Goal: Information Seeking & Learning: Learn about a topic

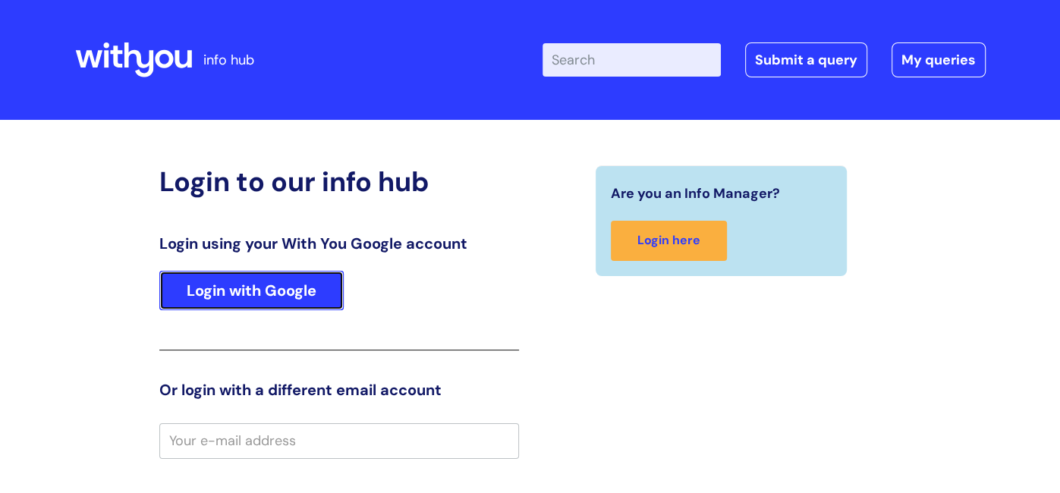
click at [194, 296] on link "Login with Google" at bounding box center [251, 290] width 184 height 39
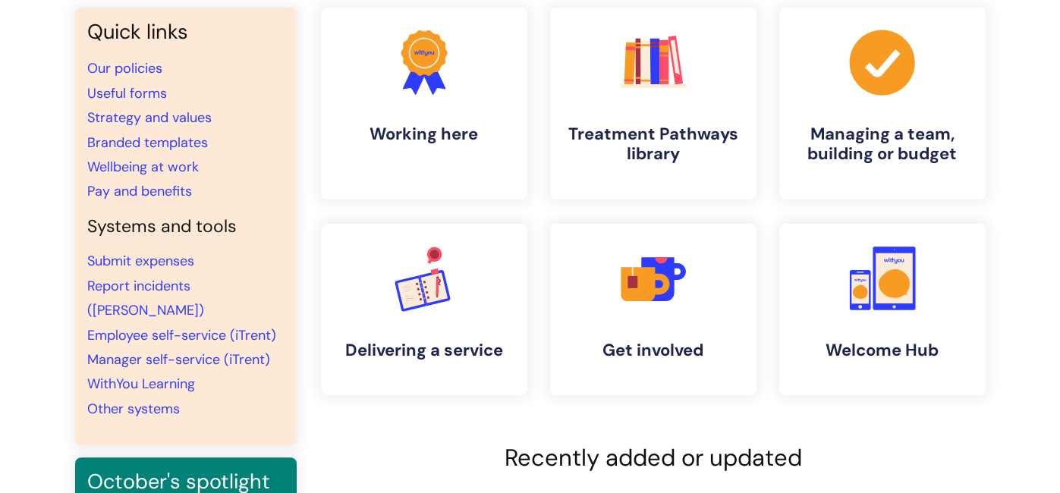
scroll to position [151, 0]
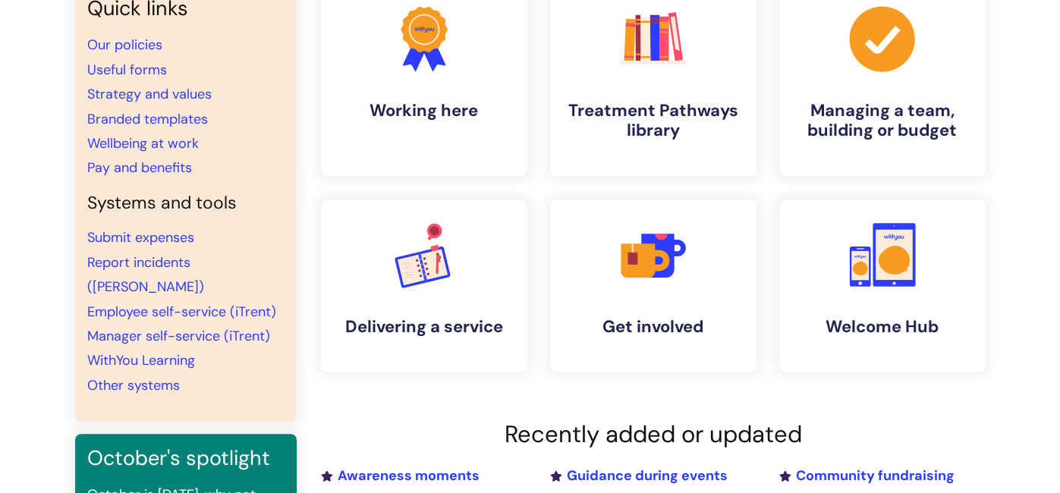
click at [133, 348] on li "WithYou Learning" at bounding box center [185, 360] width 197 height 24
click at [137, 351] on link "WithYou Learning" at bounding box center [141, 360] width 108 height 18
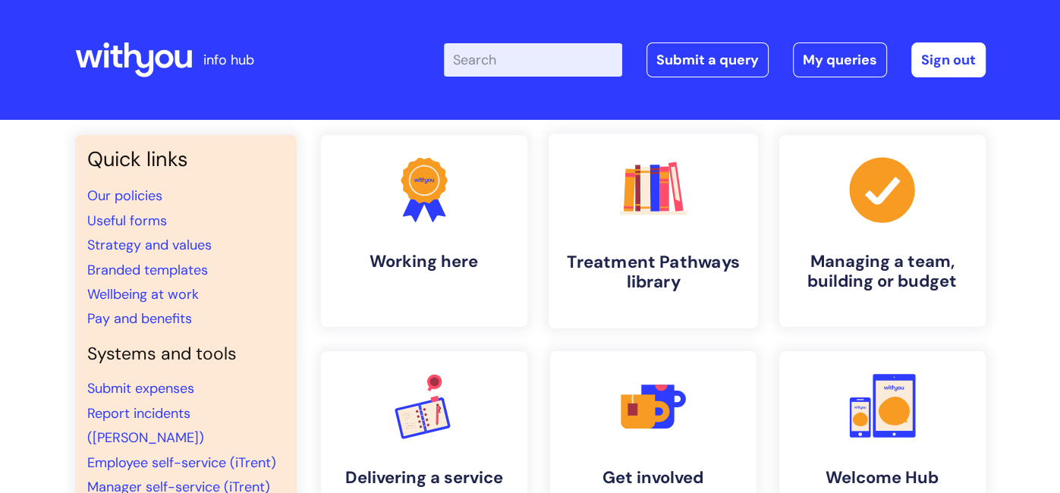
click at [606, 252] on h4 "Treatment Pathways library" at bounding box center [653, 272] width 185 height 41
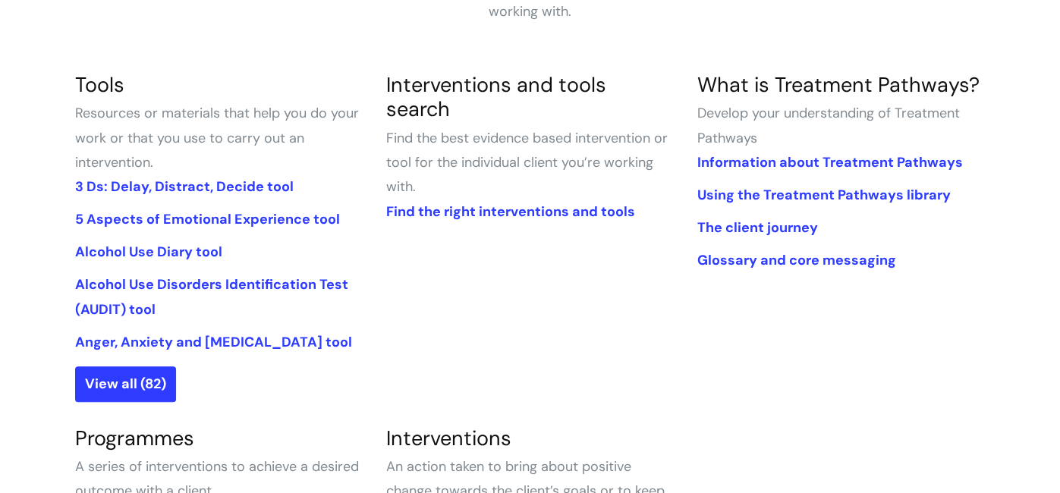
scroll to position [333, 0]
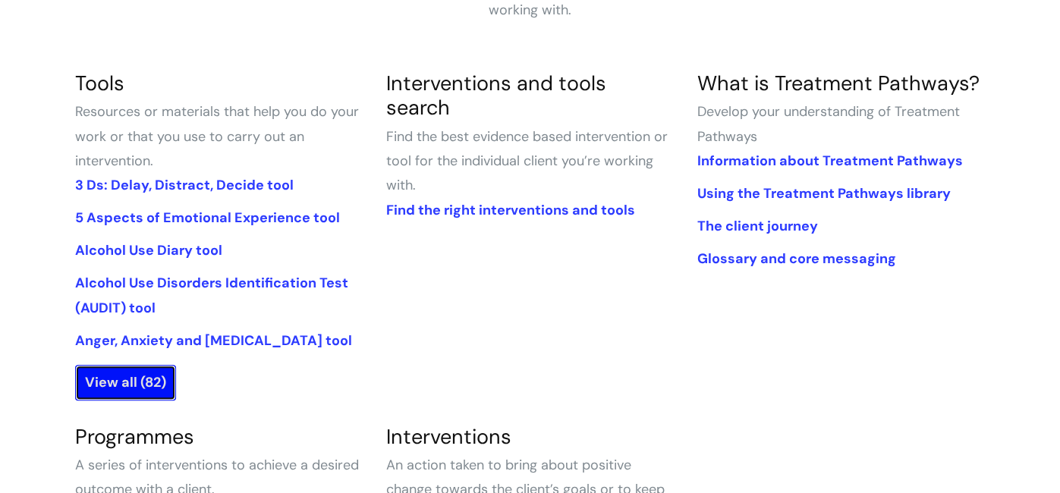
click at [159, 373] on link "View all (82)" at bounding box center [125, 382] width 101 height 35
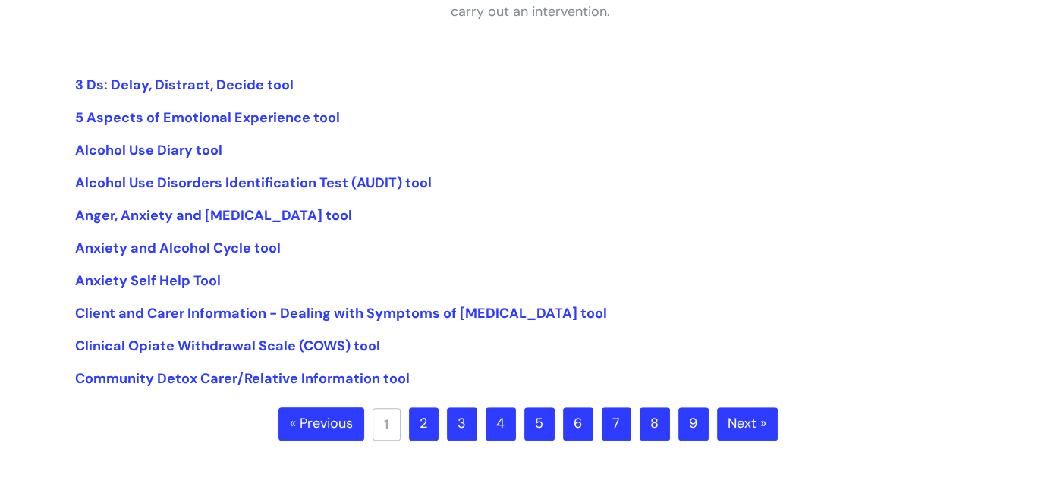
scroll to position [333, 0]
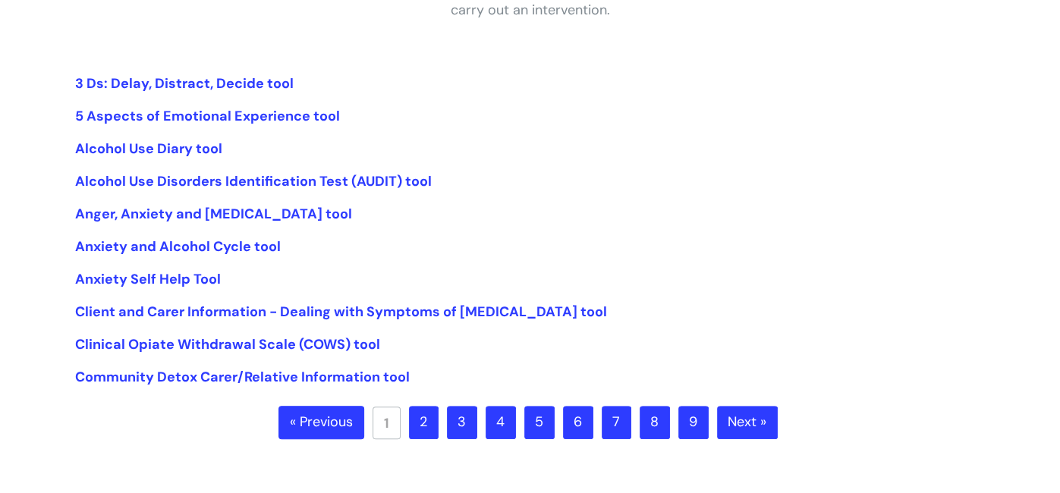
click at [421, 420] on link "2" at bounding box center [424, 422] width 30 height 33
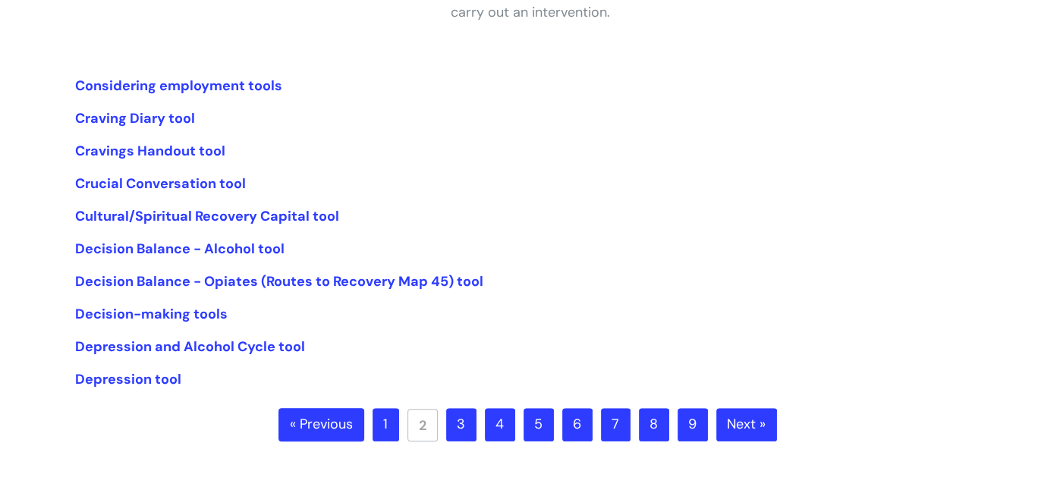
scroll to position [333, 0]
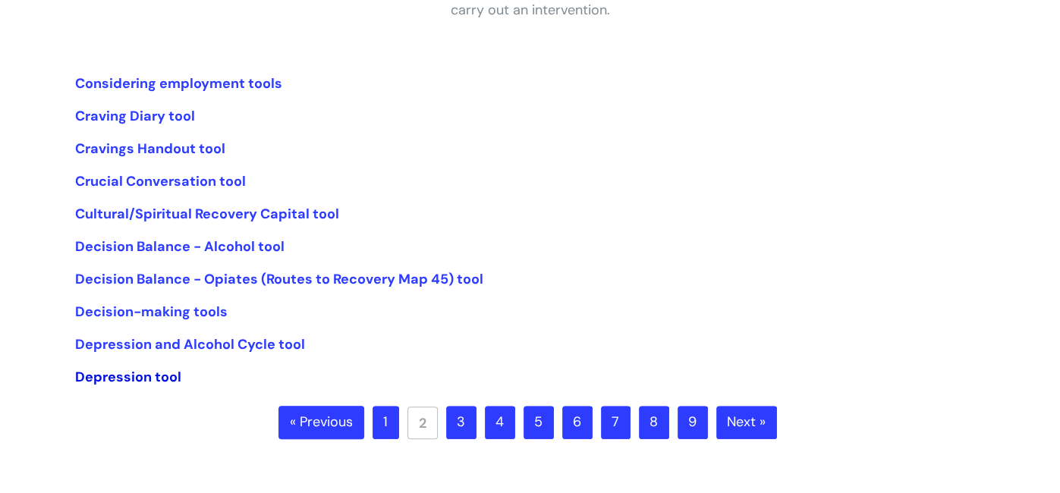
click at [107, 373] on link "Depression tool" at bounding box center [128, 377] width 106 height 18
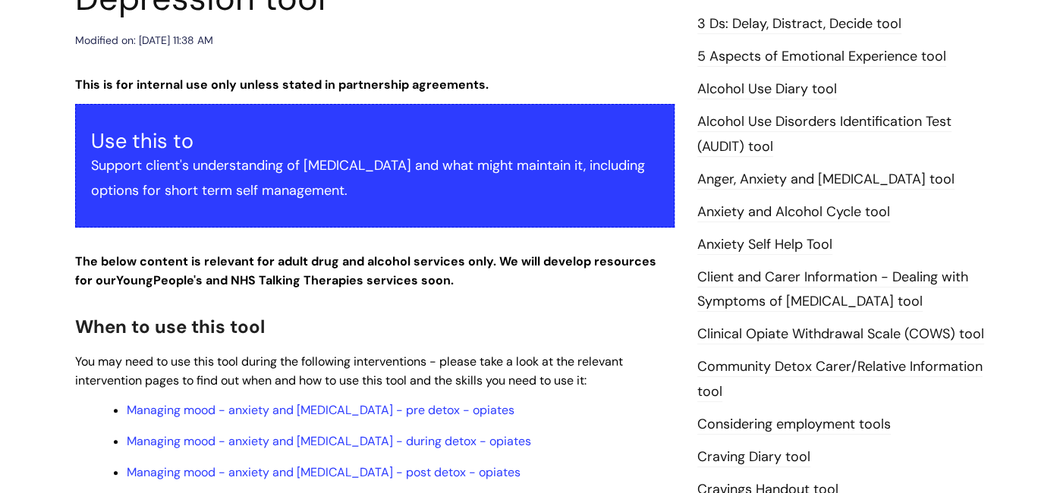
scroll to position [242, 0]
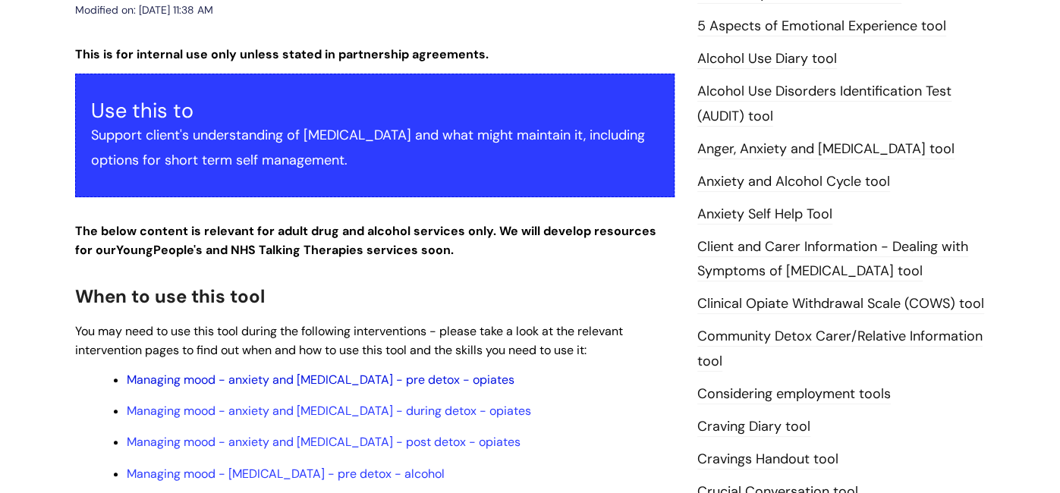
click at [194, 383] on link "Managing mood - anxiety and depression - pre detox - opiates" at bounding box center [321, 380] width 388 height 16
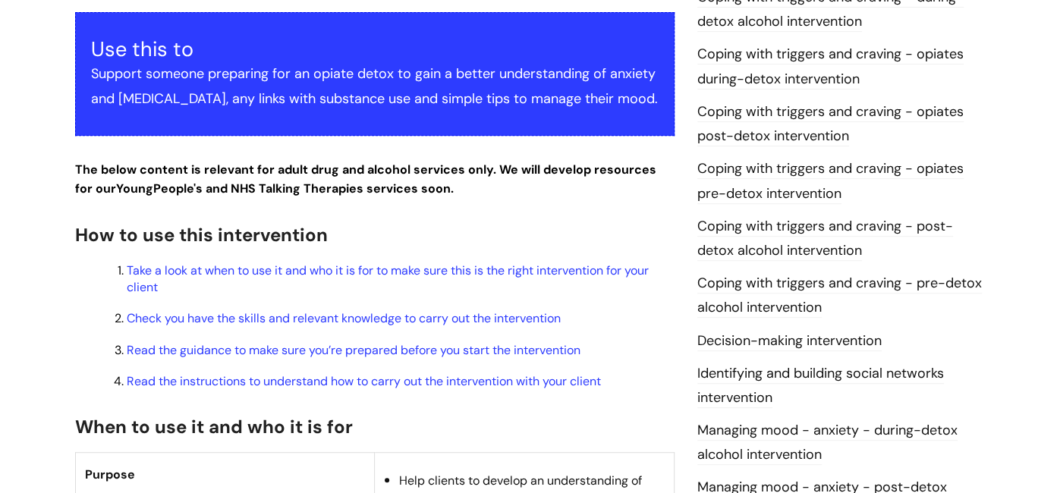
scroll to position [272, 0]
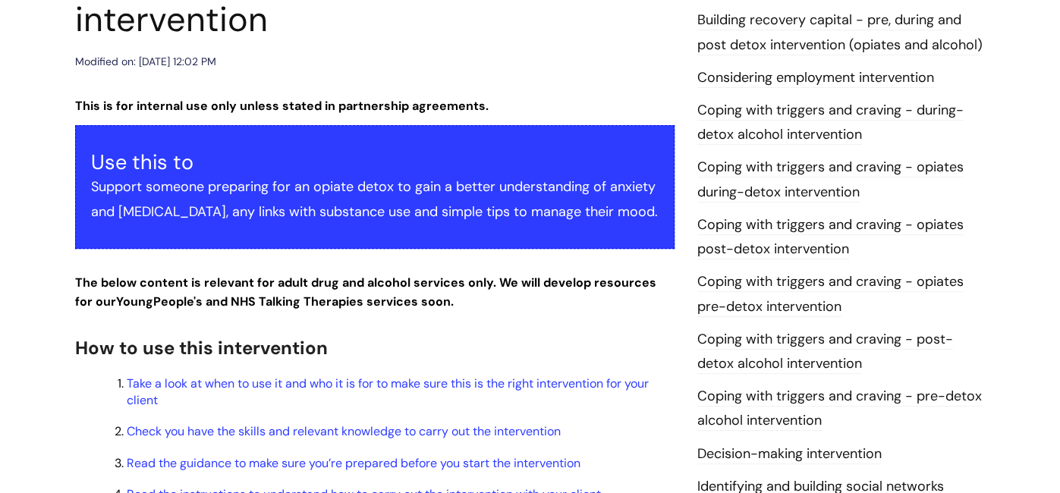
click at [803, 222] on link "Coping with triggers and craving - opiates post-detox intervention" at bounding box center [831, 238] width 266 height 44
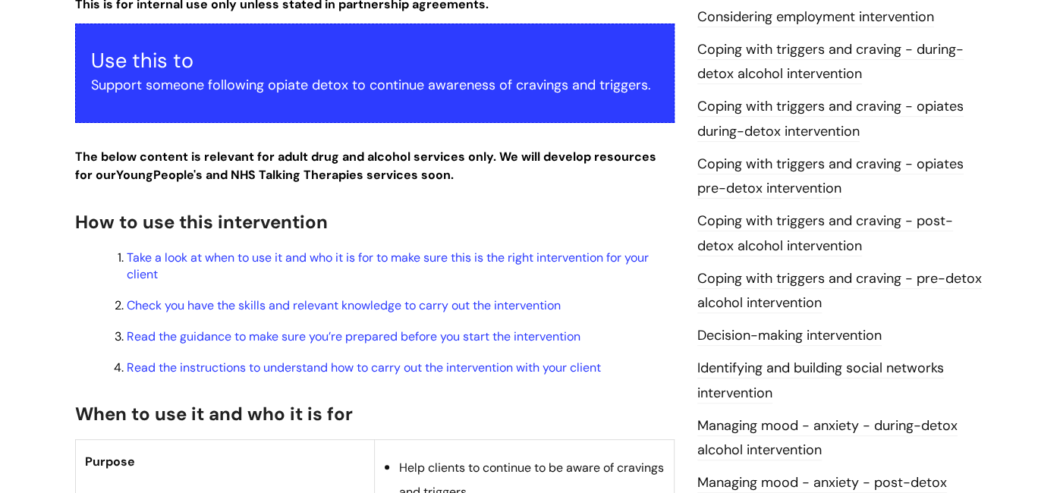
scroll to position [364, 0]
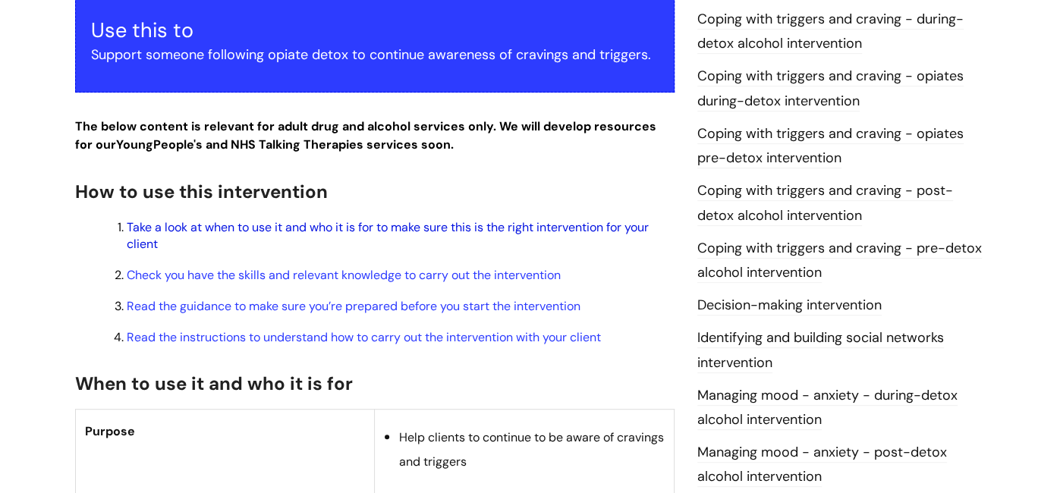
click at [364, 231] on link "Take a look at when to use it and who it is for to make sure this is the right …" at bounding box center [388, 235] width 522 height 33
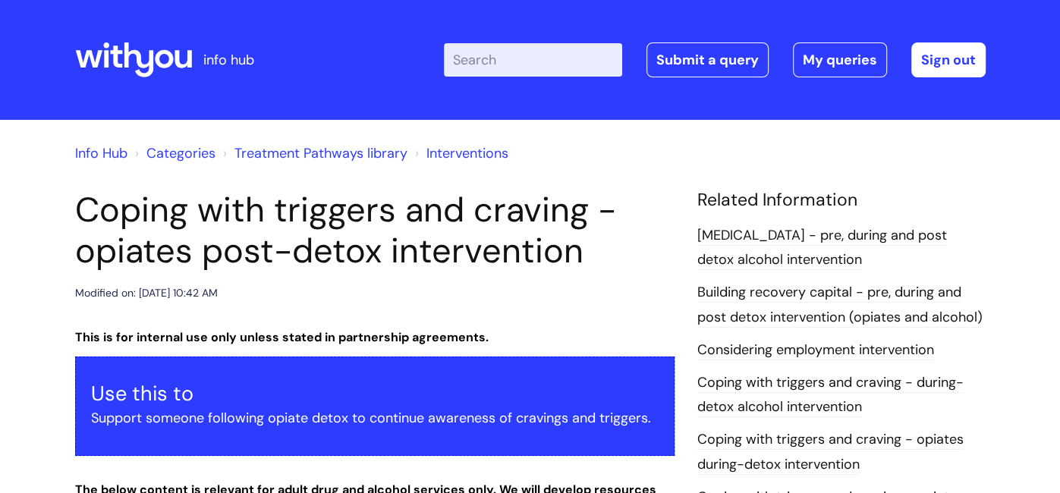
drag, startPoint x: 1046, startPoint y: 287, endPoint x: 1038, endPoint y: 285, distance: 8.5
click at [606, 43] on input "Enter your search term here..." at bounding box center [533, 59] width 178 height 33
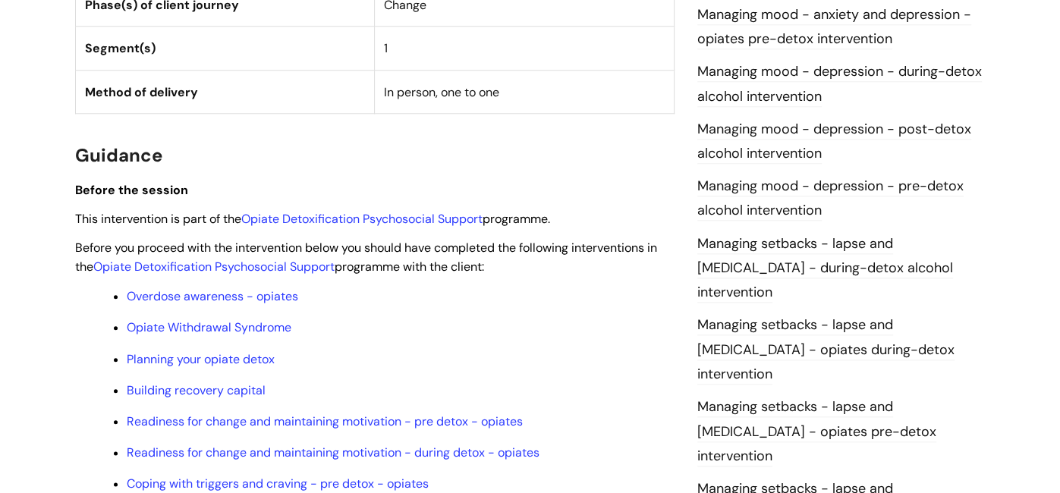
scroll to position [1031, 0]
click at [203, 328] on link "Opiate Withdrawal Syndrome" at bounding box center [209, 327] width 165 height 16
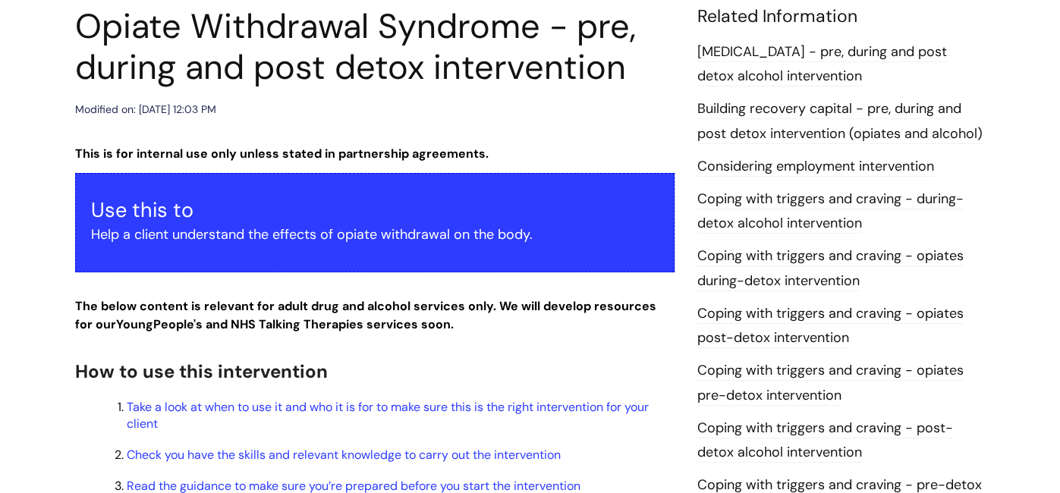
scroll to position [212, 0]
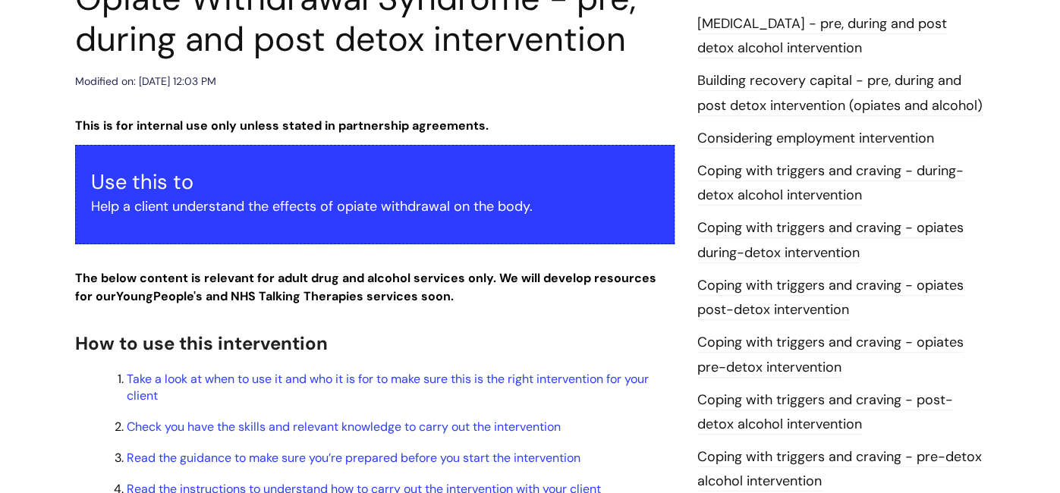
click at [790, 456] on link "Coping with triggers and craving - pre-detox alcohol intervention" at bounding box center [840, 470] width 285 height 44
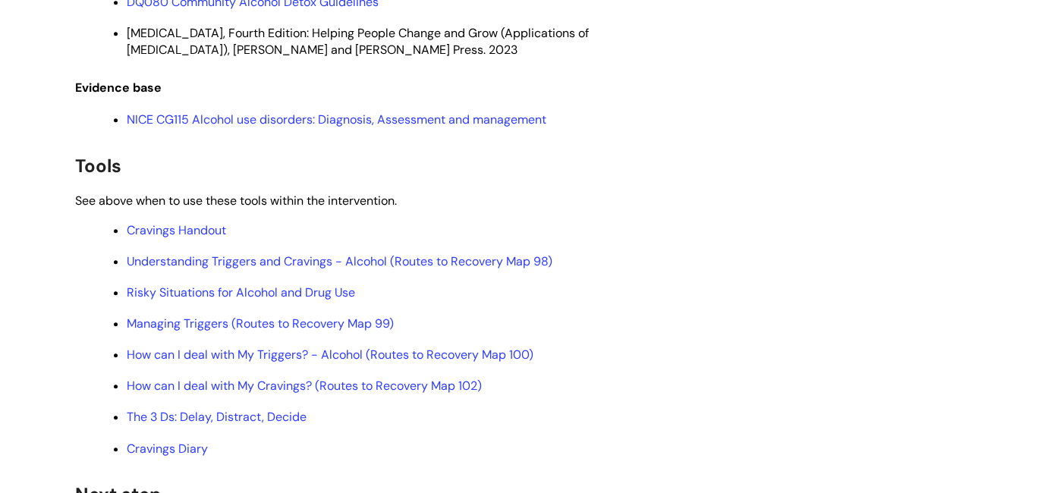
scroll to position [4613, 0]
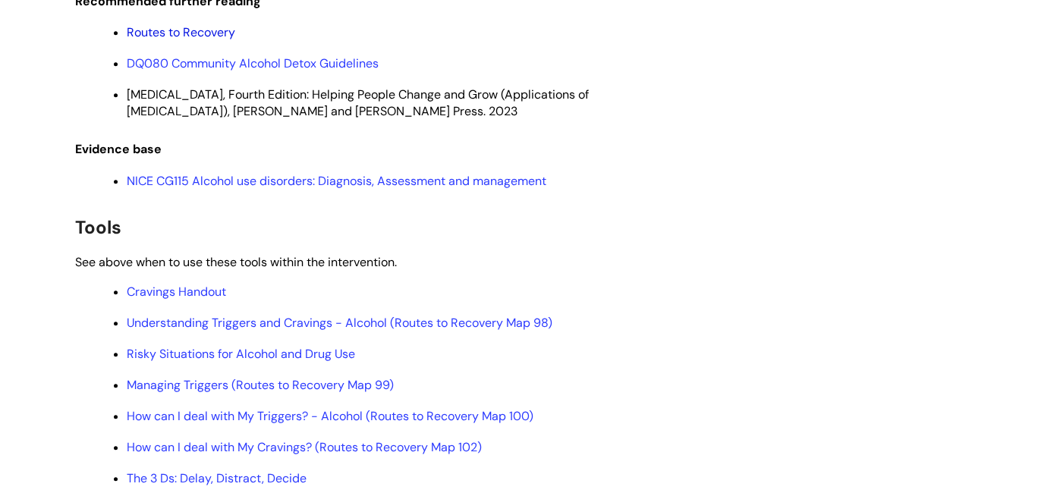
click at [173, 40] on link "Routes to Recovery" at bounding box center [181, 32] width 109 height 16
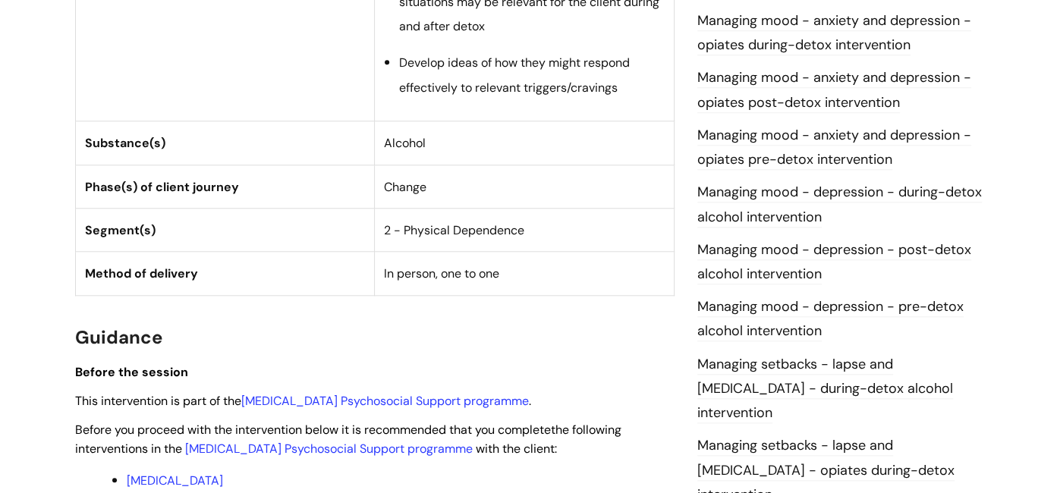
scroll to position [940, 0]
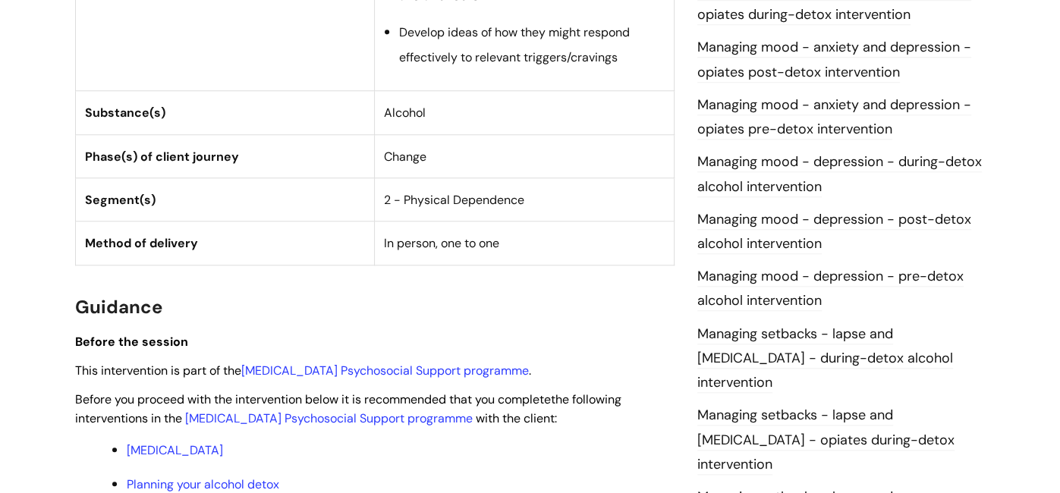
click at [858, 337] on link "Managing setbacks - lapse and [MEDICAL_DATA] - during-detox alcohol intervention" at bounding box center [826, 359] width 256 height 69
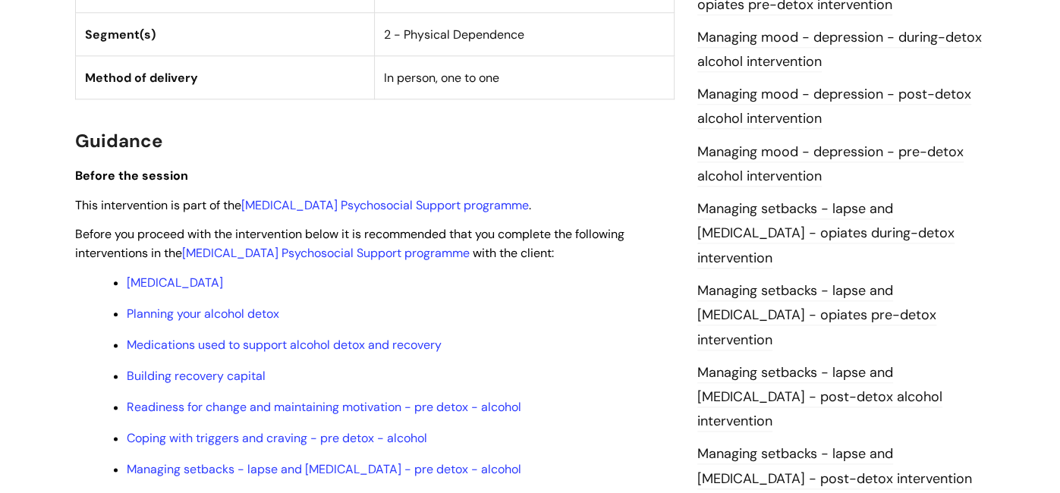
scroll to position [1153, 0]
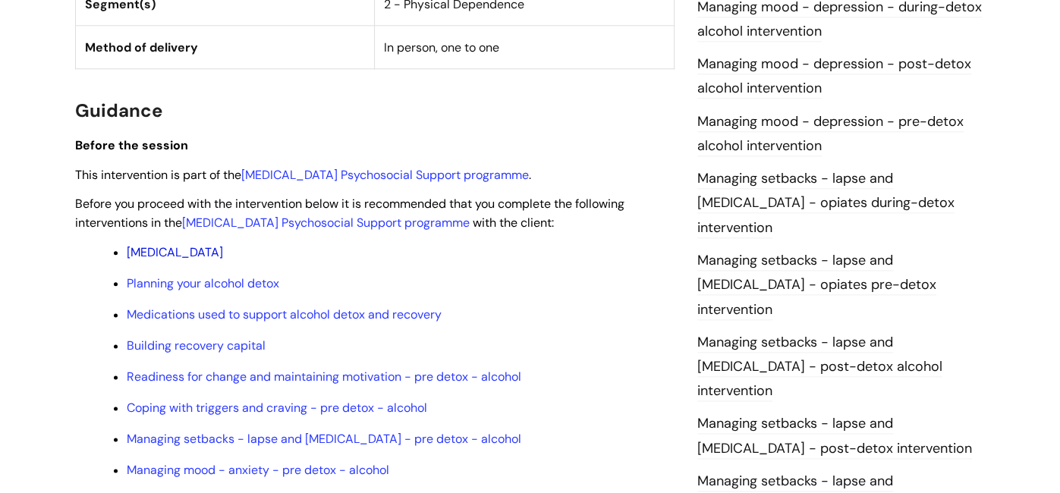
click at [223, 251] on link "[MEDICAL_DATA]" at bounding box center [175, 252] width 96 height 16
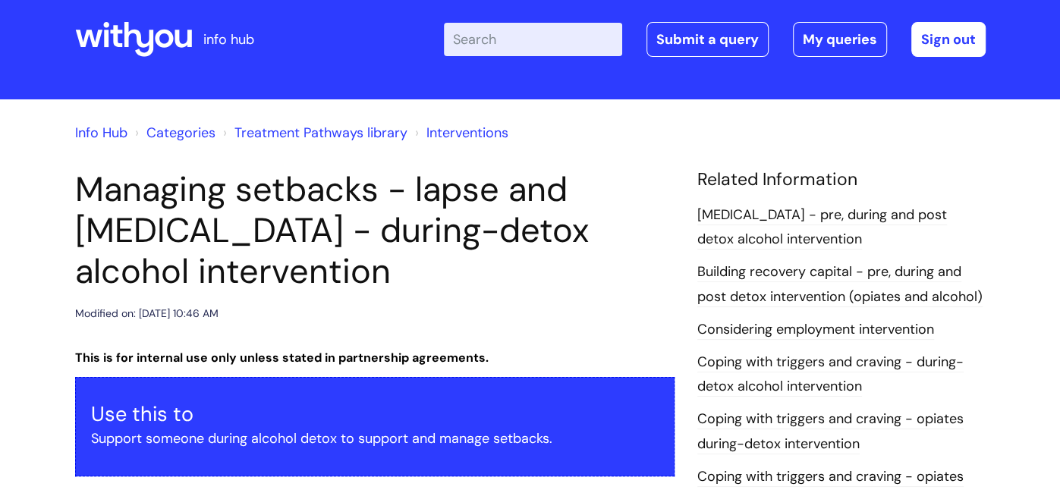
scroll to position [0, 0]
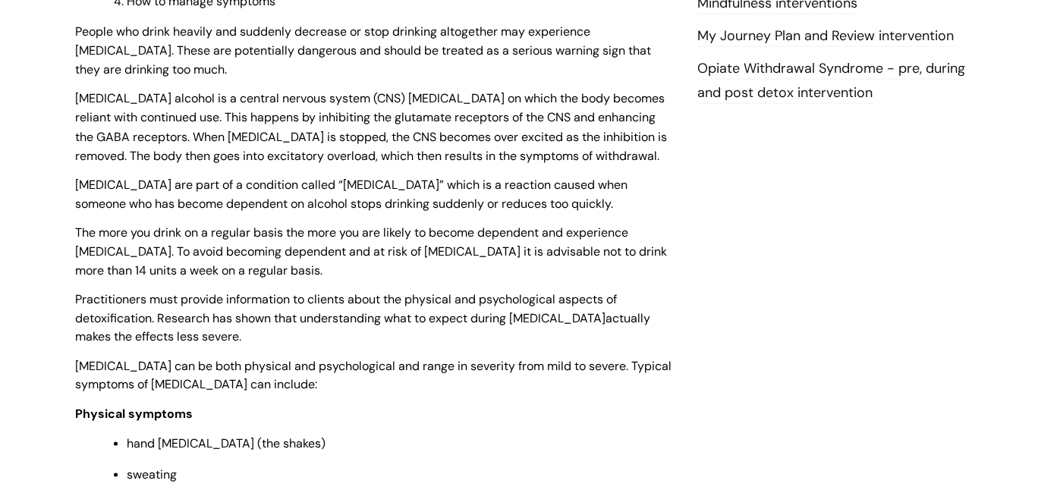
scroll to position [1821, 0]
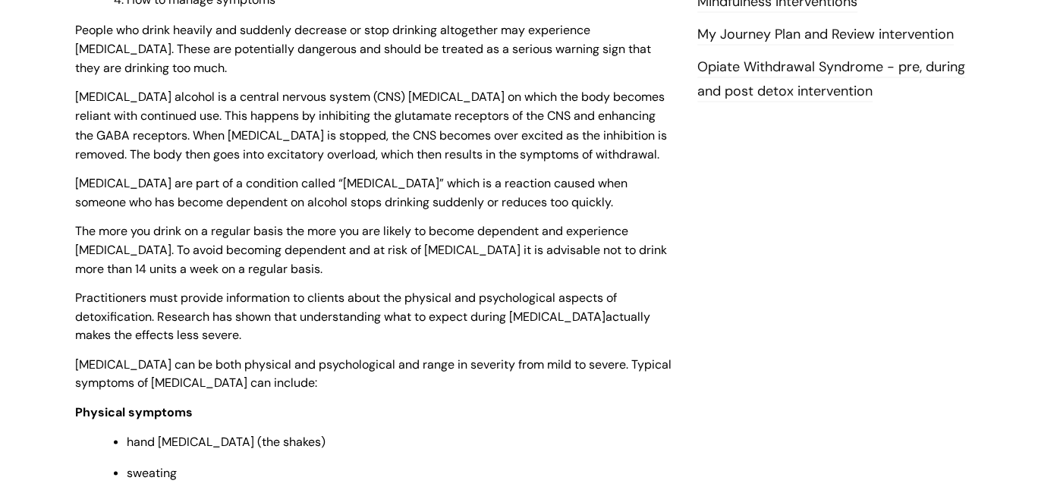
drag, startPoint x: 962, startPoint y: 207, endPoint x: 986, endPoint y: 104, distance: 106.0
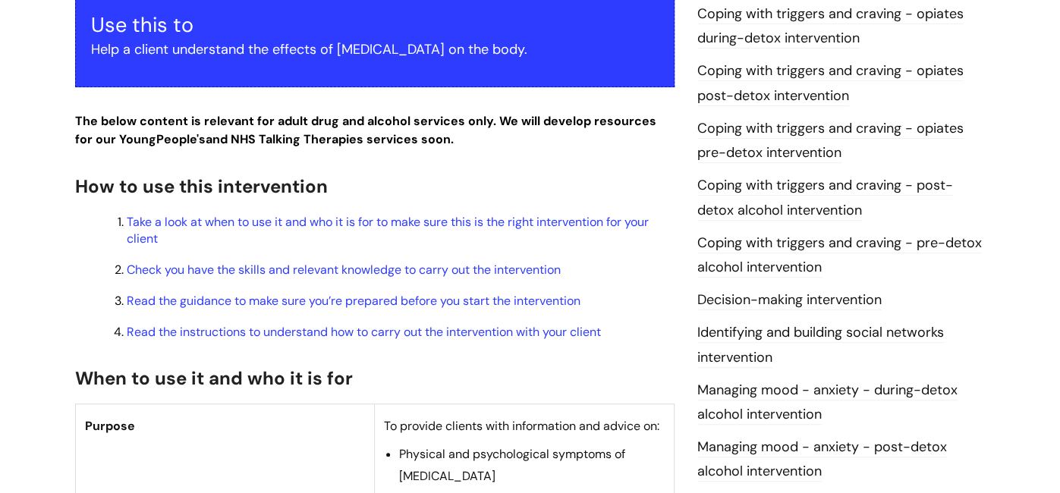
scroll to position [0, 0]
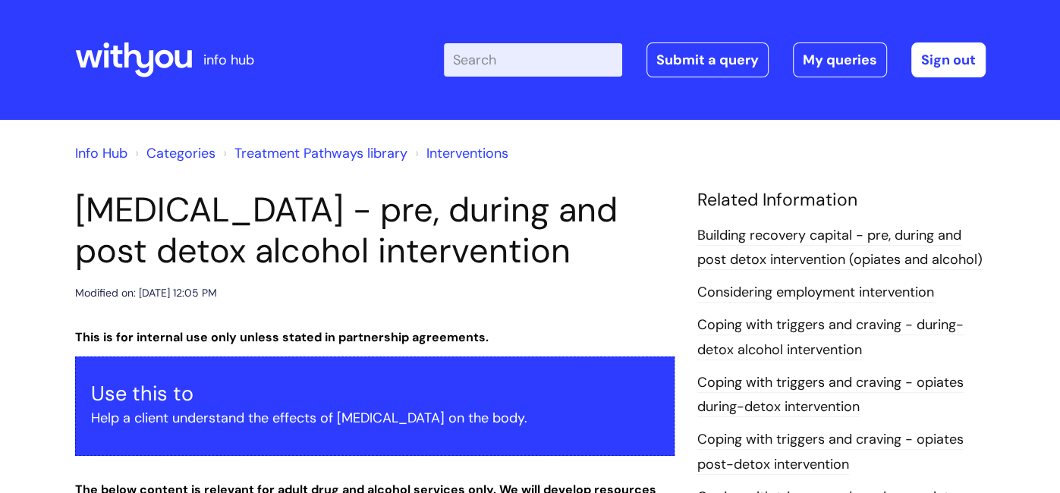
drag, startPoint x: 986, startPoint y: 104, endPoint x: 1053, endPoint y: -56, distance: 173.8
click at [1053, 0] on html "info hub Enter your search term here... Search Submit a query My queries Welcom…" at bounding box center [530, 246] width 1060 height 493
click at [899, 150] on ol "Info Hub Categories Treatment Pathways library Interventions" at bounding box center [530, 150] width 911 height 30
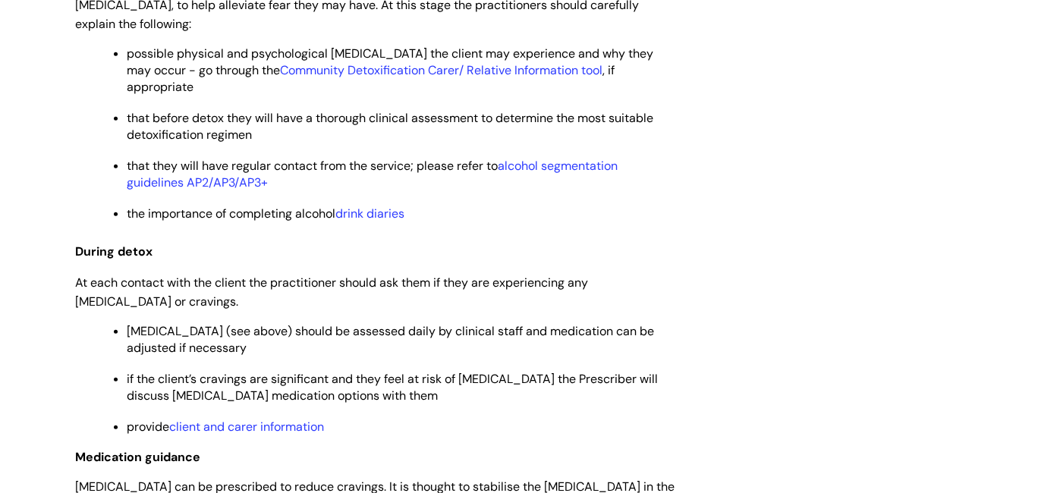
scroll to position [2913, 0]
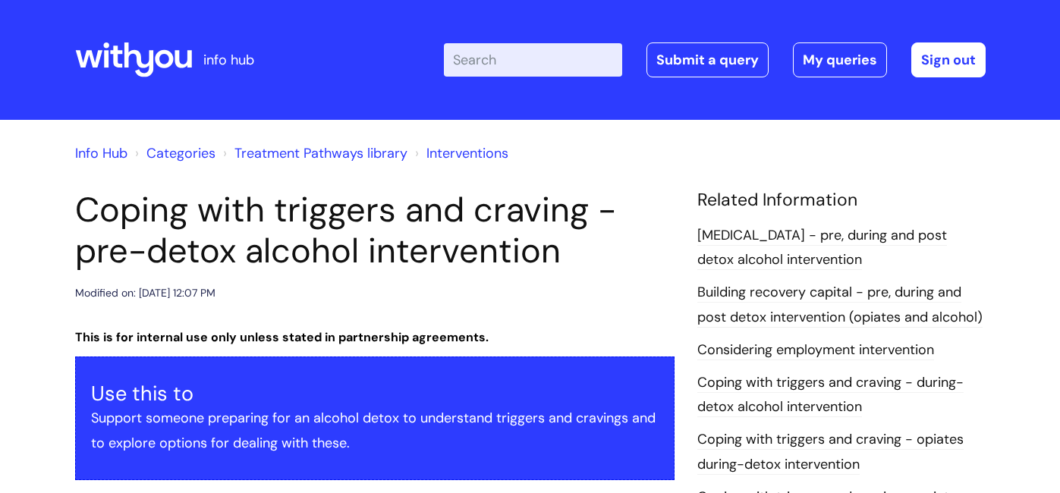
scroll to position [940, 0]
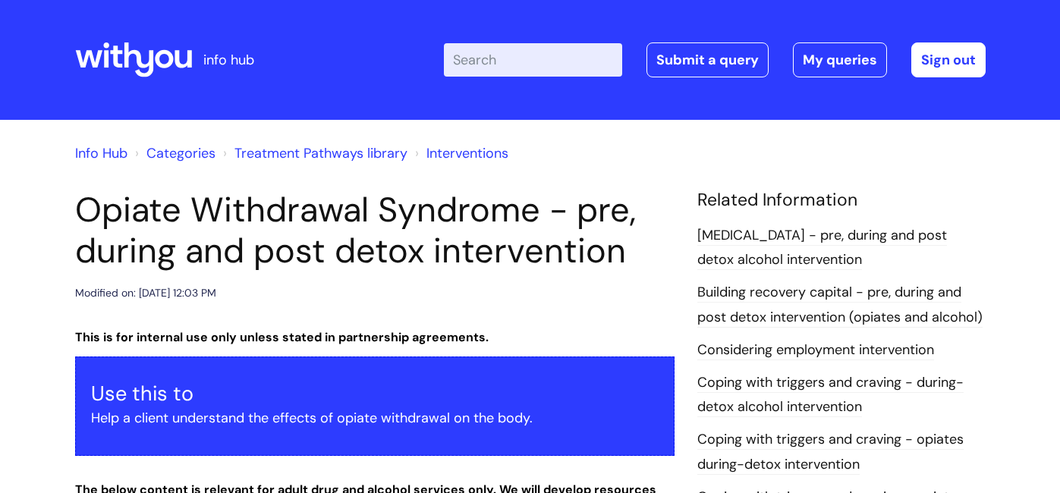
scroll to position [214, 0]
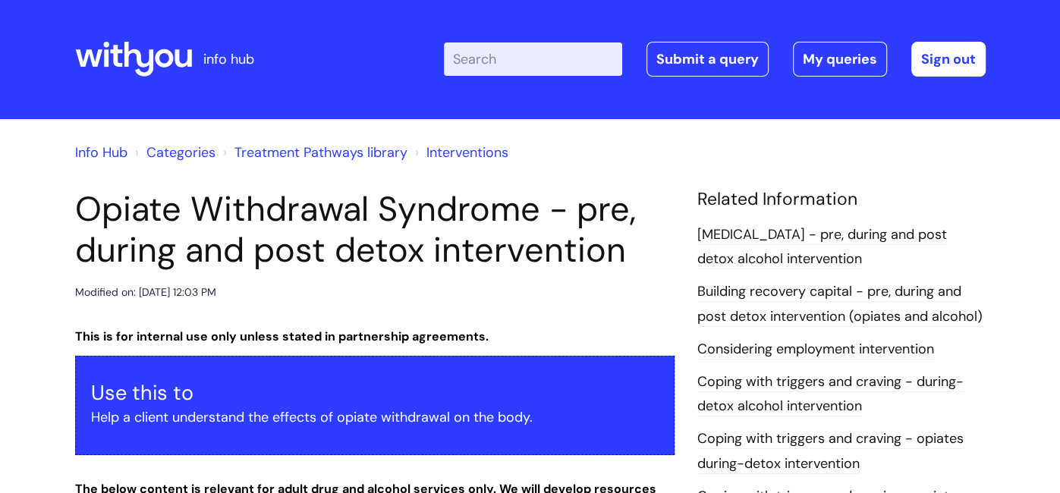
scroll to position [0, 0]
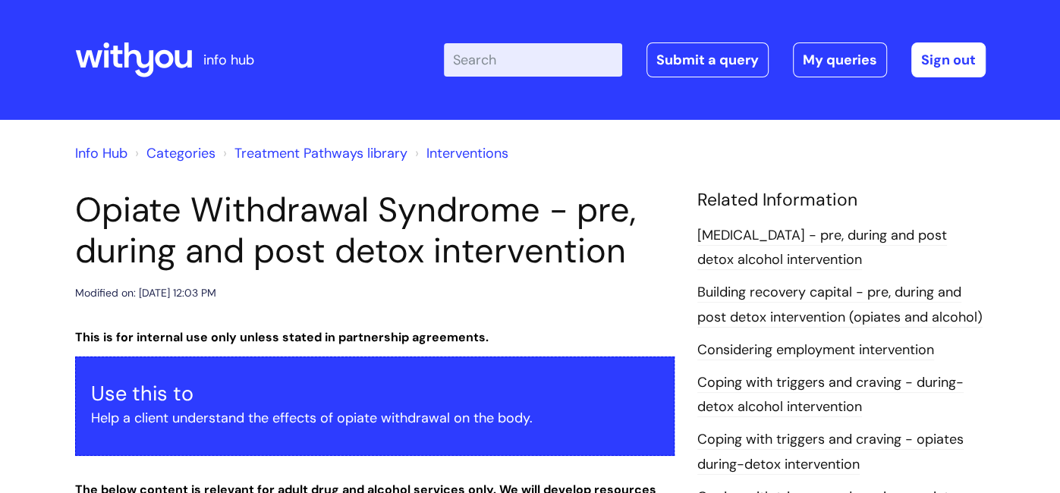
click at [180, 154] on link "Categories" at bounding box center [180, 153] width 69 height 18
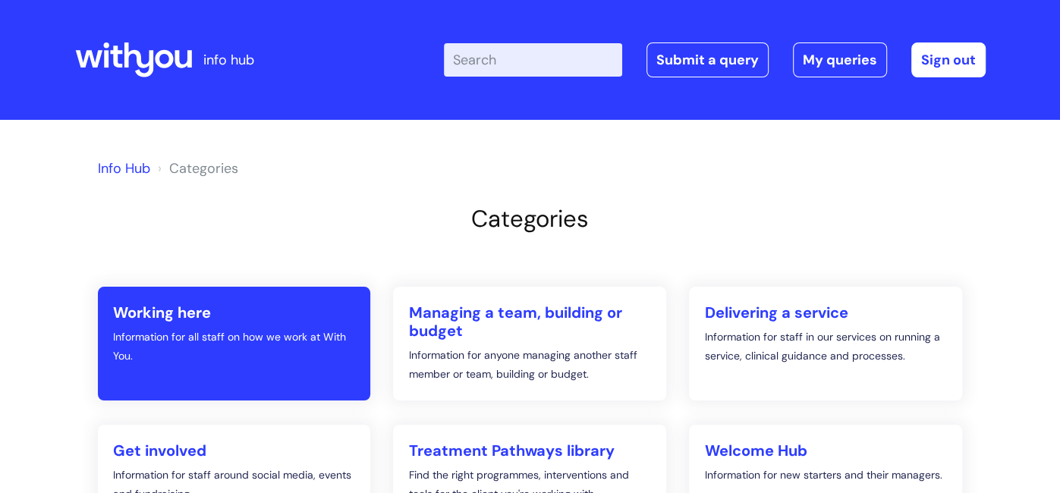
click at [192, 310] on h2 "Working here" at bounding box center [234, 313] width 243 height 18
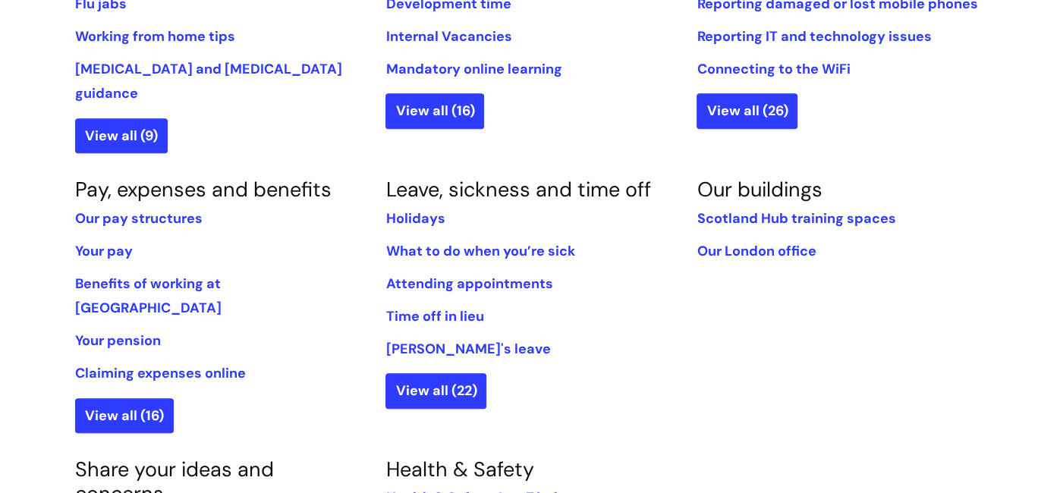
scroll to position [789, 0]
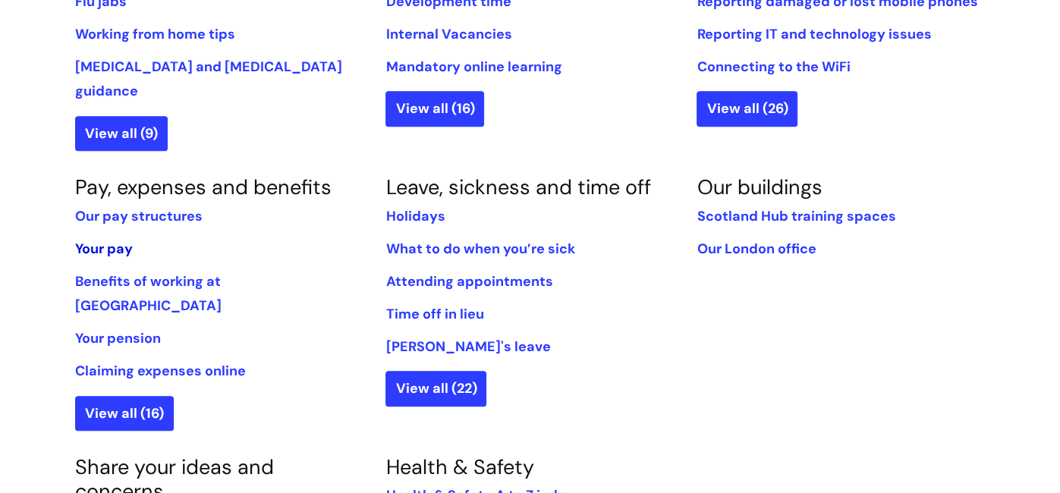
click at [89, 240] on link "Your pay" at bounding box center [104, 249] width 58 height 18
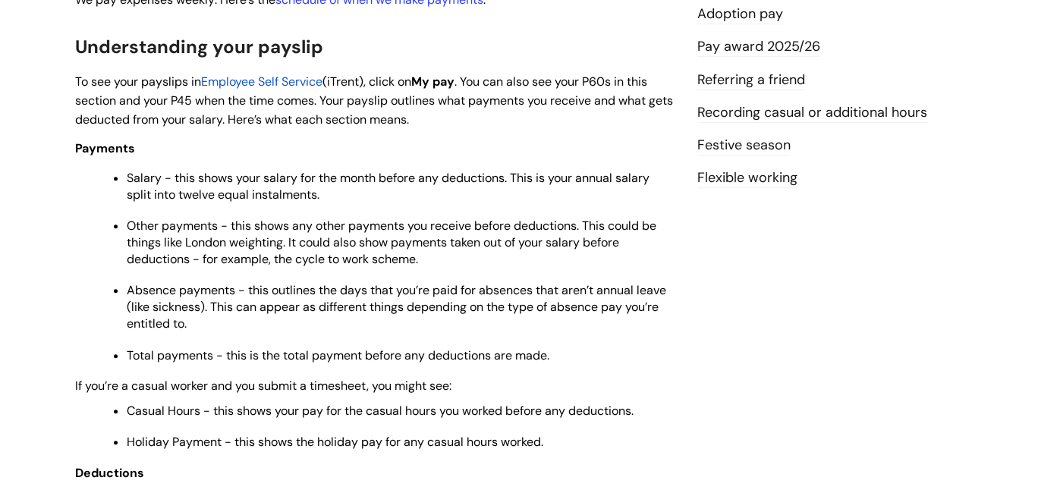
scroll to position [485, 0]
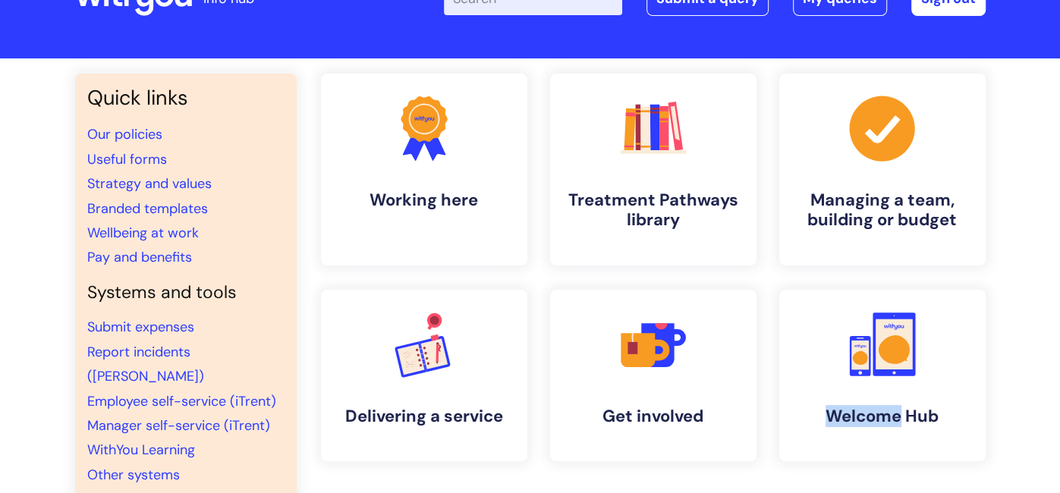
scroll to position [60, 0]
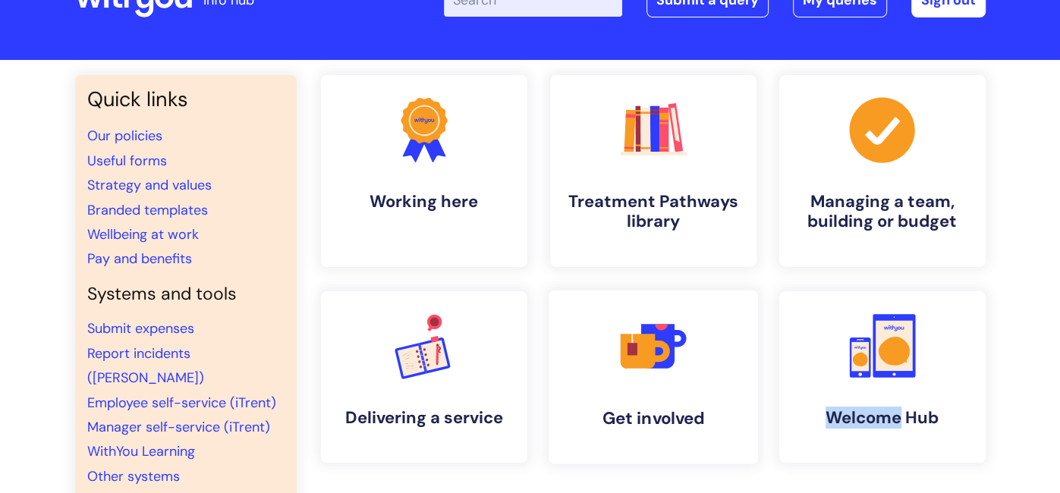
click at [654, 394] on link ".cls-1{fill:#f89b22;}.cls-1,.cls-2,.cls-3,.cls-4,.cls-5{stroke-width:0px;}.cls-…" at bounding box center [652, 377] width 209 height 175
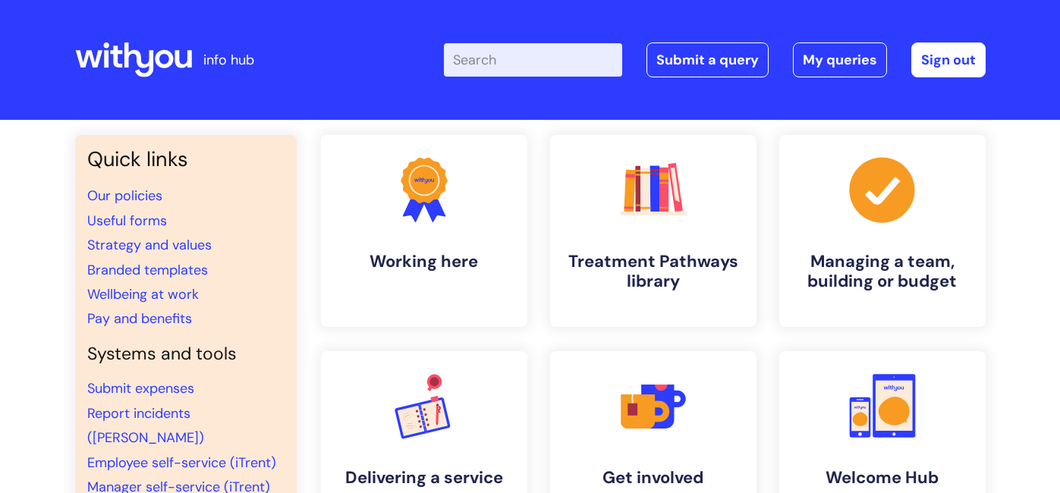
scroll to position [60, 0]
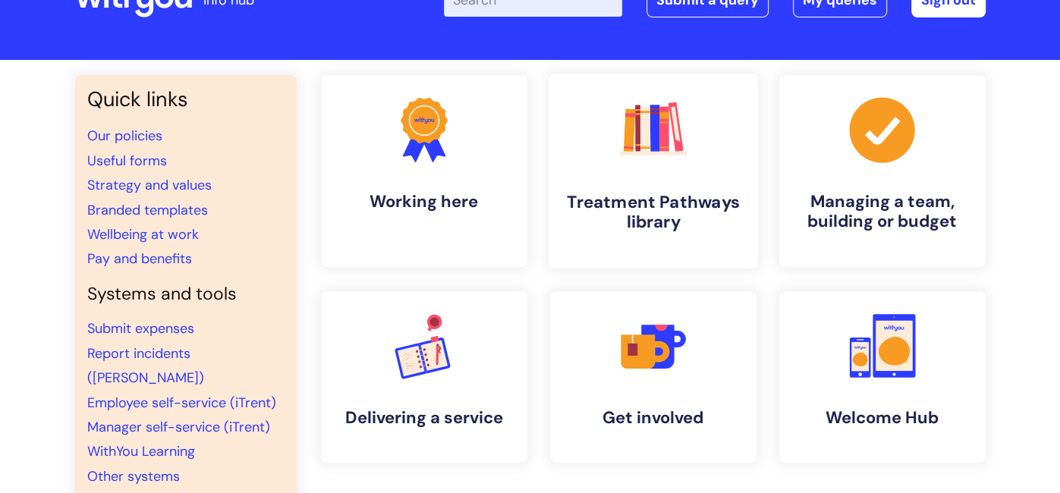
click at [672, 137] on rect at bounding box center [675, 126] width 15 height 49
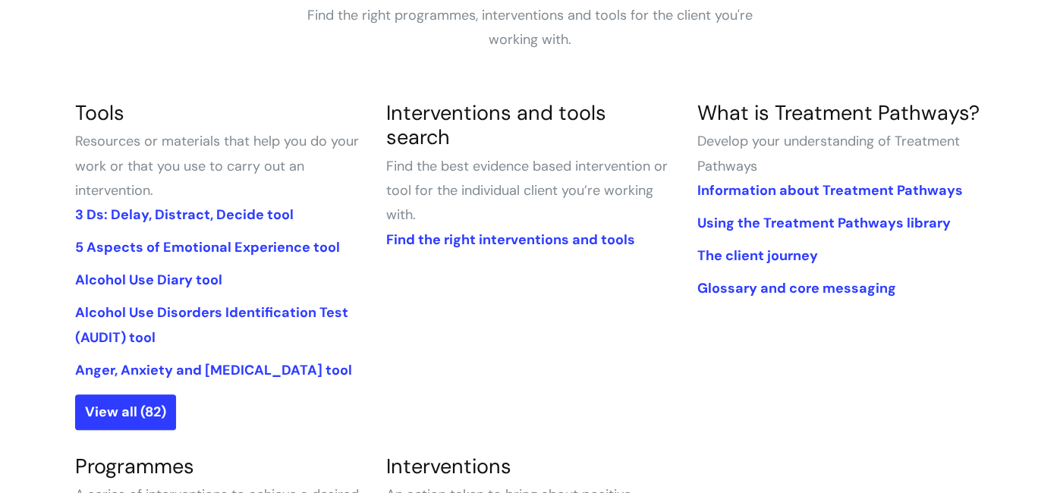
scroll to position [333, 0]
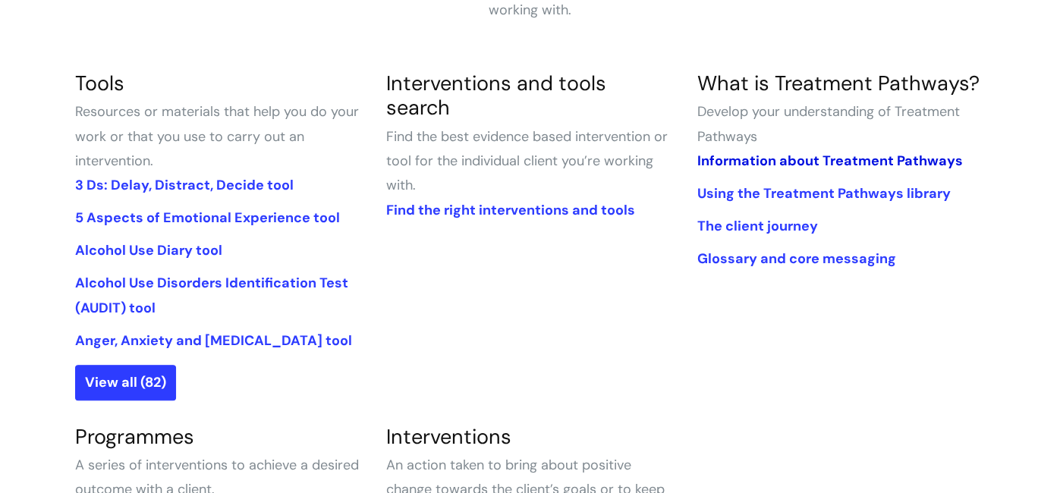
click at [738, 161] on link "Information about Treatment Pathways" at bounding box center [830, 161] width 266 height 18
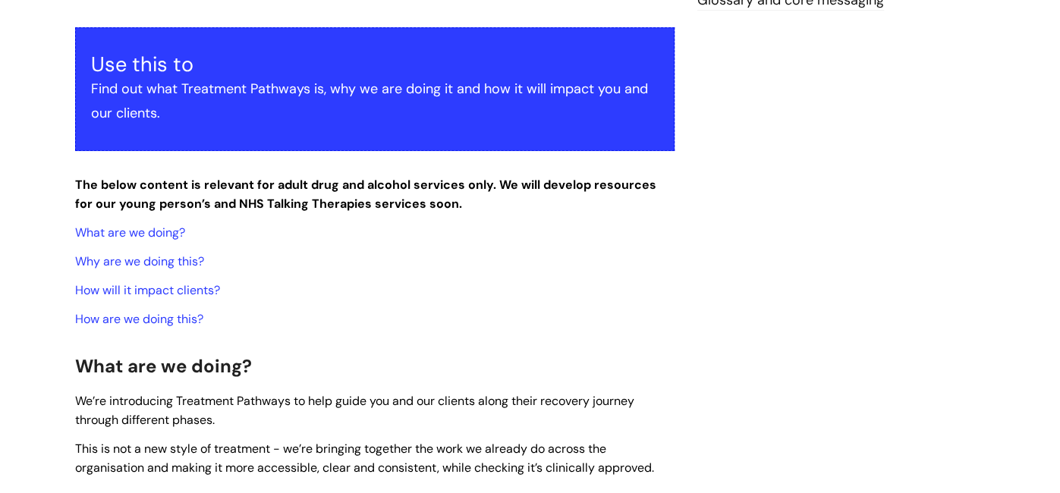
scroll to position [303, 0]
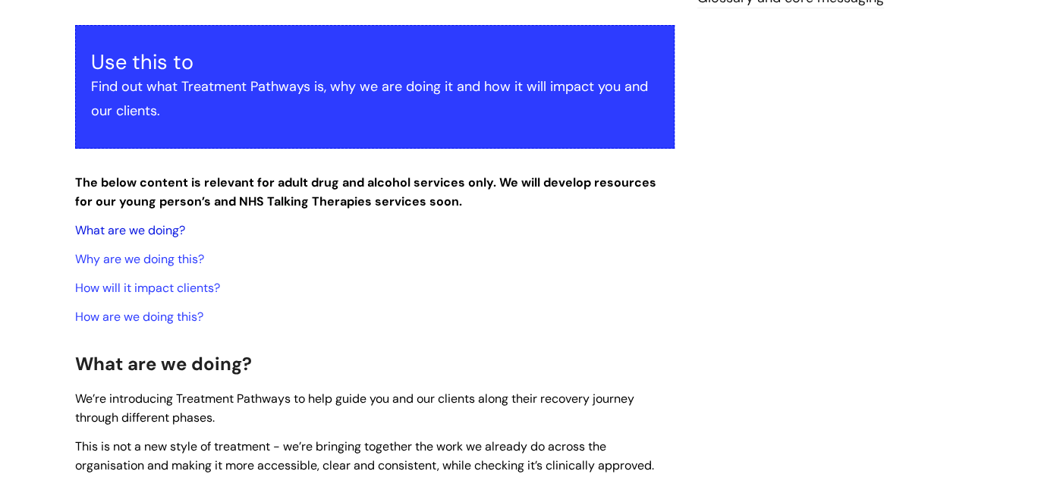
click at [163, 231] on link "What are we doing?" at bounding box center [130, 230] width 110 height 16
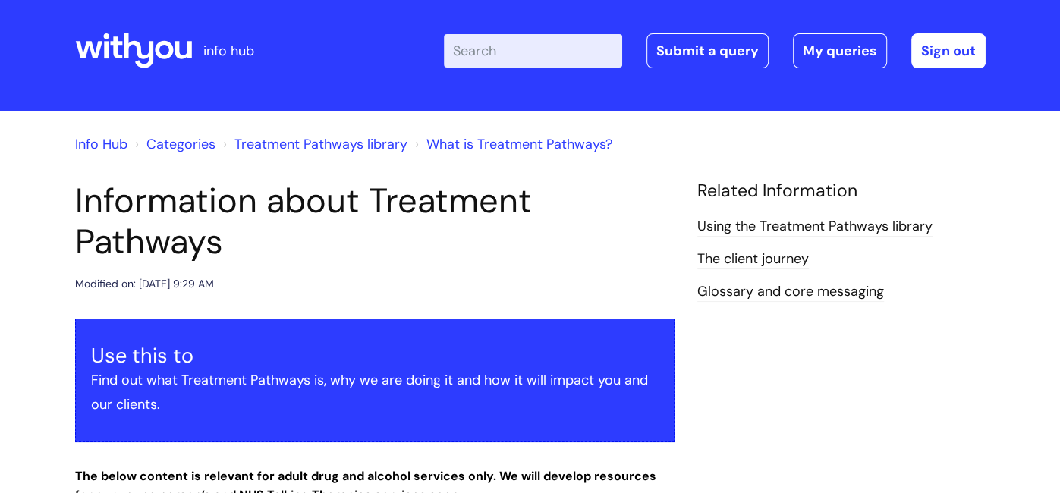
scroll to position [0, 0]
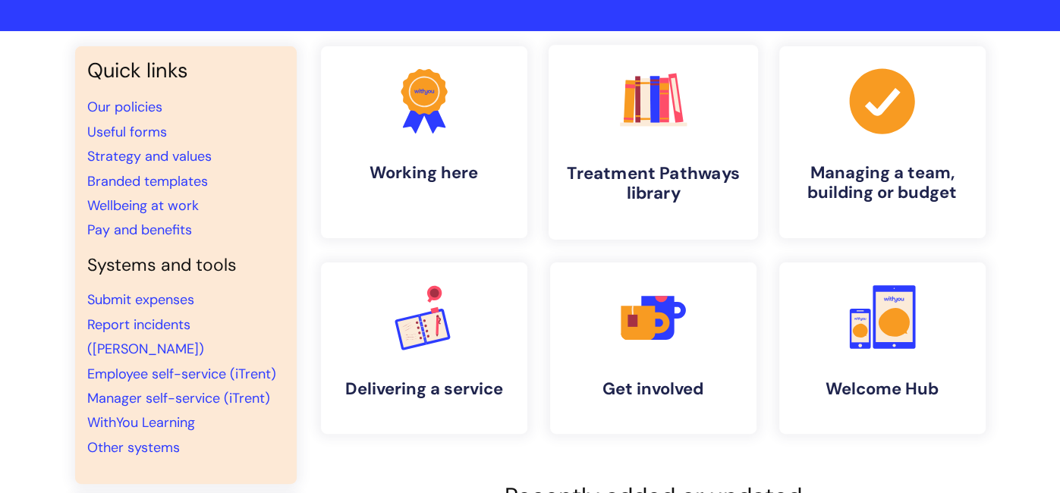
scroll to position [90, 0]
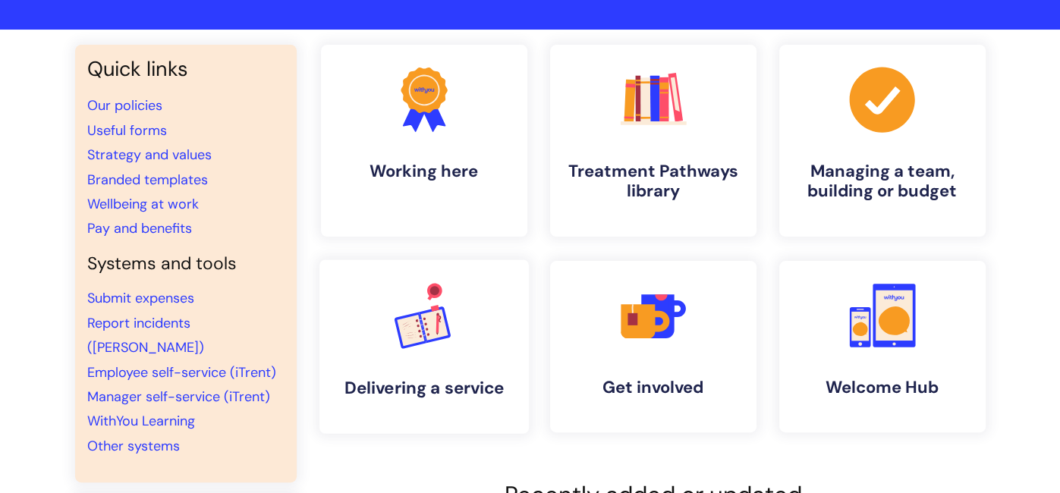
click at [428, 348] on icon ".cls-1{font-family:DMSans-Bold, 'DM Sans';font-size:43.1802px;font-weight:700;}…" at bounding box center [423, 315] width 75 height 75
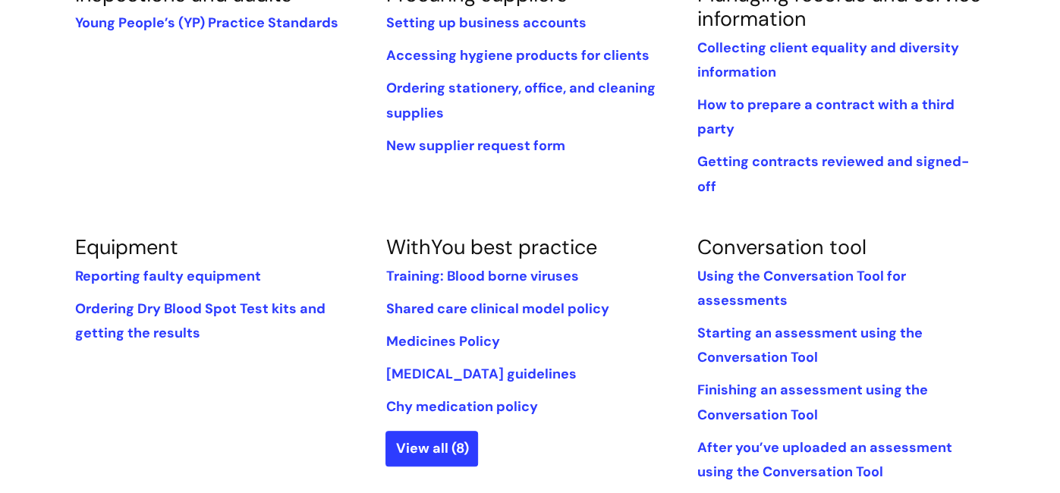
scroll to position [424, 0]
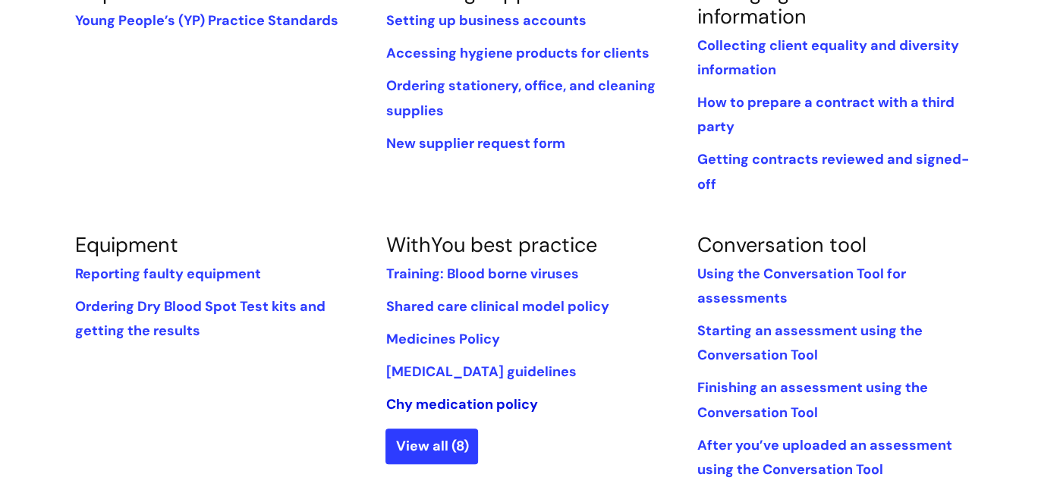
click at [418, 395] on link "Chy medication policy" at bounding box center [462, 404] width 152 height 18
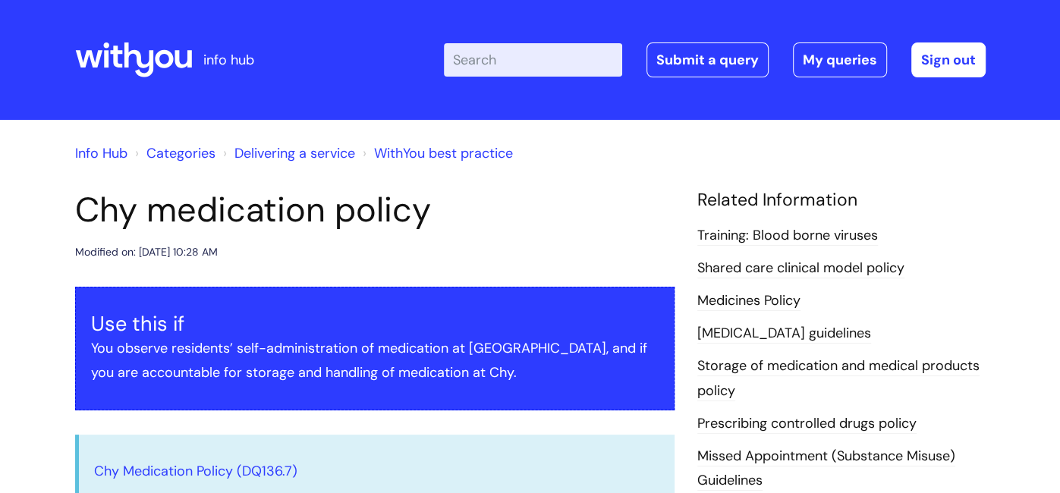
click at [194, 152] on link "Categories" at bounding box center [180, 153] width 69 height 18
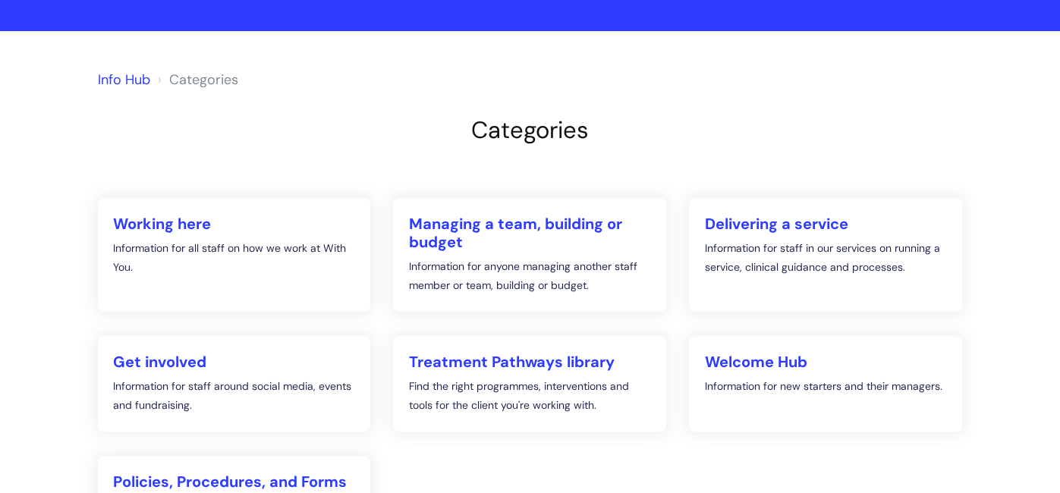
scroll to position [90, 0]
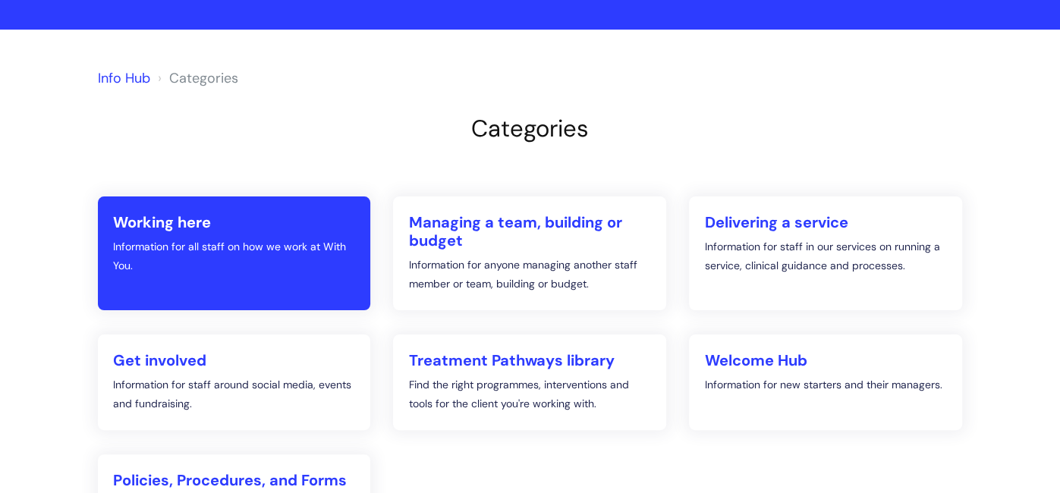
click at [135, 254] on p "Information for all staff on how we work at With You." at bounding box center [234, 257] width 243 height 38
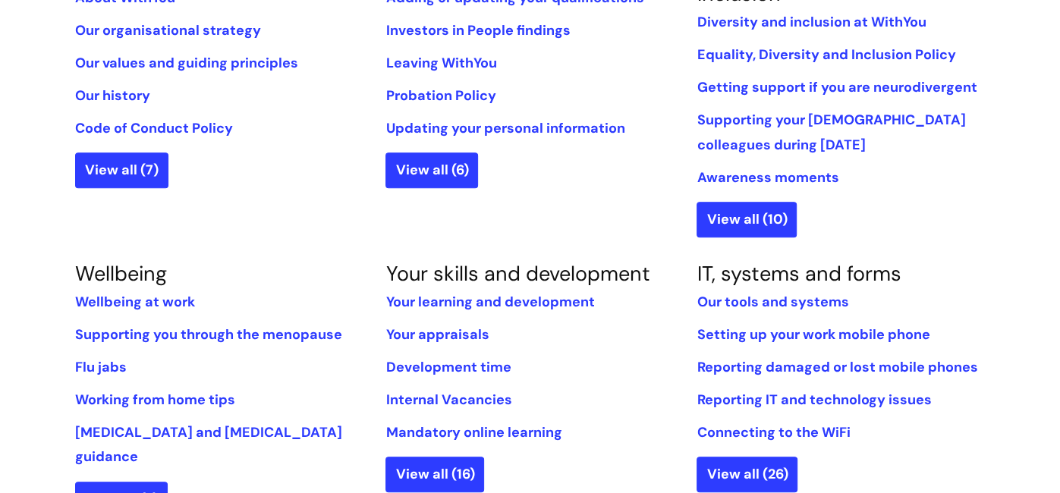
scroll to position [424, 0]
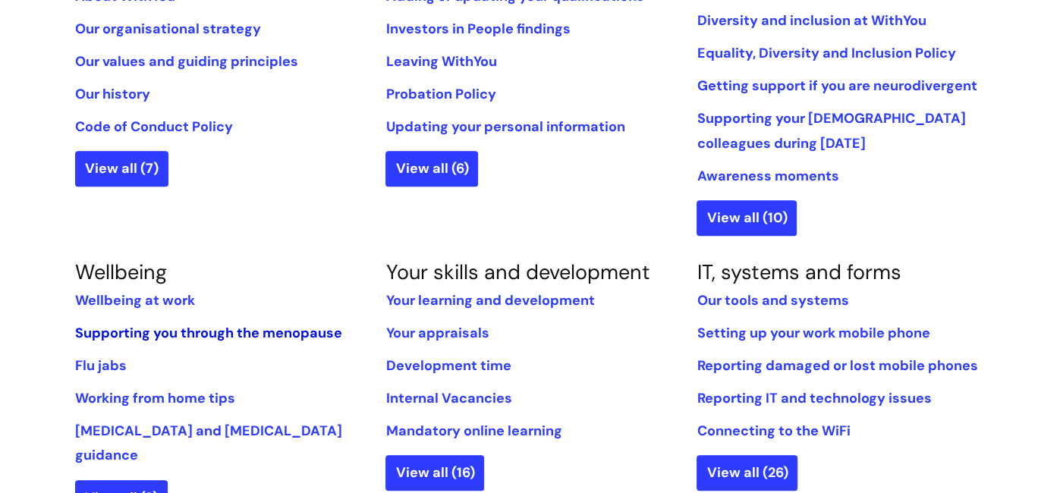
click at [278, 334] on link "Supporting you through the menopause" at bounding box center [208, 333] width 267 height 18
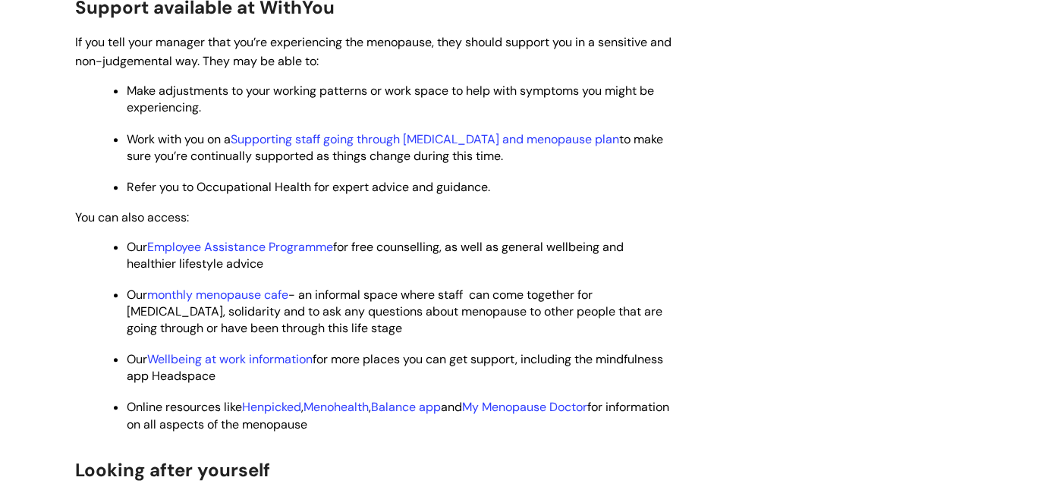
scroll to position [606, 0]
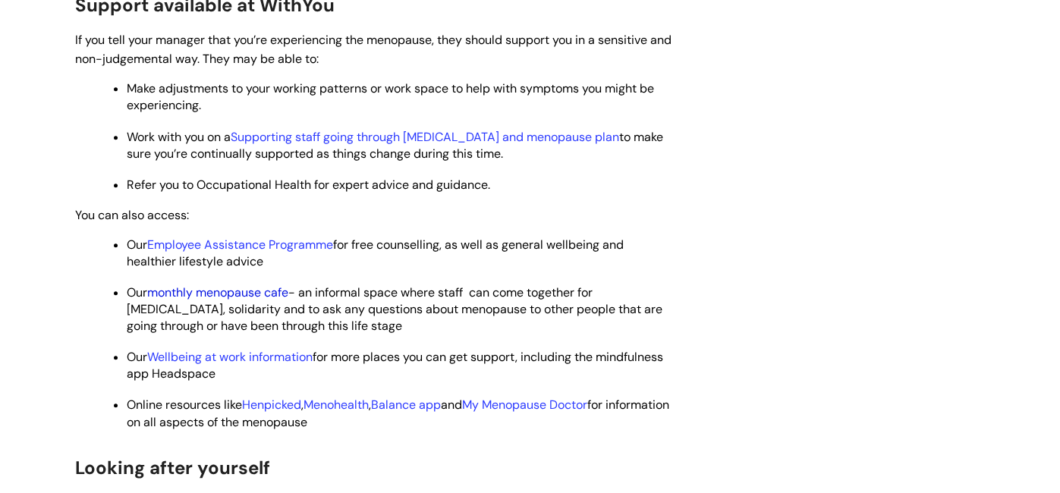
click at [256, 294] on link "monthly menopause cafe" at bounding box center [217, 293] width 141 height 16
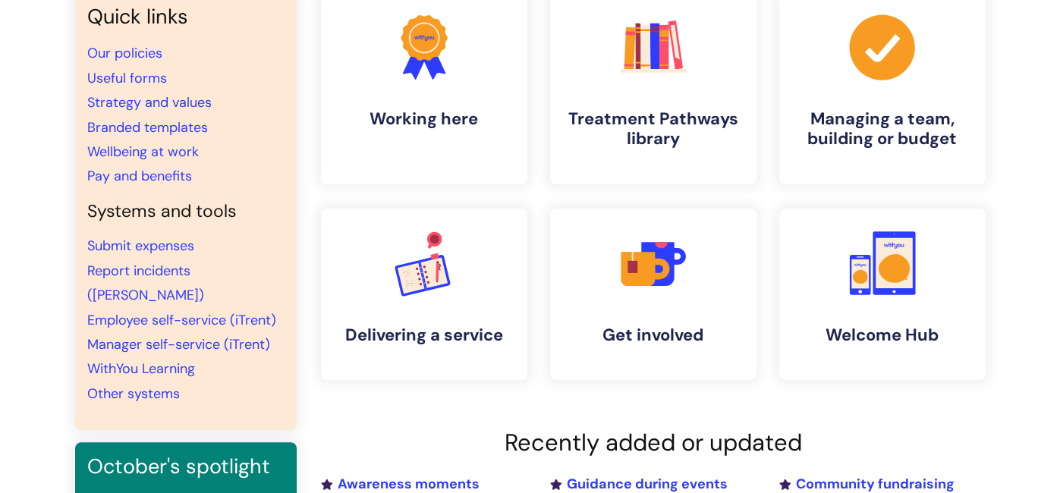
scroll to position [142, 0]
click at [115, 77] on link "Useful forms" at bounding box center [127, 79] width 80 height 18
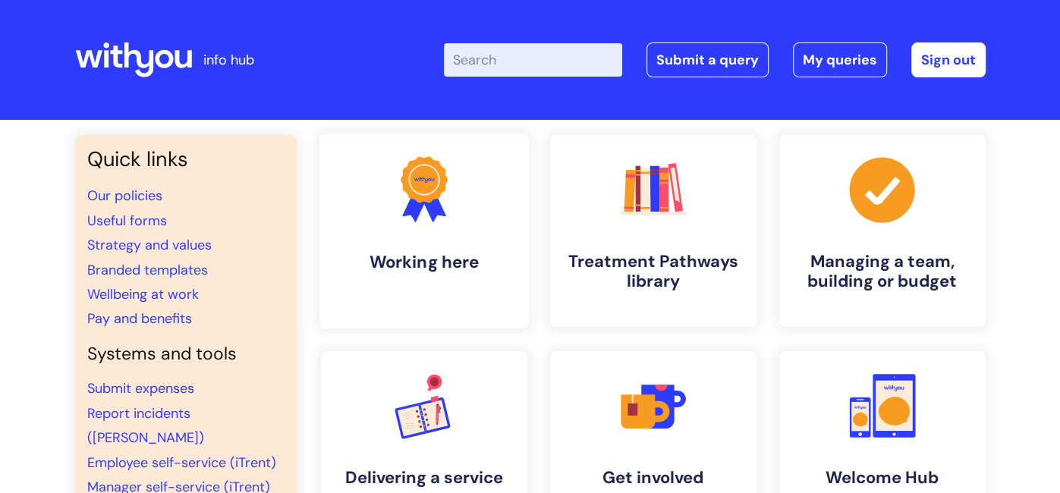
click at [405, 232] on link ".cls-1{fill:#f89b22;}.cls-1,.cls-2,.cls-3{stroke-width:0px;}.cls-2{fill:#2d3cff…" at bounding box center [423, 231] width 209 height 195
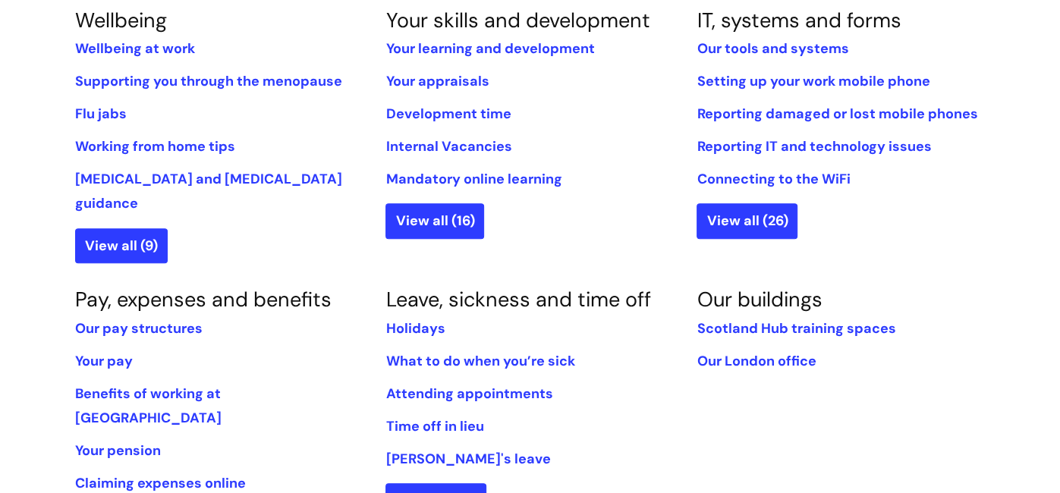
scroll to position [698, 0]
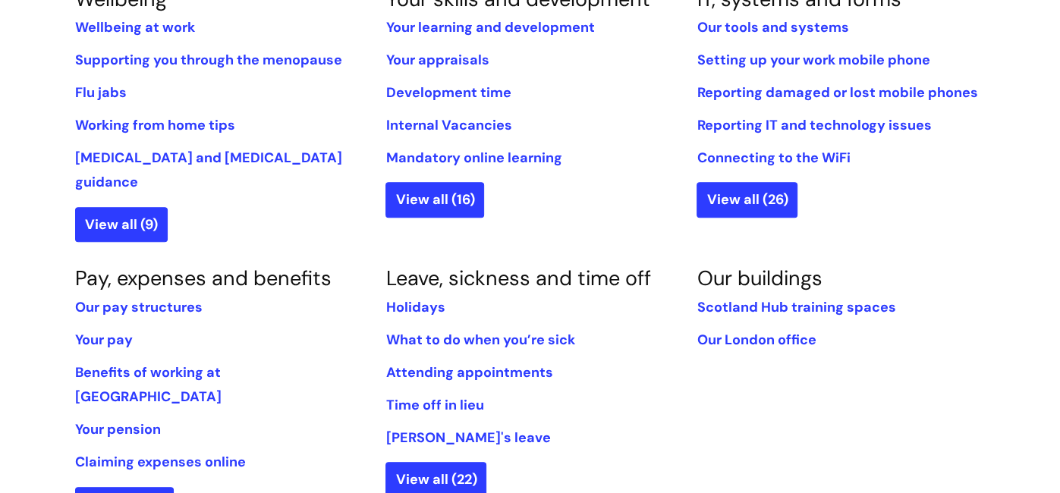
click at [58, 107] on div "Info Hub Categories Working here Working here Information for all staff on how …" at bounding box center [530, 163] width 1060 height 1482
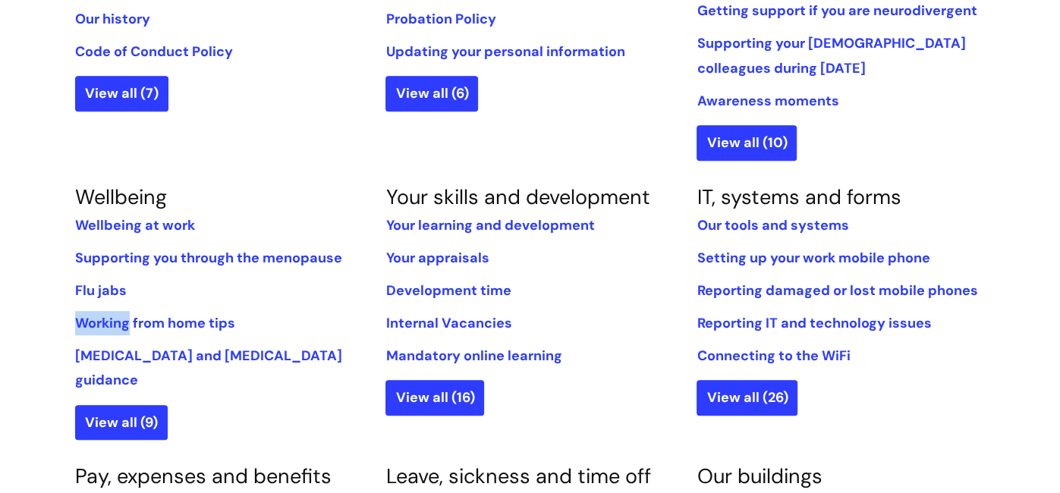
scroll to position [485, 0]
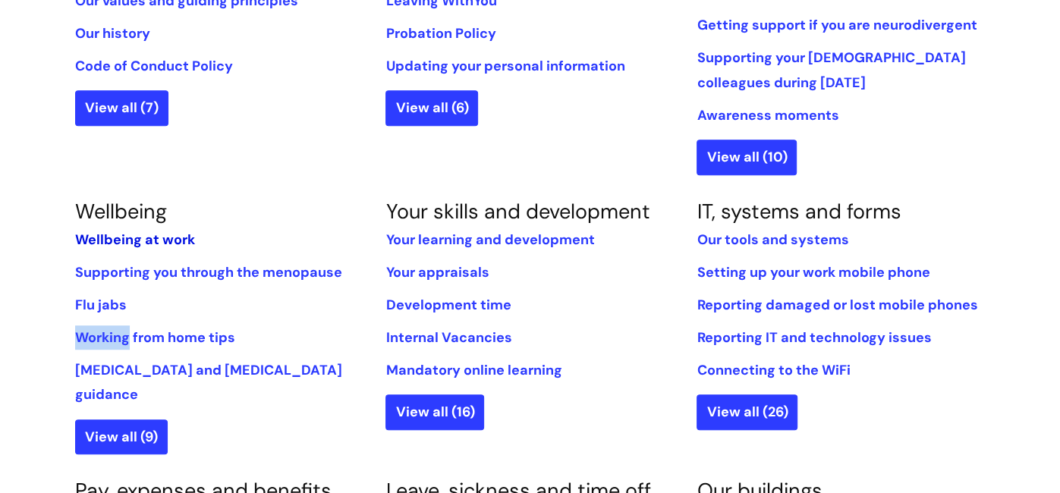
click at [159, 244] on link "Wellbeing at work" at bounding box center [135, 240] width 120 height 18
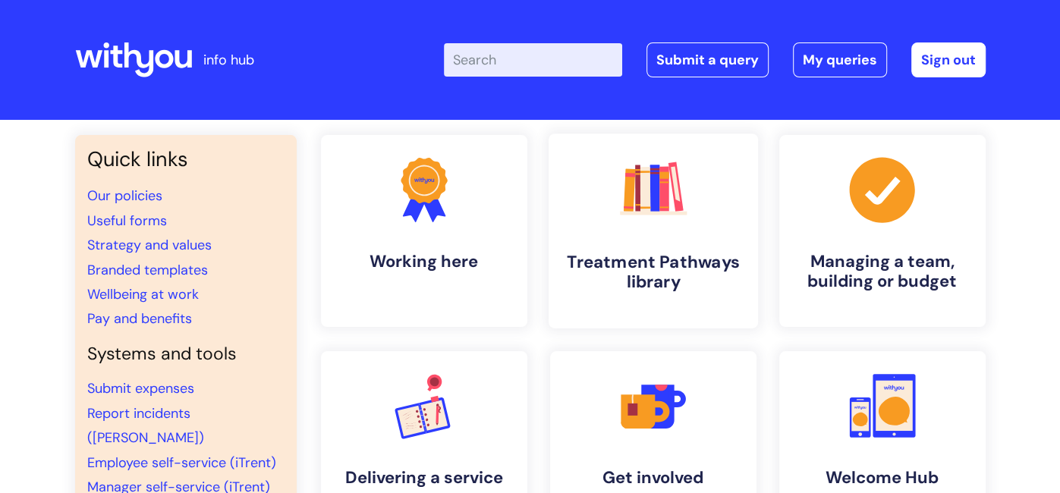
click at [644, 241] on link ".cls-1{fill:#f89b22;}.cls-1,.cls-2,.cls-3,.cls-4,.cls-5,.cls-6,.cls-7{stroke-wi…" at bounding box center [652, 231] width 209 height 195
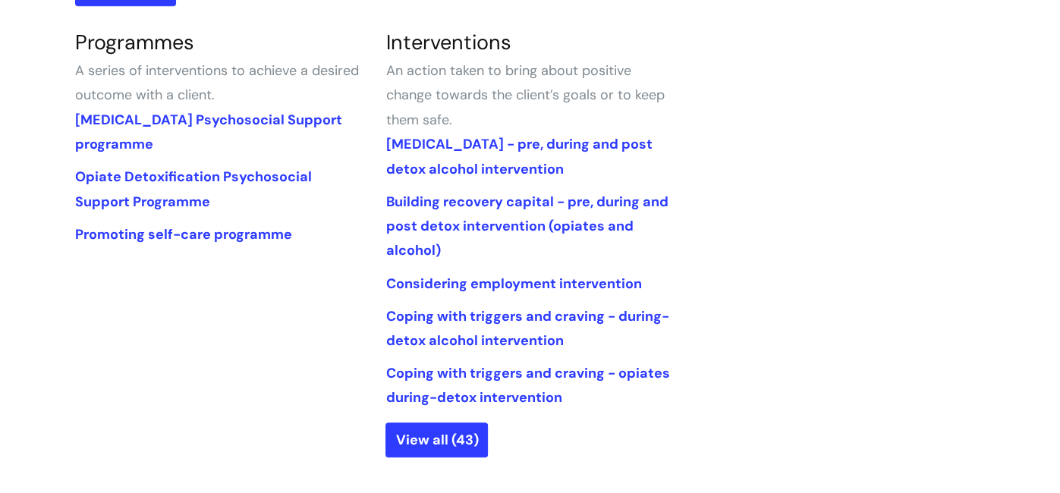
scroll to position [698, 0]
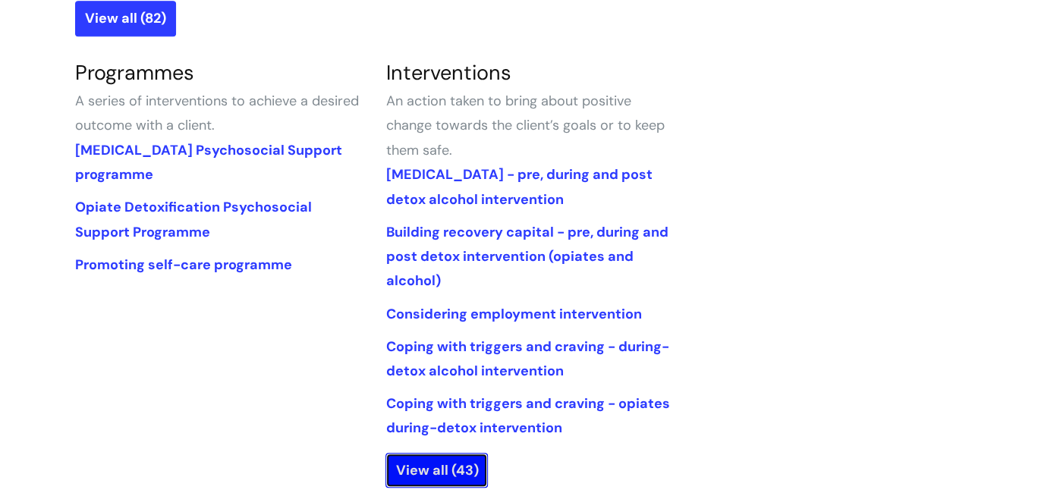
click at [457, 463] on link "View all (43)" at bounding box center [437, 470] width 102 height 35
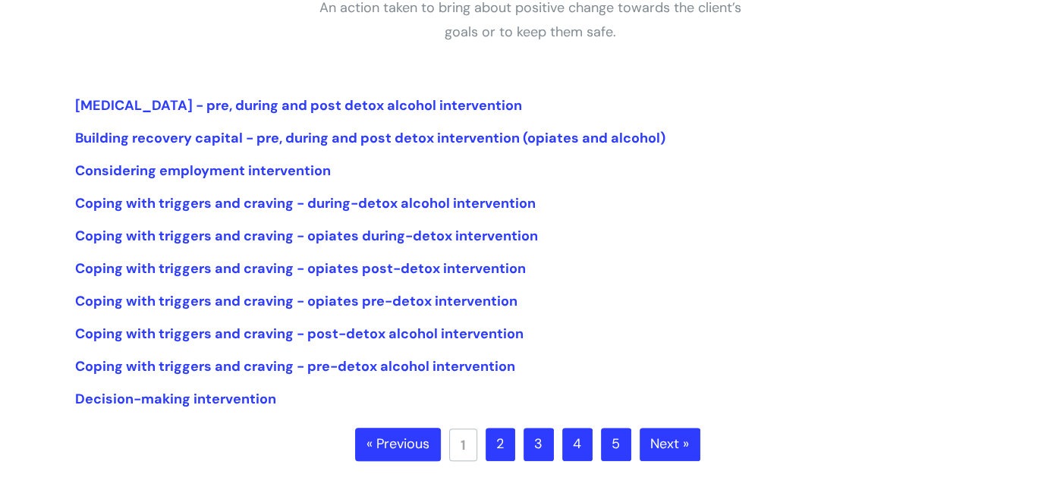
scroll to position [333, 0]
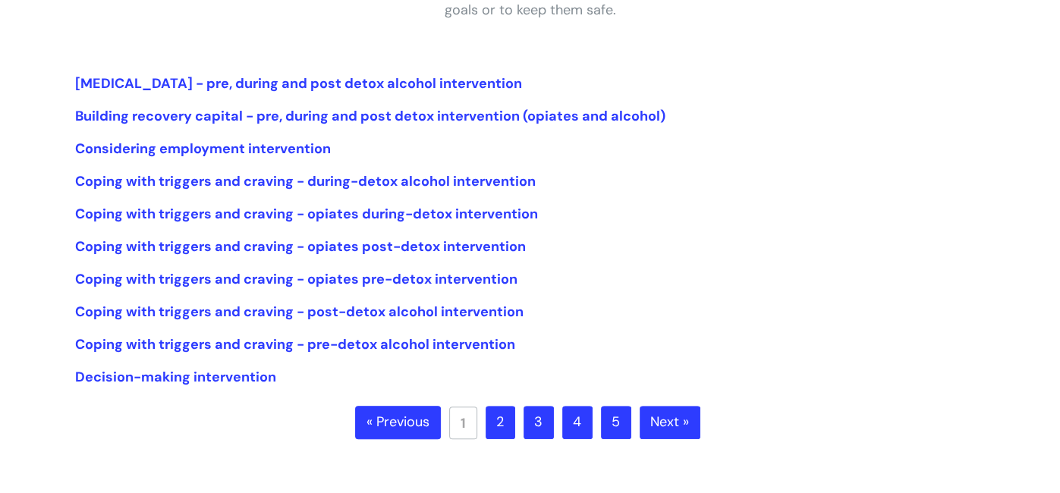
click at [496, 415] on link "2" at bounding box center [501, 422] width 30 height 33
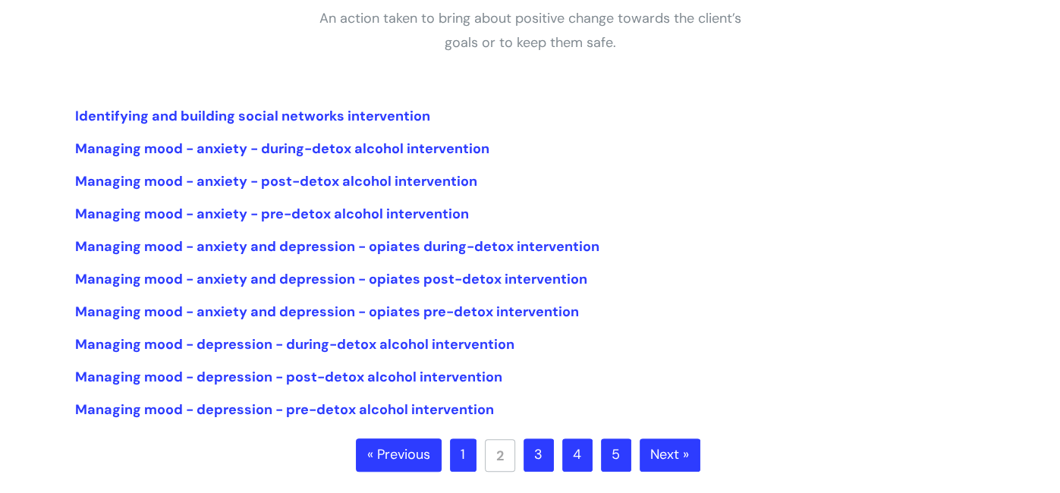
scroll to position [303, 0]
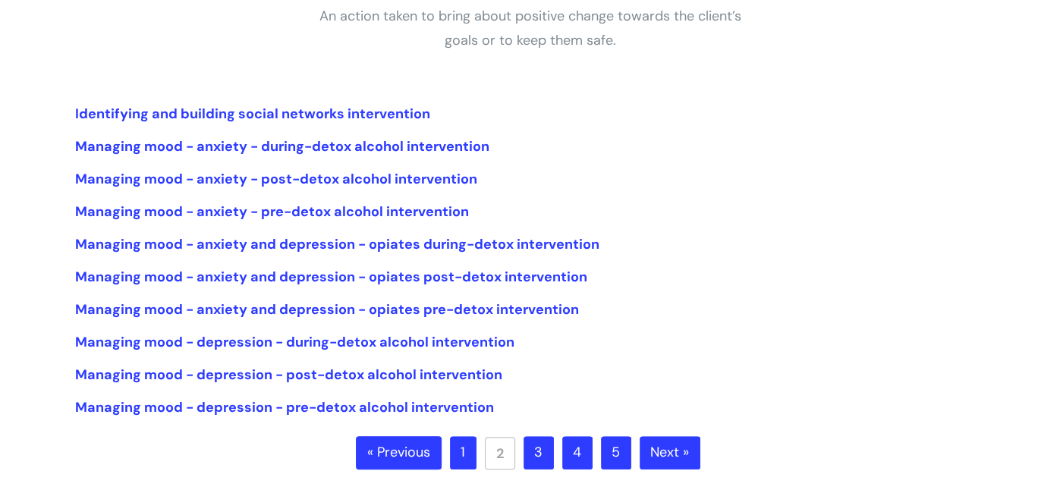
click at [531, 448] on link "3" at bounding box center [539, 452] width 30 height 33
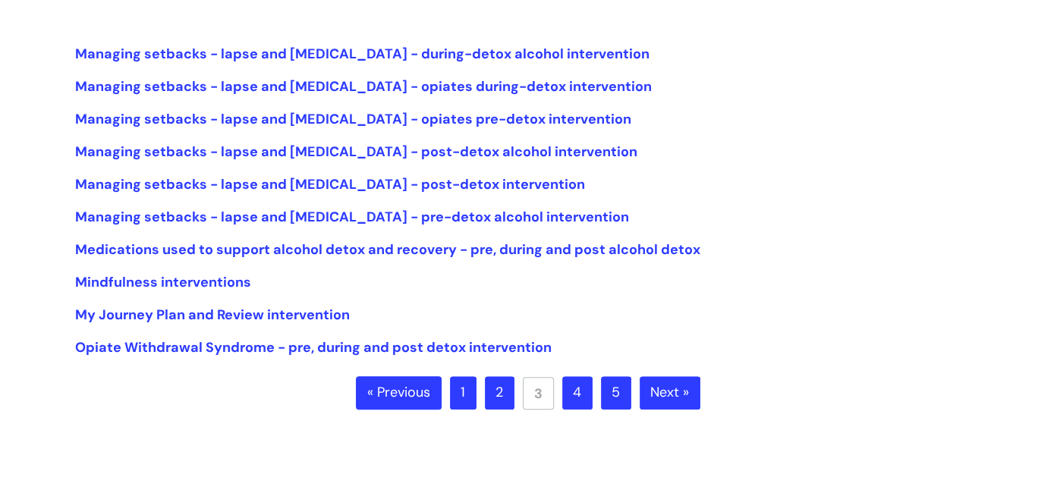
scroll to position [364, 0]
click at [569, 394] on link "4" at bounding box center [577, 392] width 30 height 33
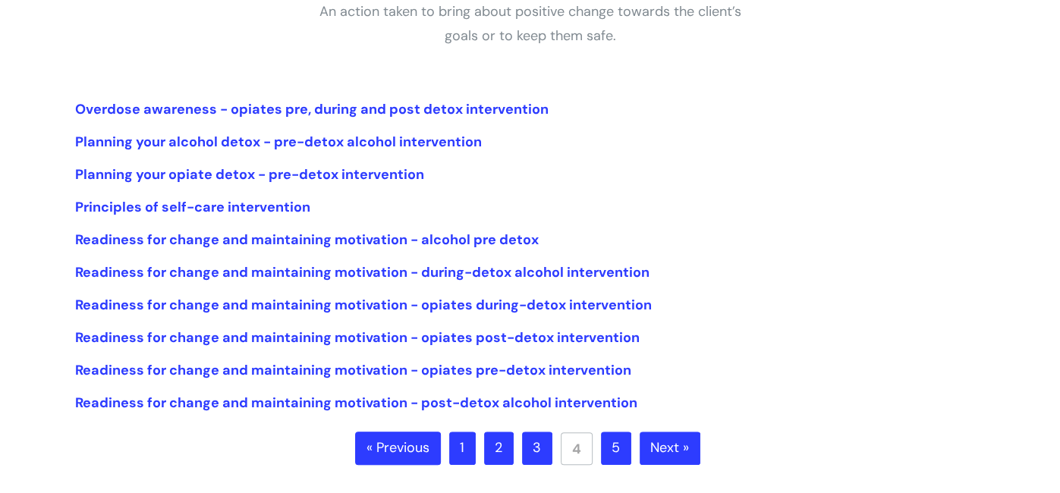
scroll to position [333, 0]
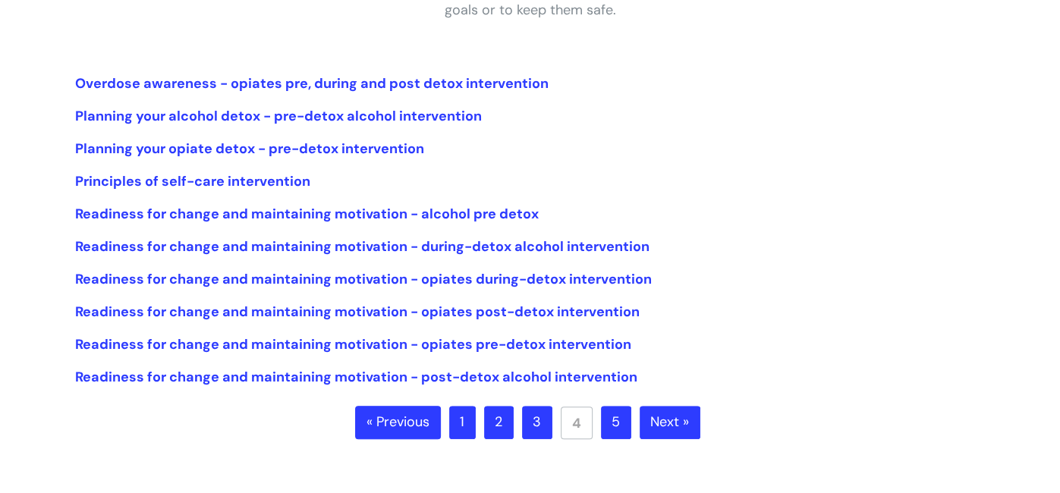
click at [611, 424] on link "5" at bounding box center [616, 422] width 30 height 33
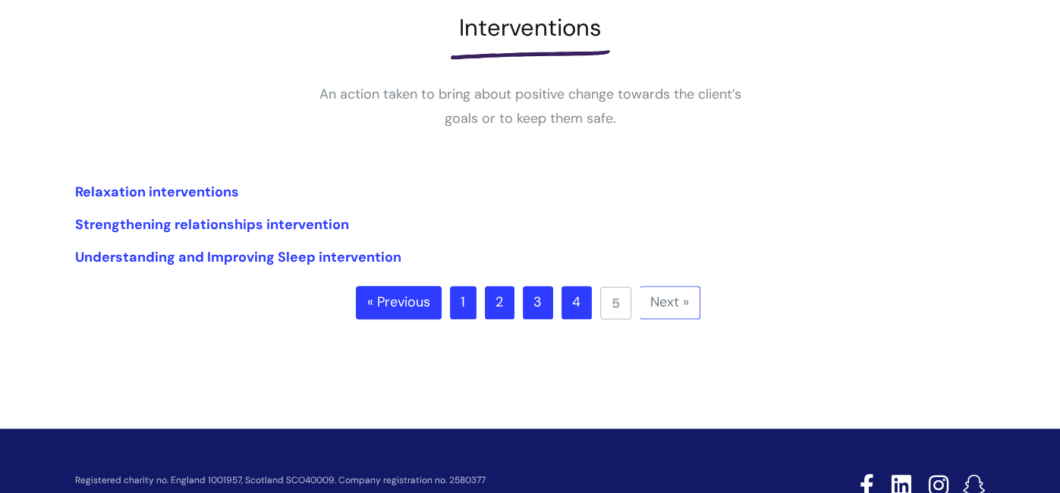
scroll to position [242, 0]
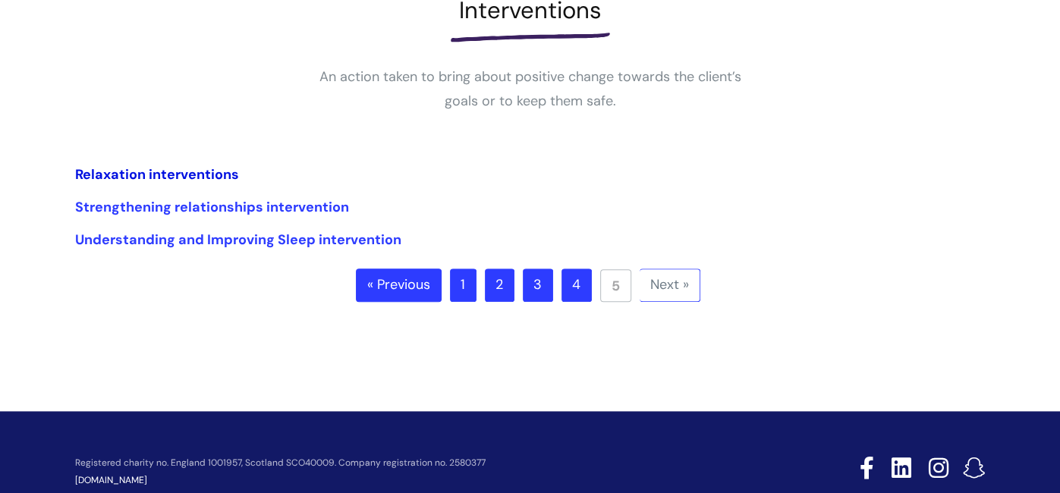
click at [202, 178] on link "Relaxation interventions" at bounding box center [157, 174] width 164 height 18
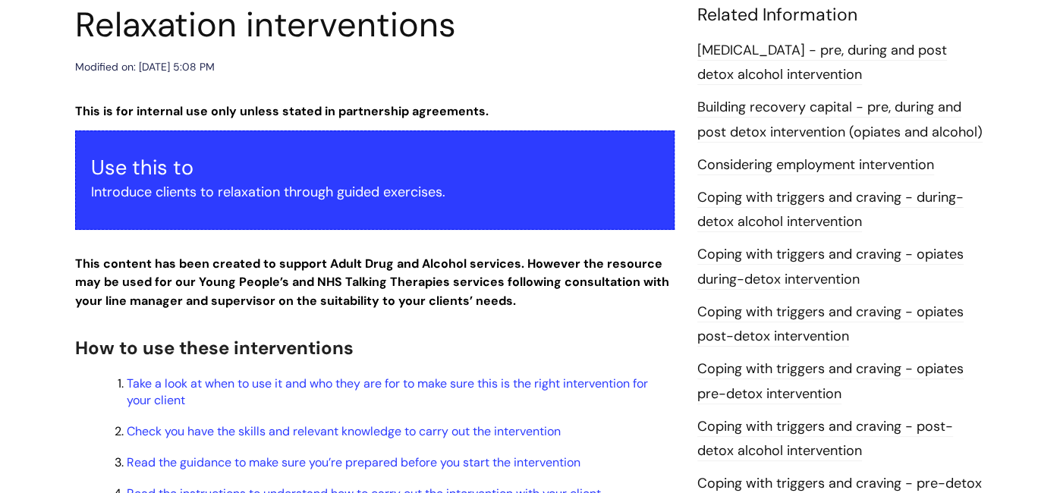
scroll to position [212, 0]
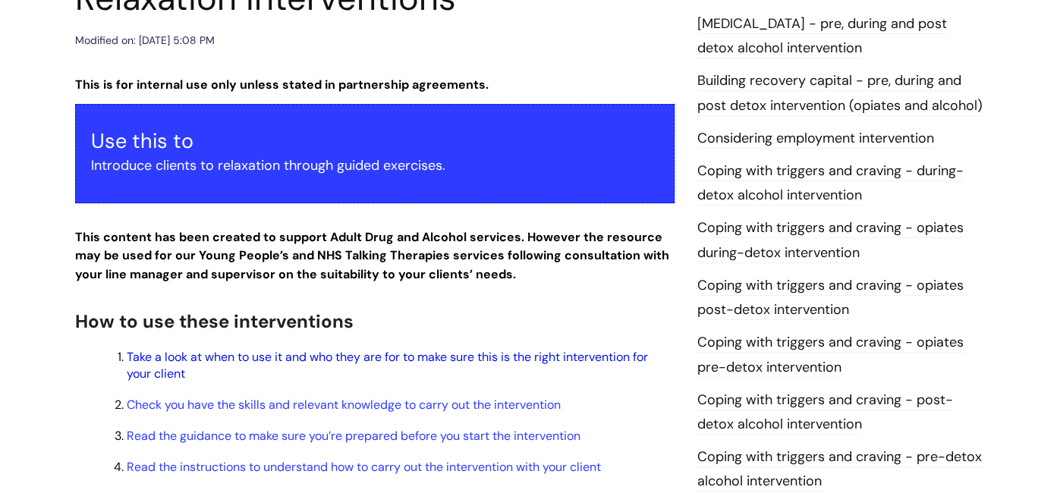
click at [525, 355] on link "Take a look at when to use it and who they are for to make sure this is the rig…" at bounding box center [387, 365] width 521 height 33
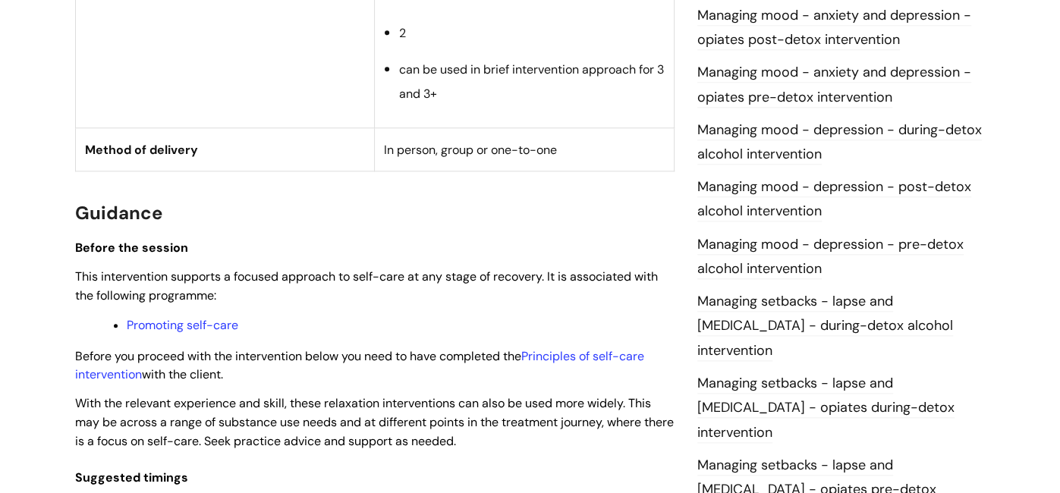
scroll to position [1073, 0]
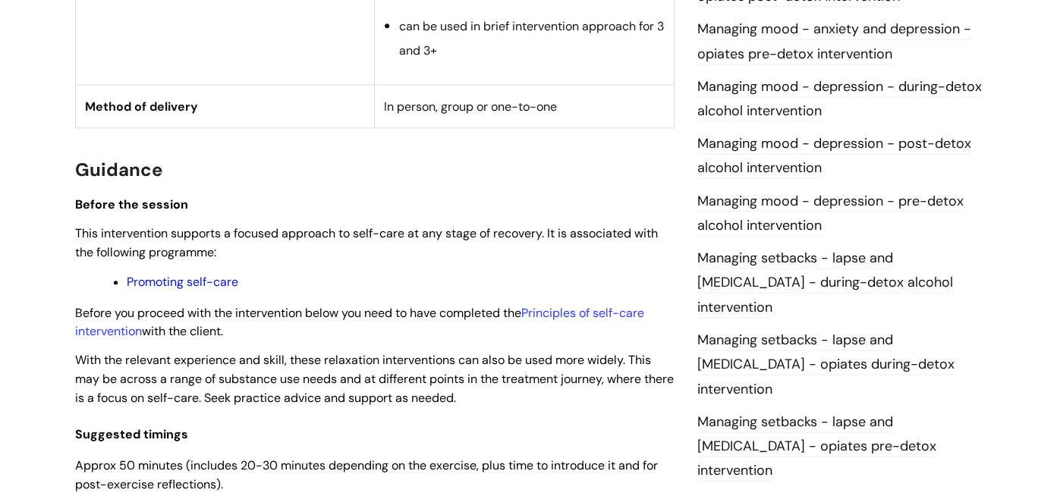
click at [188, 285] on link "Promoting self-care" at bounding box center [183, 282] width 112 height 16
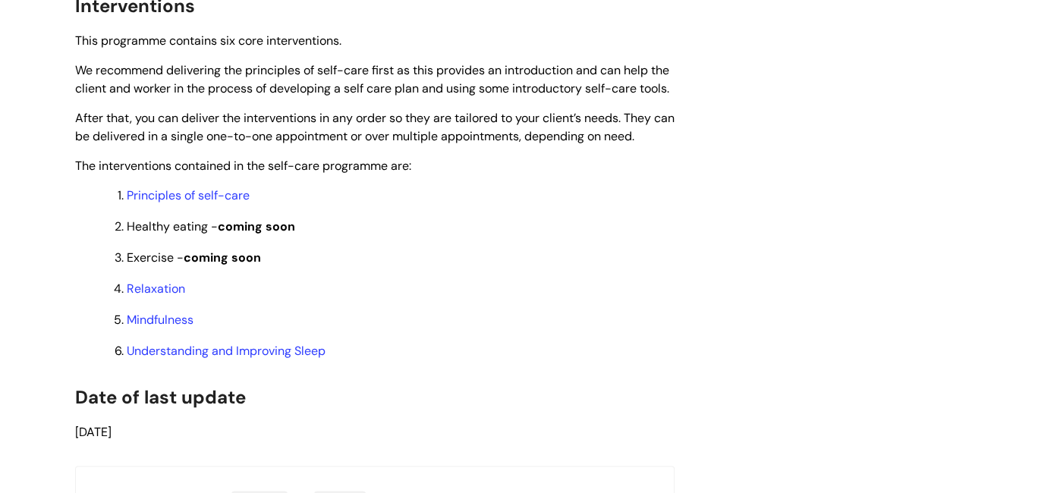
scroll to position [1274, 0]
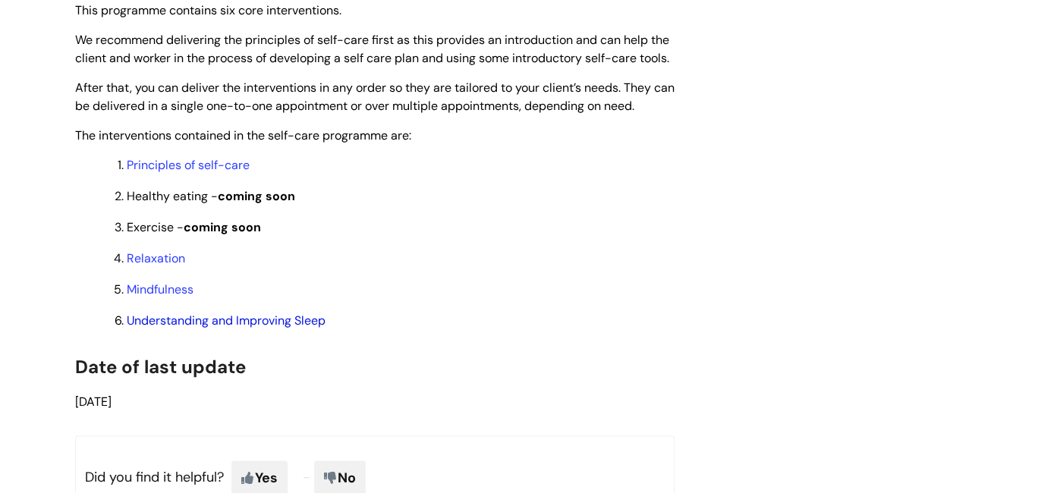
click at [162, 329] on link "Understanding and Improving Sleep" at bounding box center [226, 321] width 199 height 16
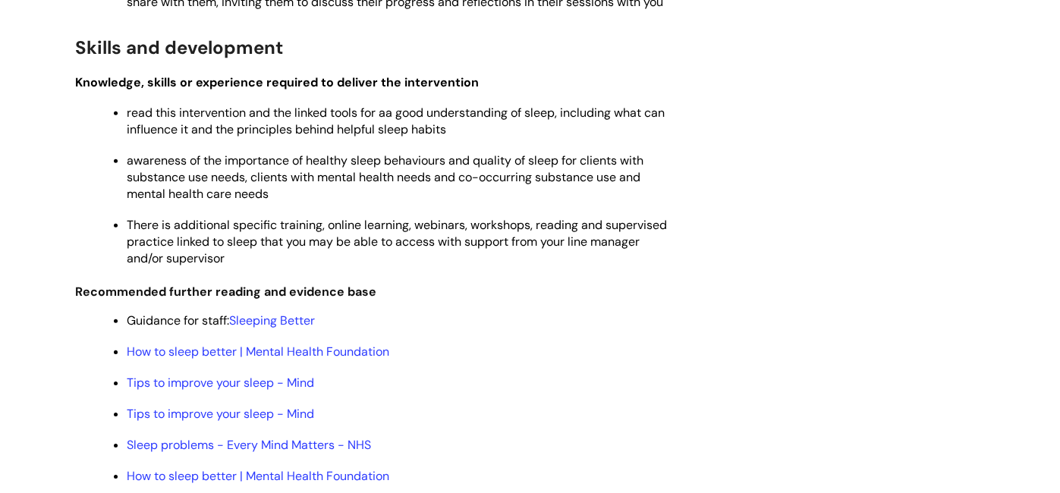
scroll to position [3065, 0]
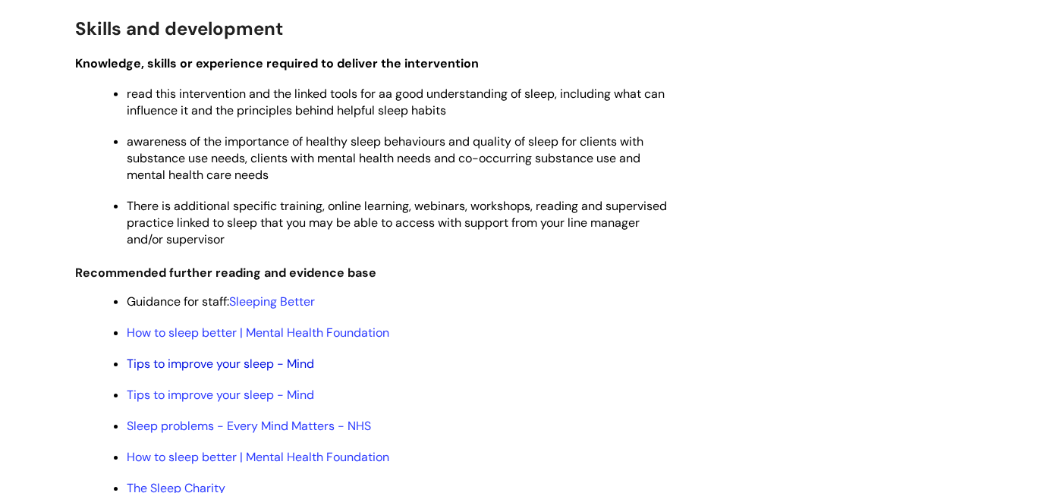
click at [206, 356] on link "Tips to improve your sleep - Mind" at bounding box center [220, 364] width 187 height 16
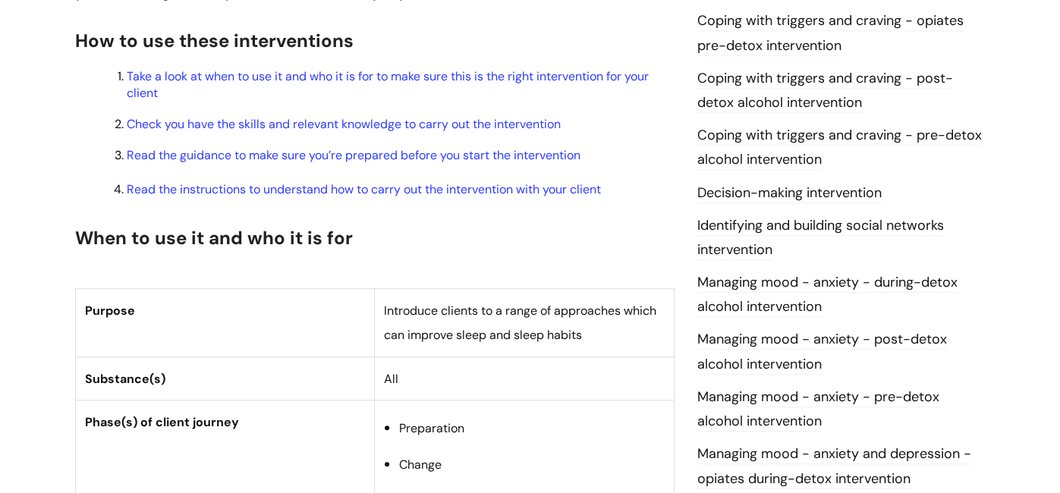
scroll to position [576, 0]
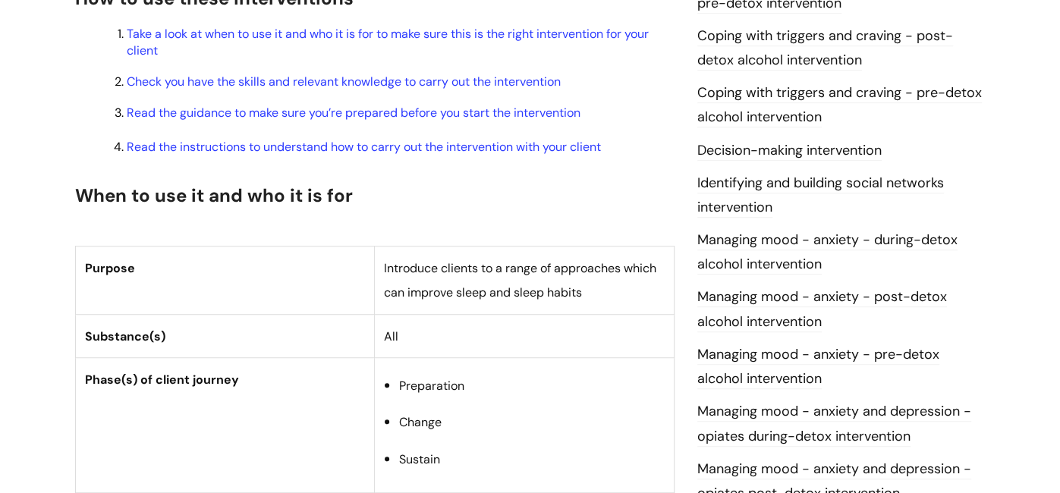
click at [799, 241] on link "Managing mood - anxiety - during-detox alcohol intervention" at bounding box center [828, 253] width 260 height 44
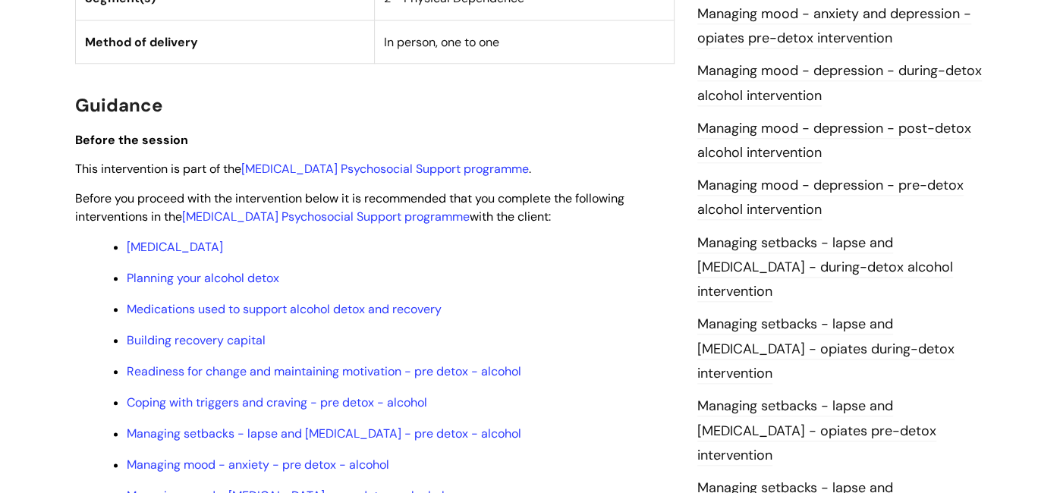
scroll to position [1062, 0]
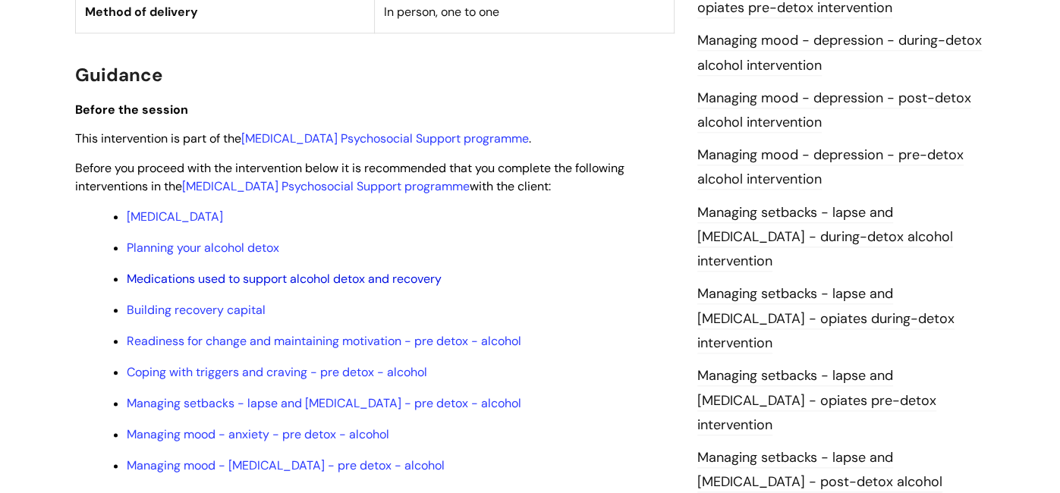
click at [383, 282] on link "Medications used to support alcohol detox and recovery" at bounding box center [284, 279] width 315 height 16
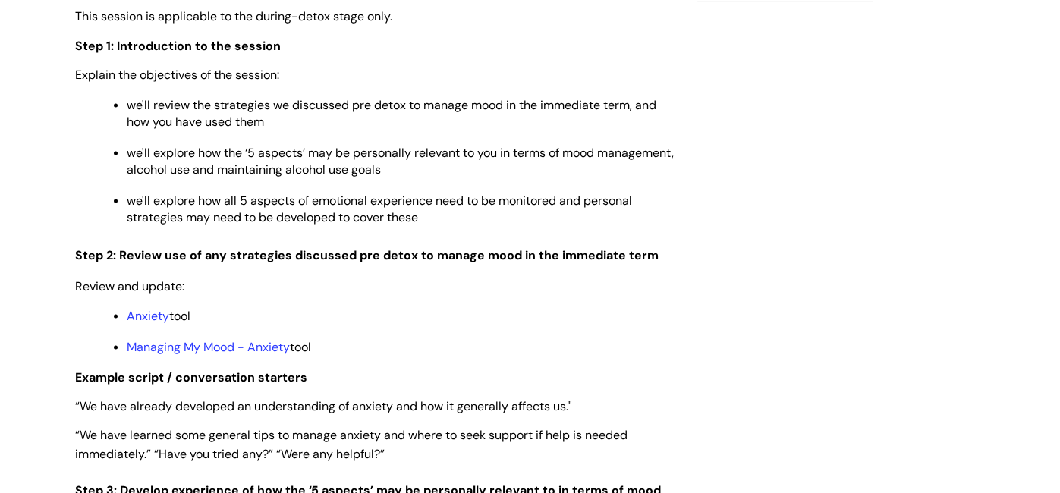
scroll to position [1942, 0]
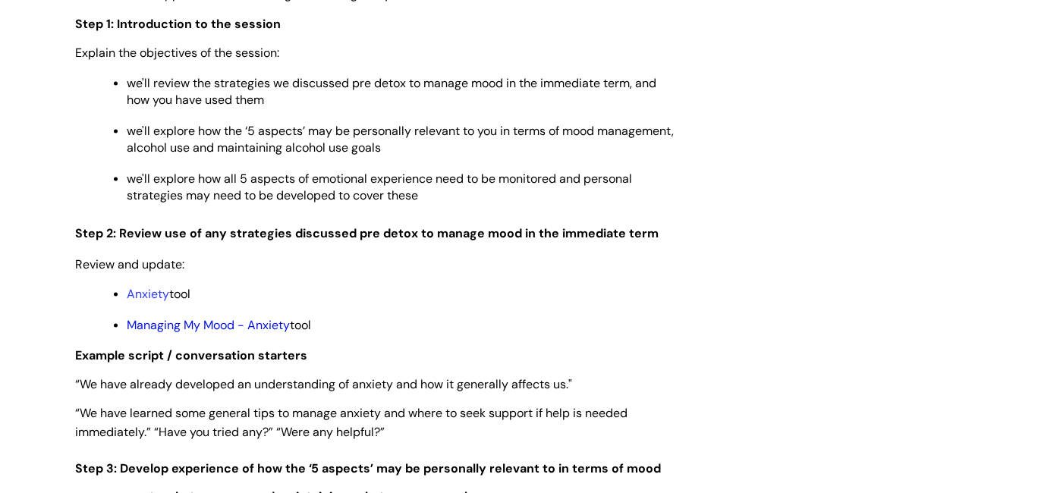
click at [238, 331] on link "Managing My Mood - Anxiety" at bounding box center [208, 325] width 163 height 16
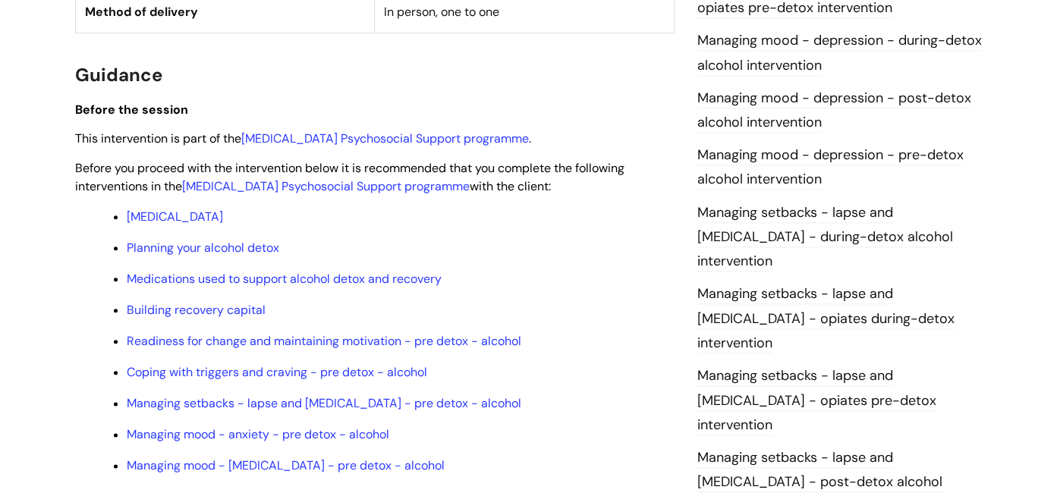
scroll to position [1123, 0]
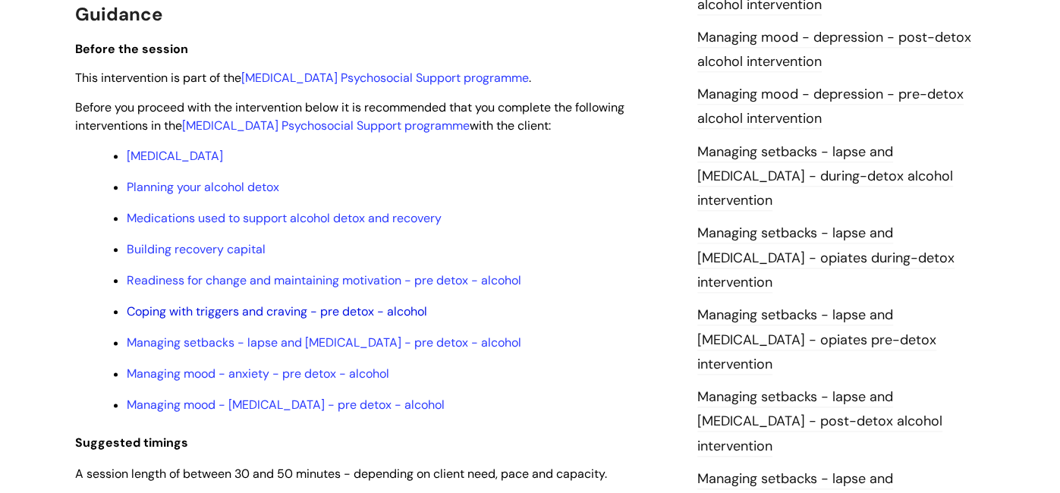
click at [287, 316] on link "Coping with triggers and craving - pre detox - alcohol" at bounding box center [277, 312] width 301 height 16
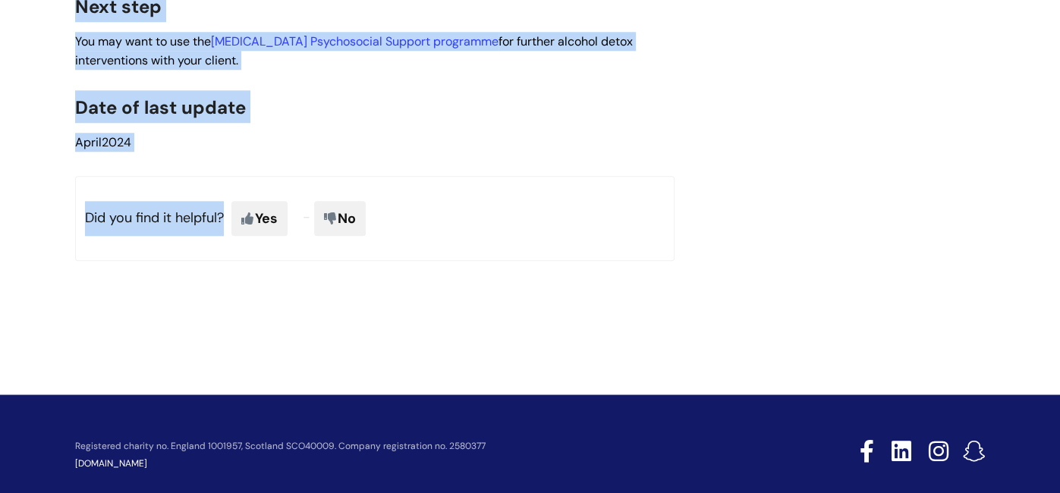
scroll to position [4900, 0]
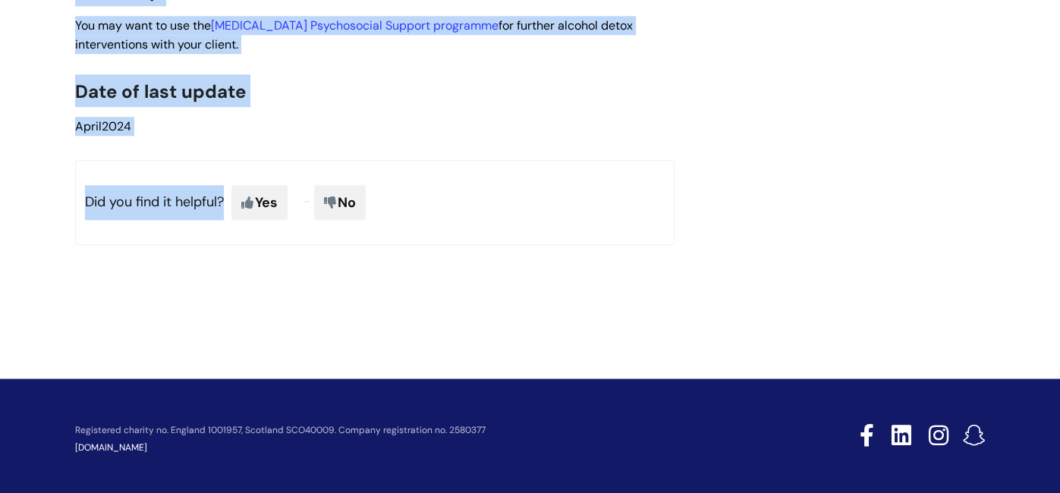
drag, startPoint x: 0, startPoint y: 0, endPoint x: 885, endPoint y: 353, distance: 952.7
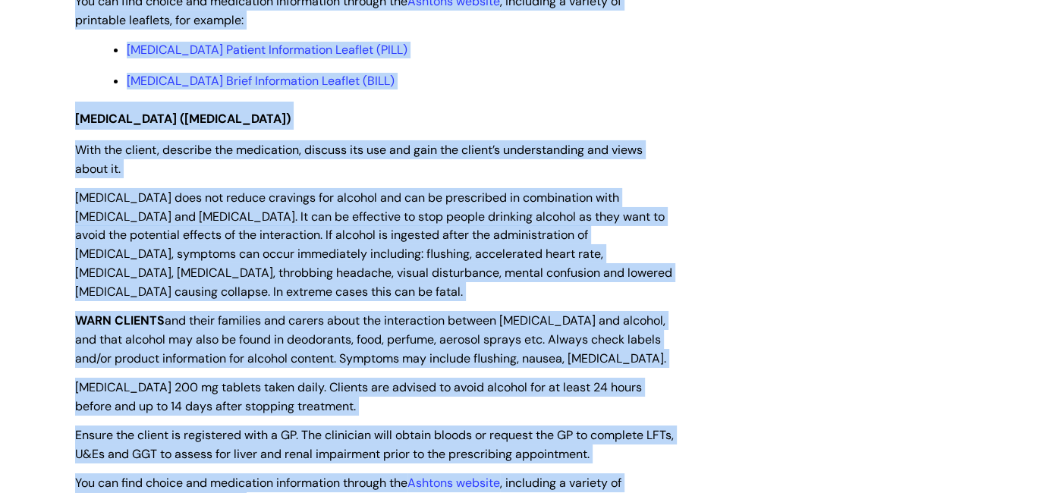
scroll to position [3564, 0]
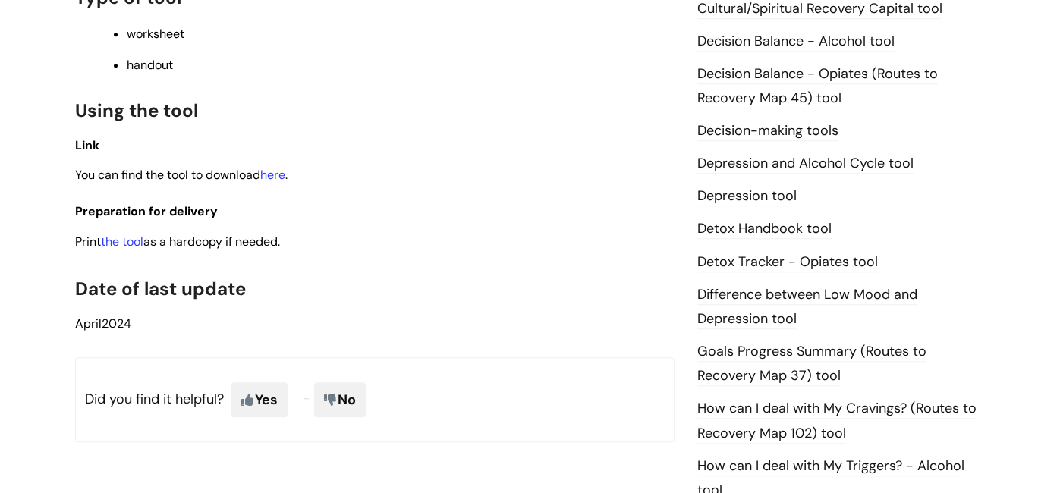
scroll to position [789, 0]
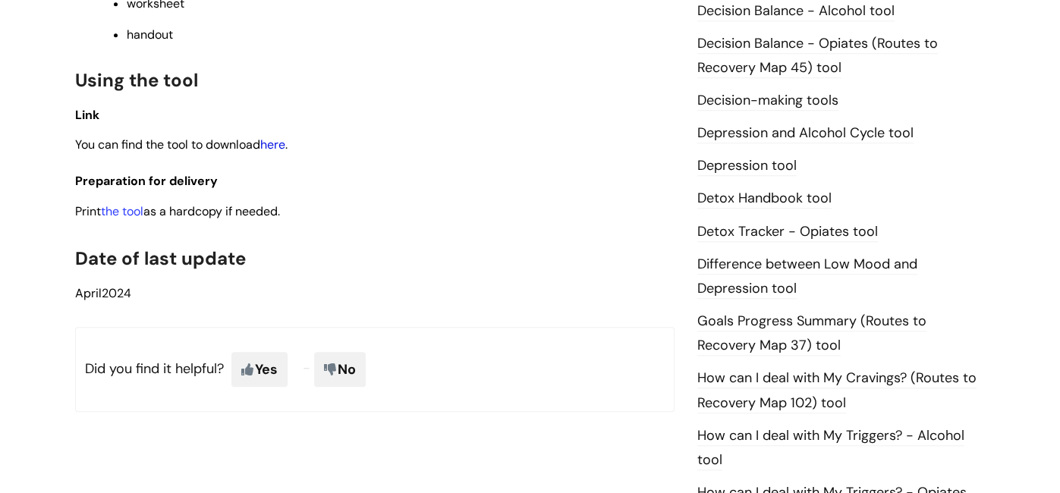
click at [274, 148] on link "here" at bounding box center [272, 145] width 25 height 16
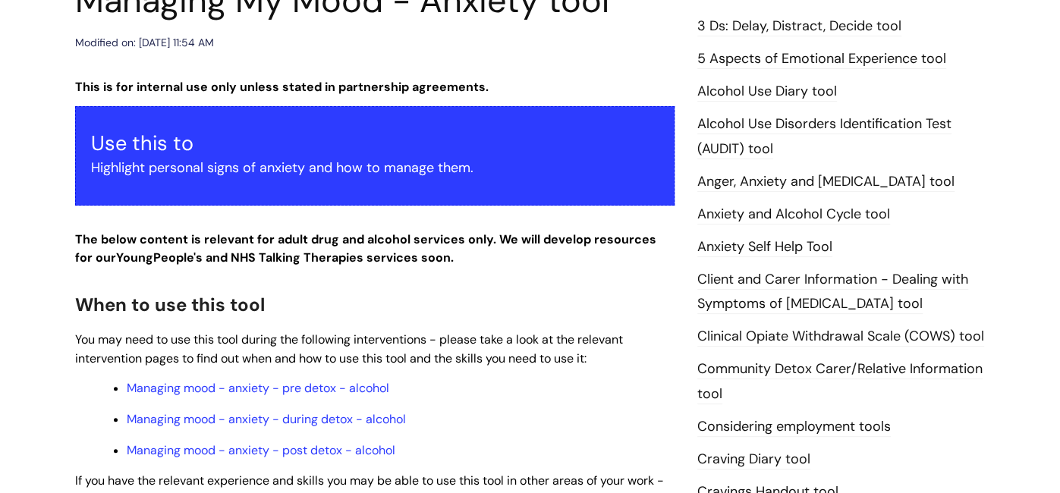
scroll to position [212, 0]
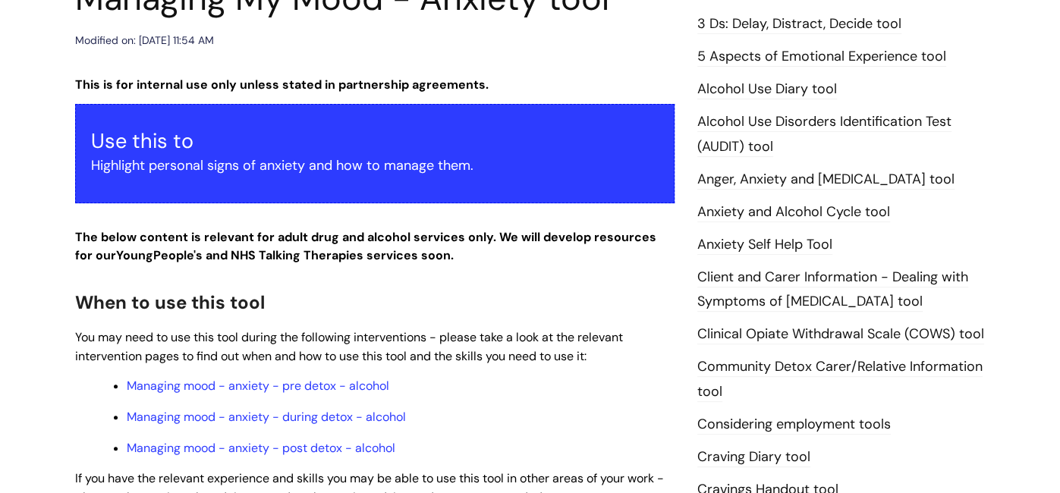
click at [823, 177] on link "Anger, Anxiety and Depression tool" at bounding box center [826, 180] width 257 height 20
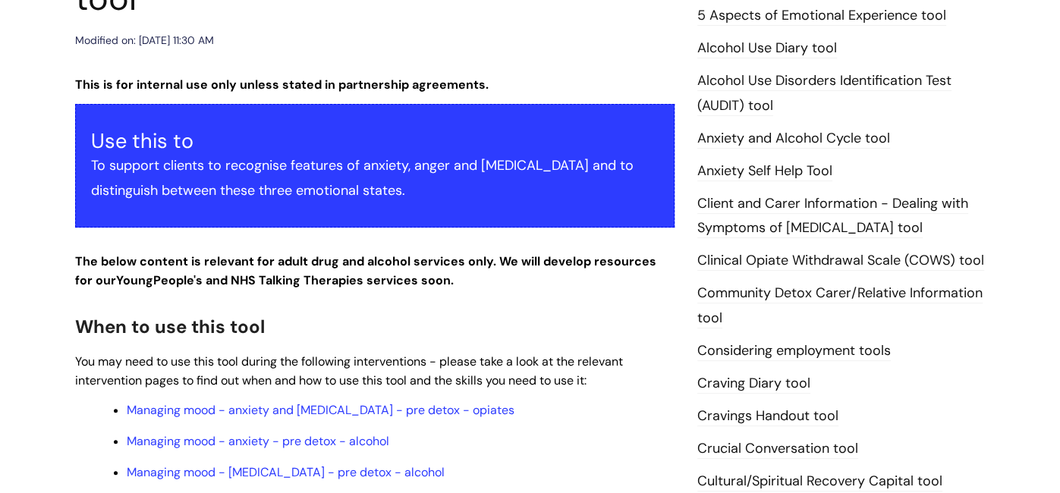
scroll to position [242, 0]
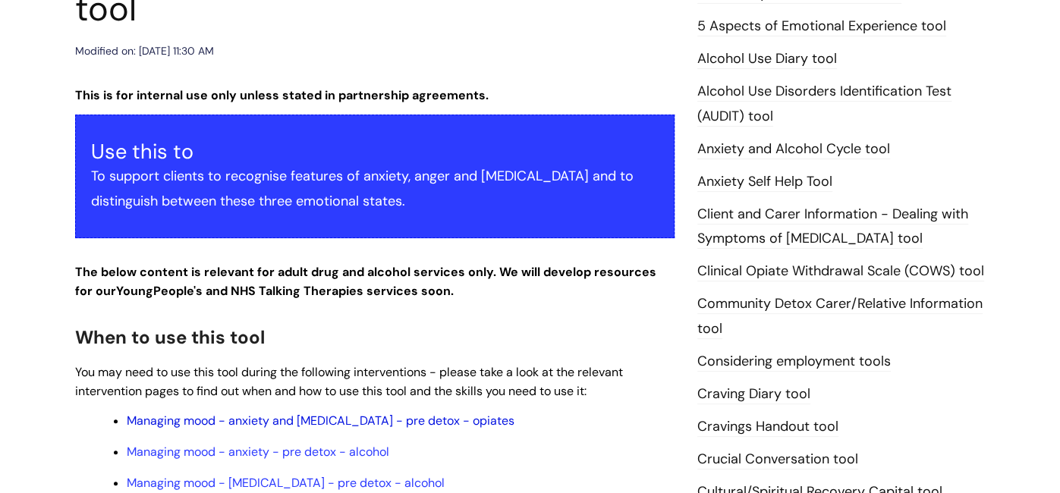
click at [338, 413] on link "Managing mood - anxiety and [MEDICAL_DATA] - pre detox - opiates" at bounding box center [321, 421] width 388 height 16
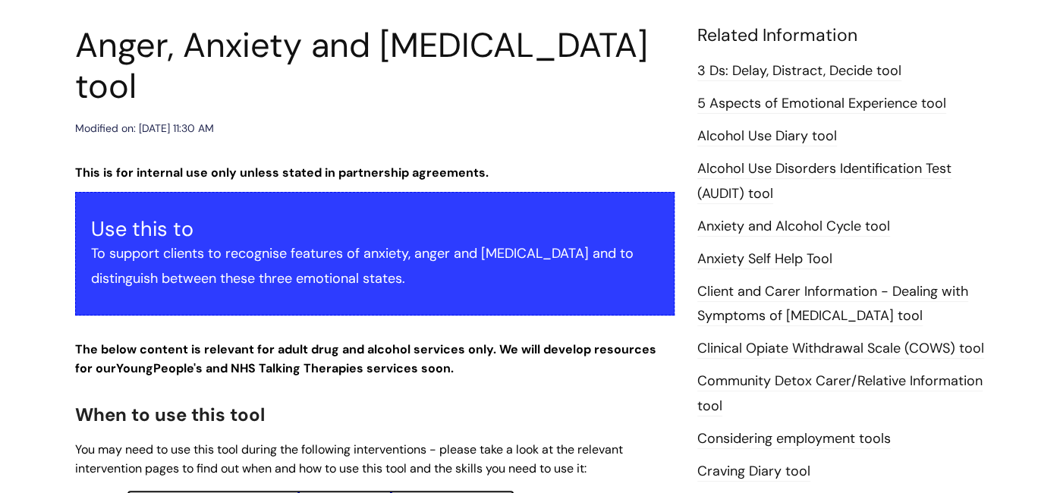
scroll to position [162, 0]
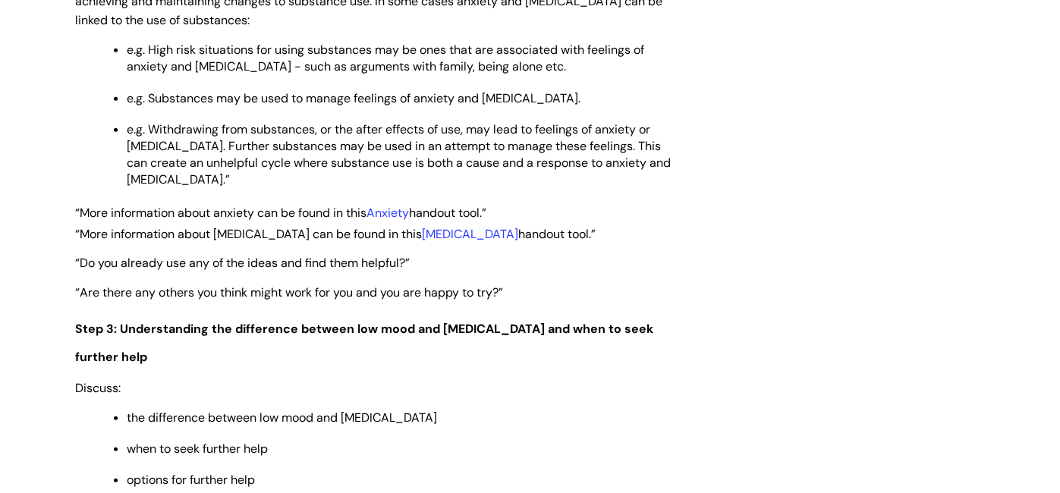
scroll to position [2610, 0]
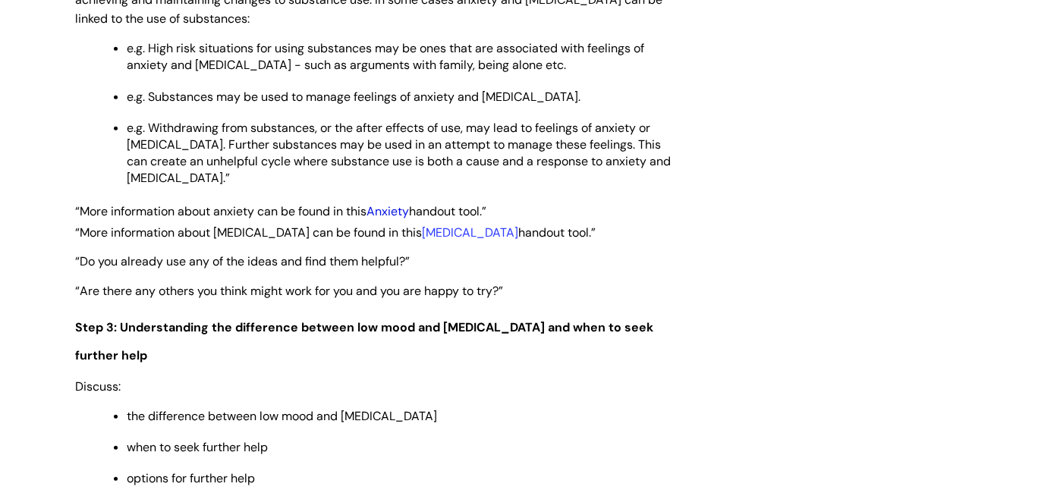
click at [397, 203] on link "Anxiety" at bounding box center [388, 211] width 43 height 16
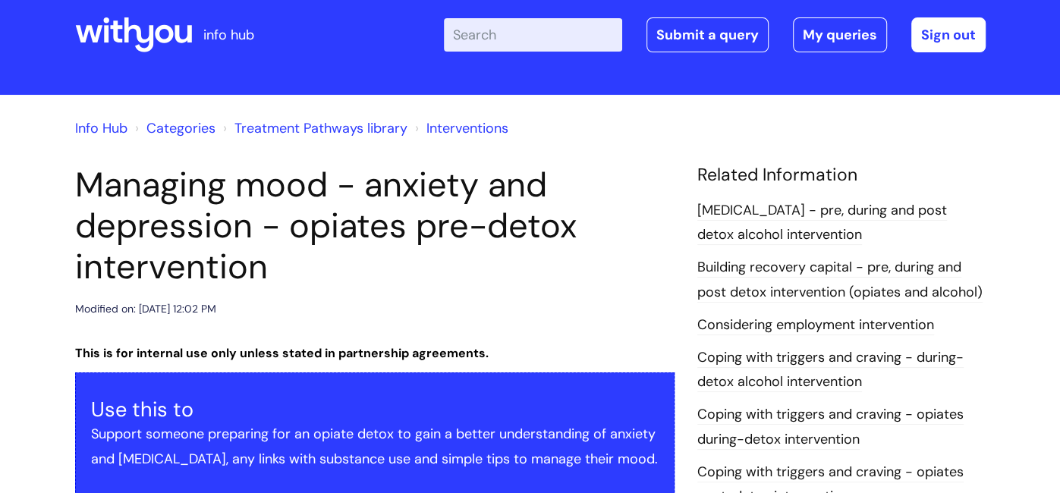
scroll to position [0, 0]
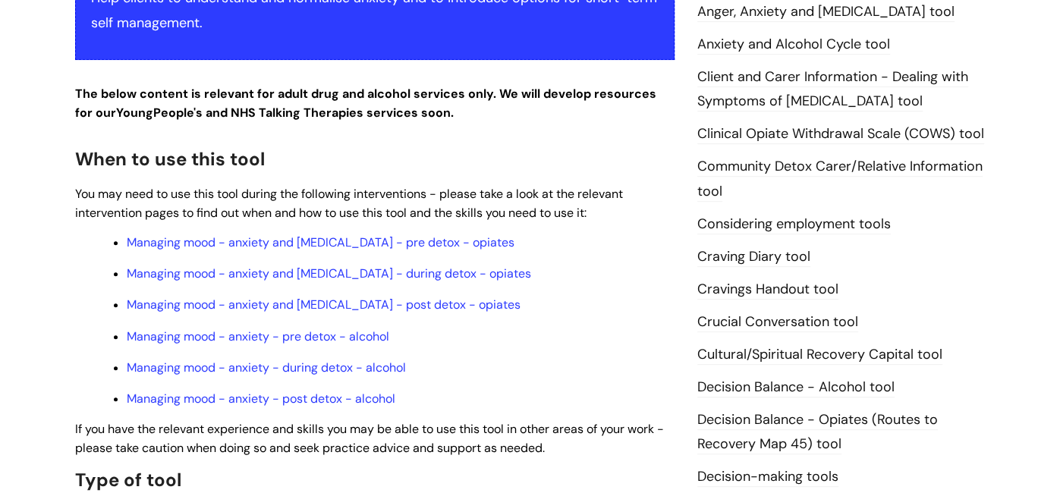
scroll to position [394, 0]
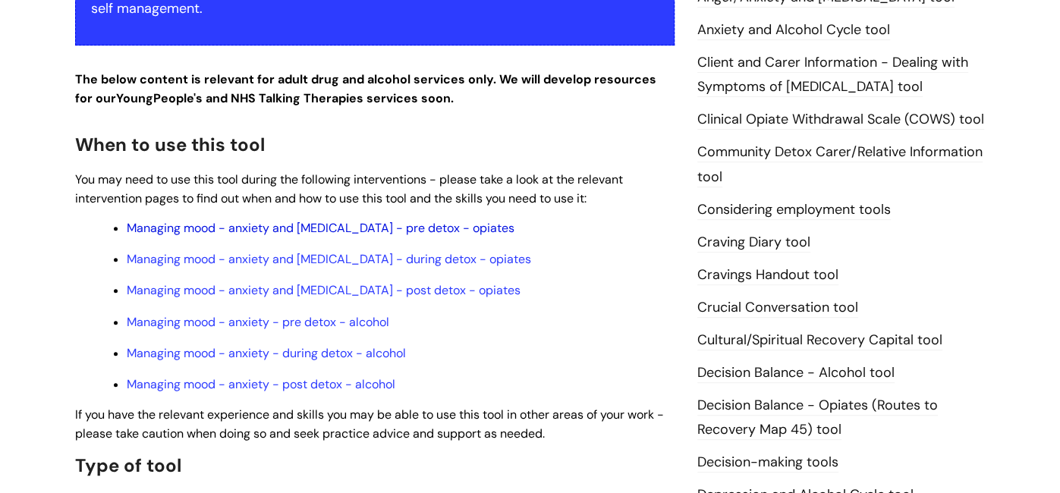
click at [310, 235] on link "Managing mood - anxiety and depression - pre detox - opiates" at bounding box center [321, 228] width 388 height 16
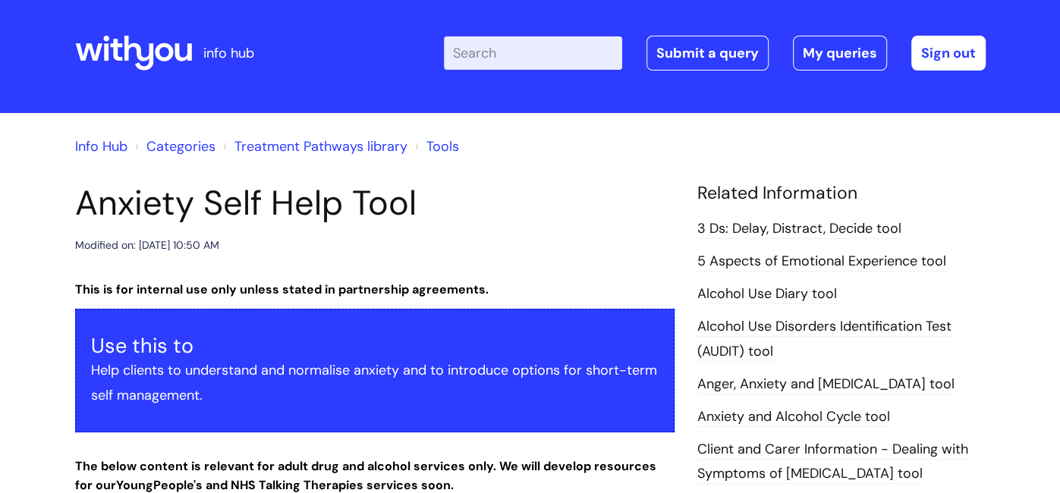
scroll to position [0, 0]
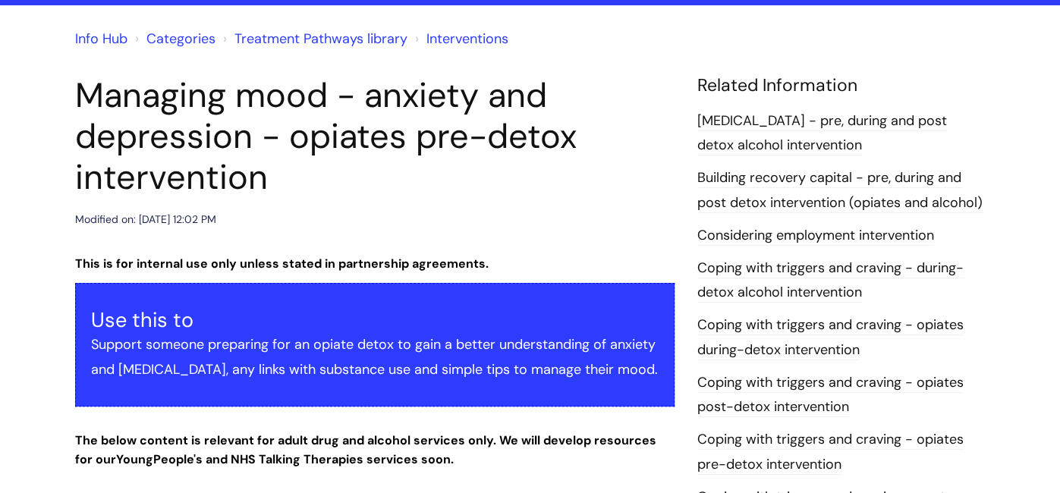
scroll to position [90, 0]
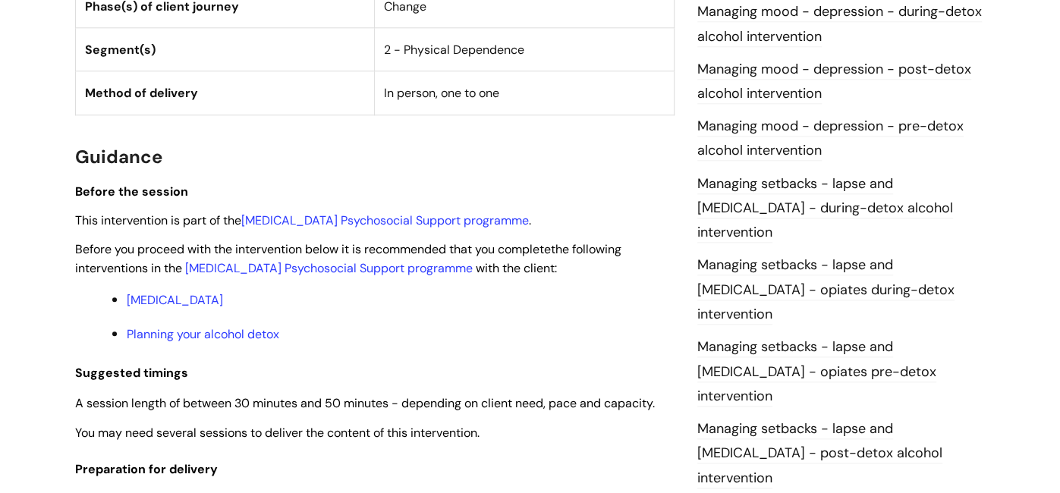
scroll to position [1092, 0]
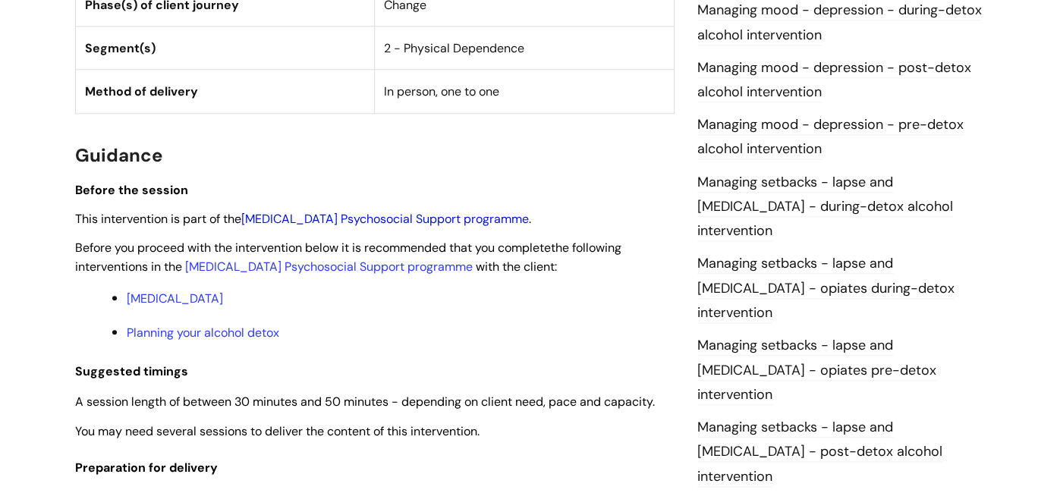
click at [418, 219] on link "Alcohol Detoxification Psychosocial Support programme" at bounding box center [385, 219] width 288 height 16
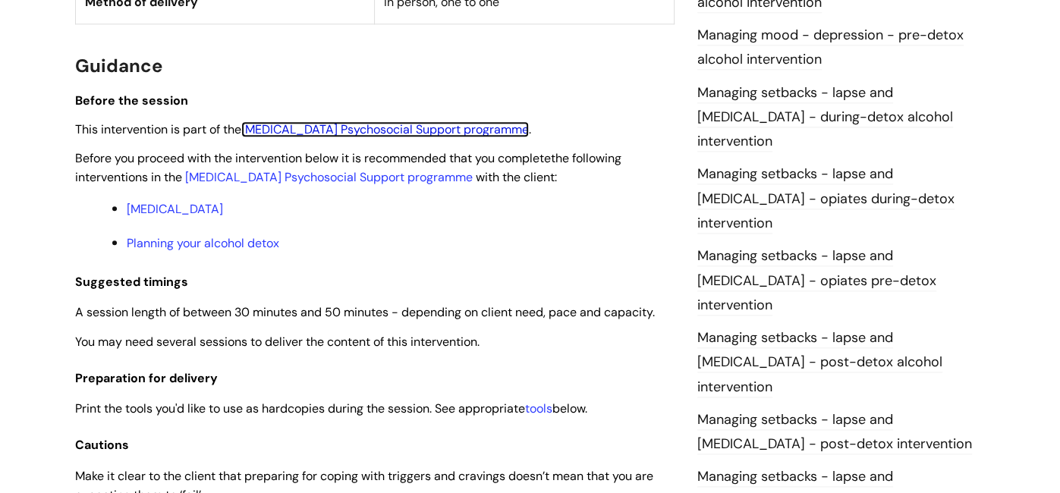
scroll to position [1183, 0]
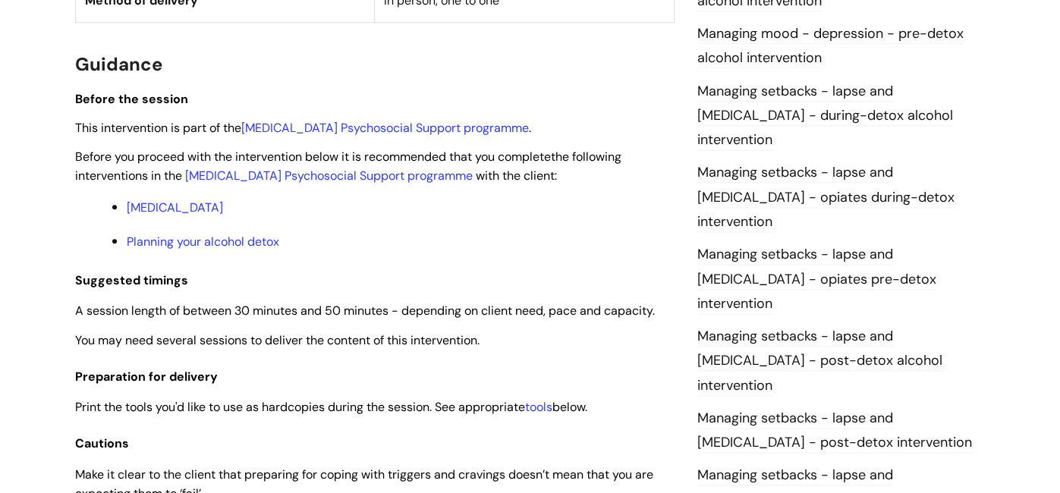
click at [853, 163] on link "Managing setbacks - lapse and relapse - opiates during-detox intervention" at bounding box center [826, 197] width 257 height 69
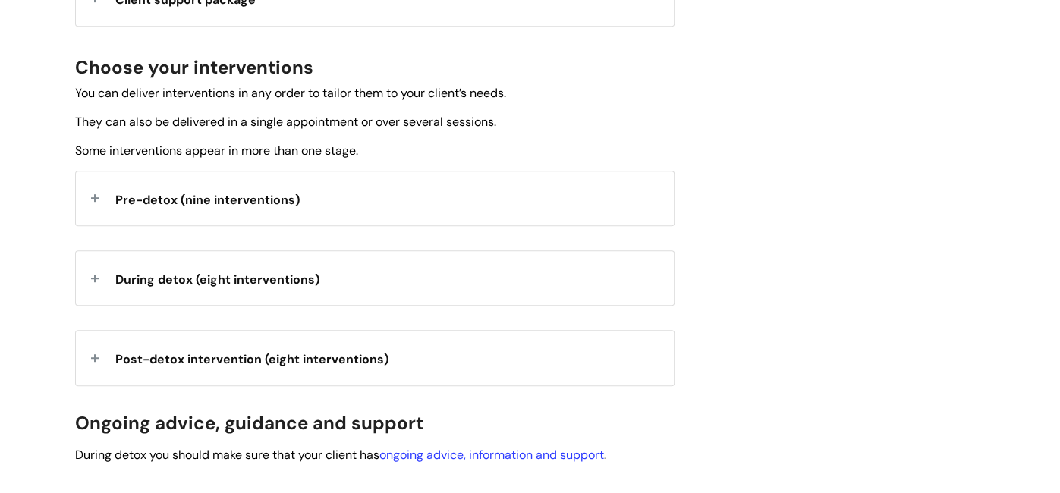
scroll to position [546, 0]
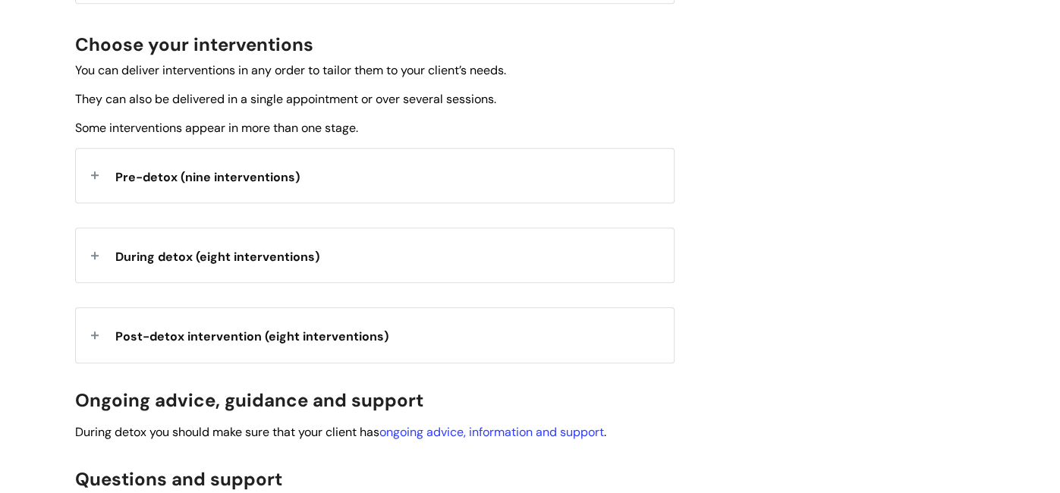
click at [257, 169] on span "Pre-detox (nine interventions)" at bounding box center [207, 177] width 184 height 16
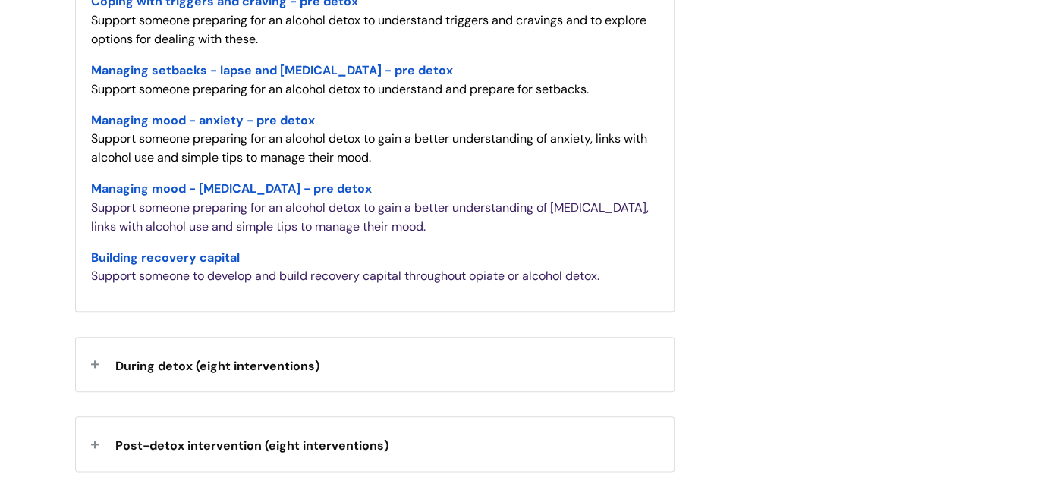
scroll to position [1031, 0]
click at [186, 370] on strong "During detox (eight interventions)" at bounding box center [217, 362] width 204 height 23
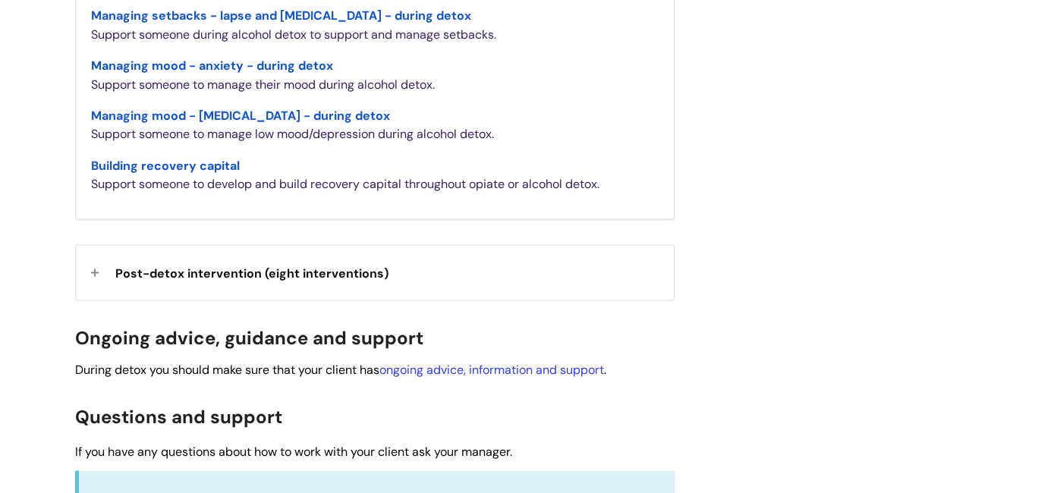
scroll to position [1669, 0]
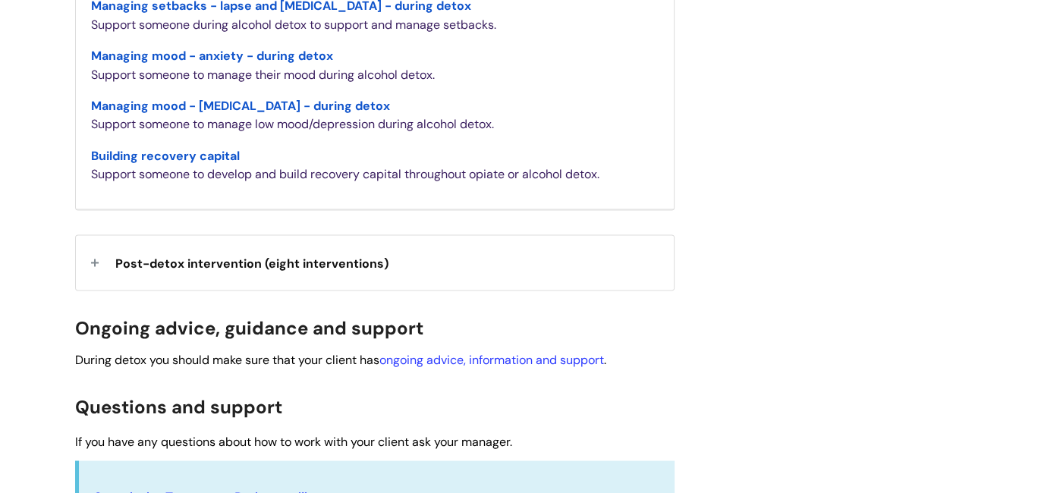
click at [162, 266] on span "Post-detox intervention (eight interventions)" at bounding box center [251, 264] width 273 height 16
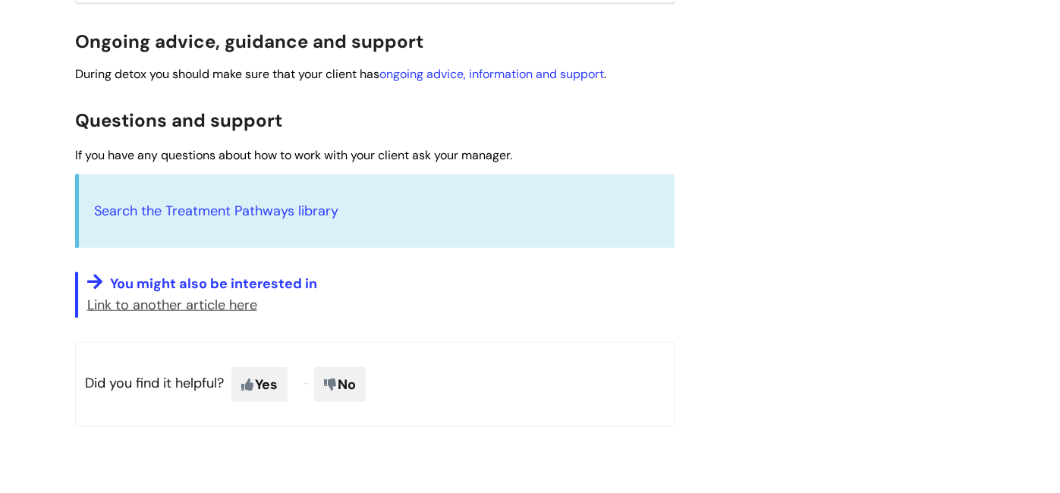
scroll to position [2428, 0]
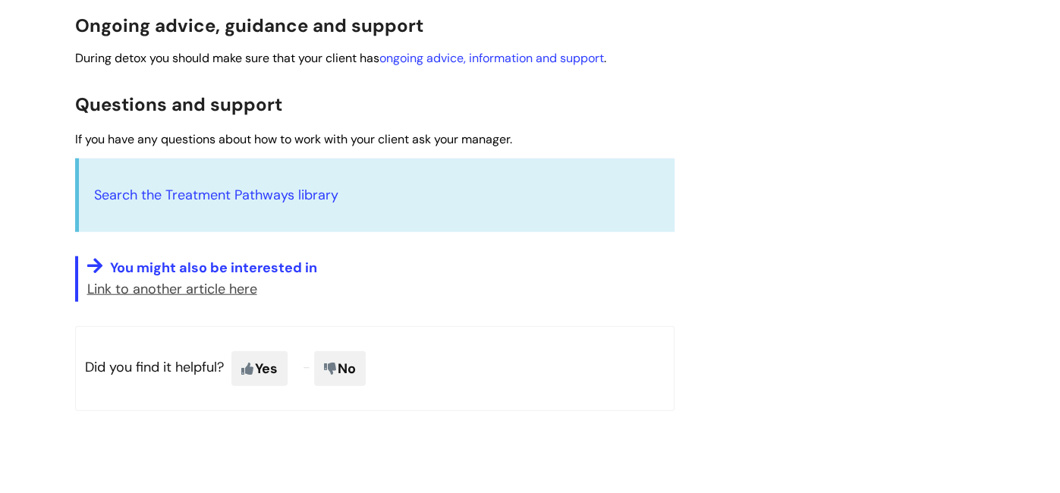
click at [93, 260] on em at bounding box center [97, 265] width 20 height 17
click at [140, 265] on span "You might also be interested in" at bounding box center [213, 268] width 207 height 18
click at [232, 194] on link "Search the Treatment Pathways library" at bounding box center [216, 195] width 244 height 18
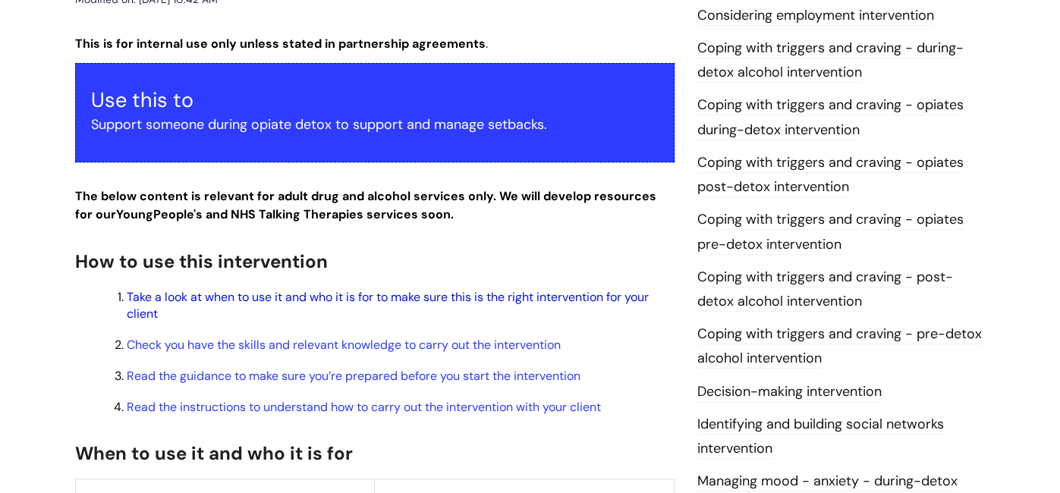
scroll to position [333, 0]
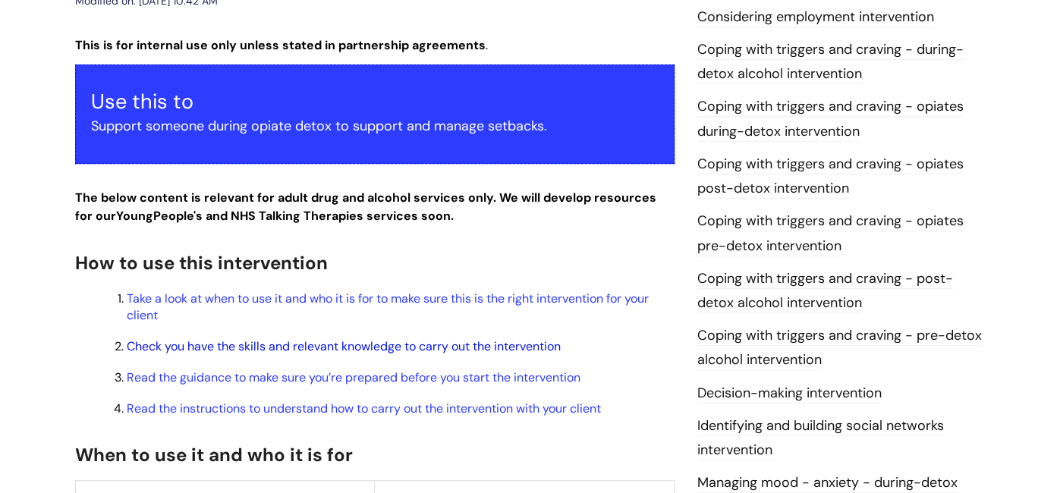
click at [410, 344] on link "Check you have the skills and relevant knowledge to carry out the intervention" at bounding box center [344, 347] width 434 height 16
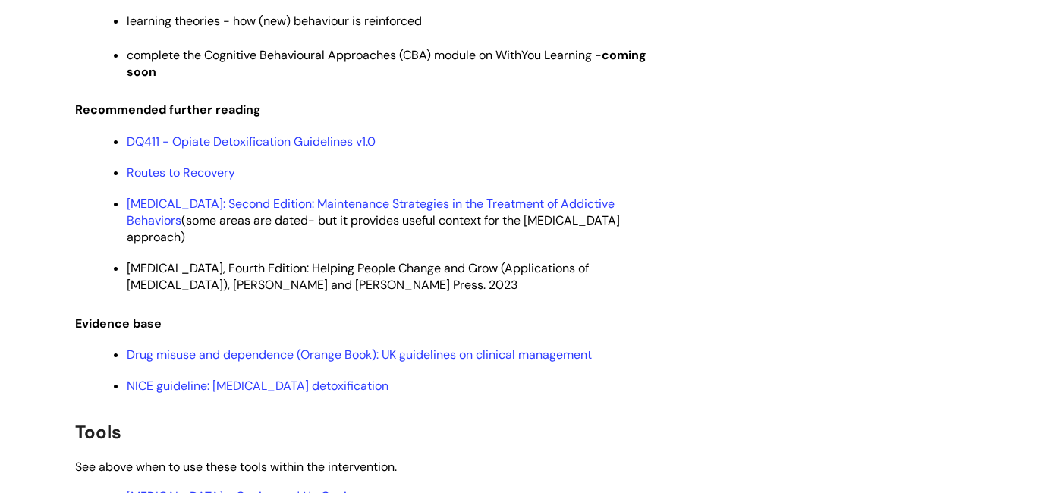
scroll to position [3583, 0]
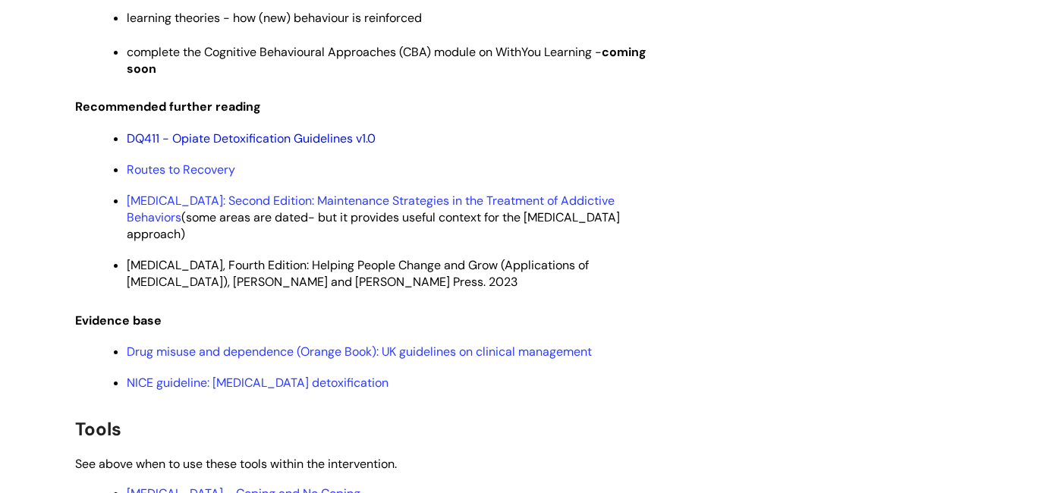
click at [266, 138] on link "DQ411 - Opiate Detoxification Guidelines v1.0" at bounding box center [251, 139] width 249 height 16
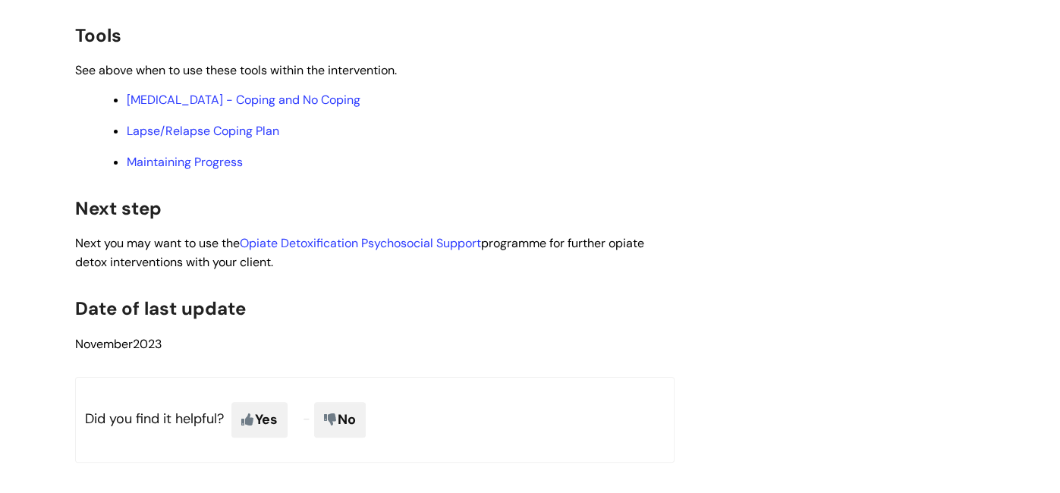
scroll to position [3978, 0]
click at [310, 244] on link "Opiate Detoxification Psychosocial Support" at bounding box center [360, 243] width 241 height 16
click at [369, 242] on link "Opiate Detoxification Psychosocial Support" at bounding box center [360, 243] width 241 height 16
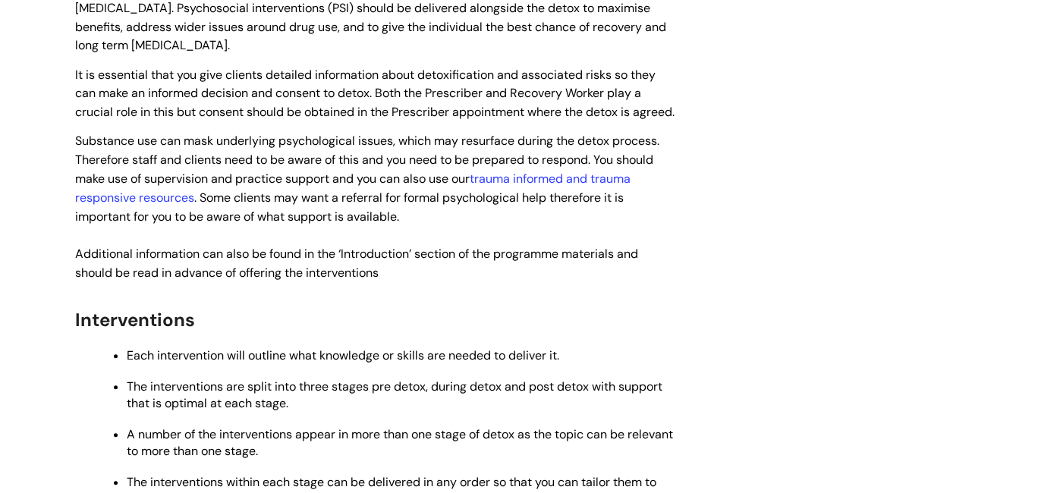
scroll to position [971, 0]
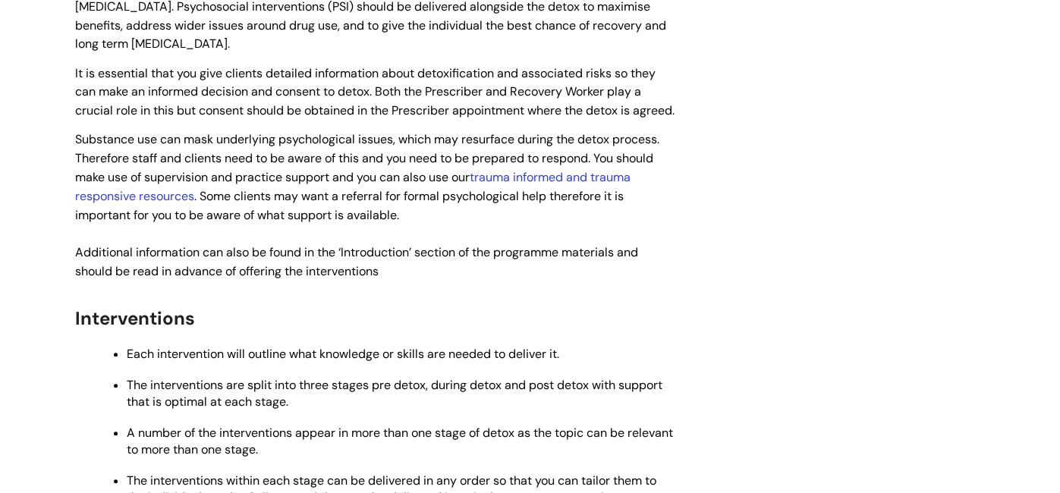
click at [310, 244] on p "Substance use can mask underlying psychological issues, which may resurface dur…" at bounding box center [375, 205] width 600 height 151
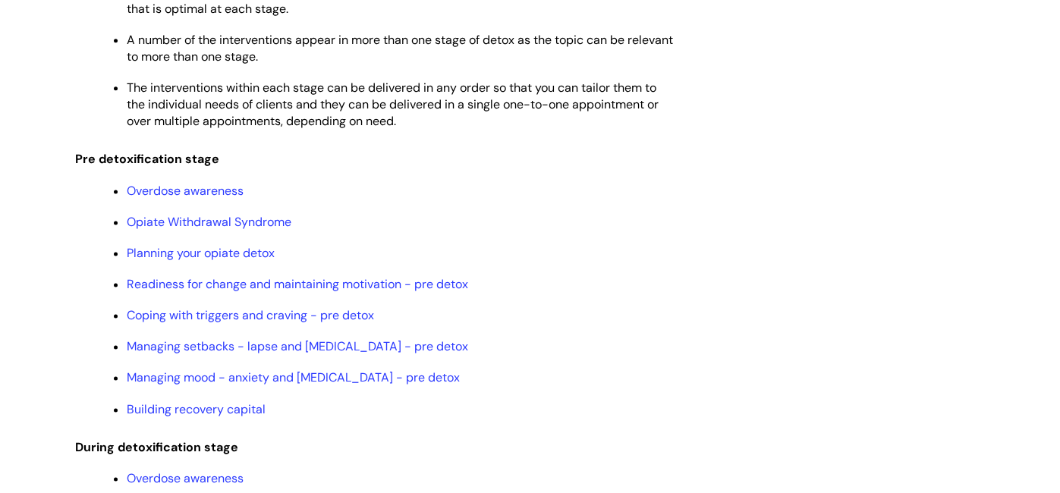
scroll to position [1365, 0]
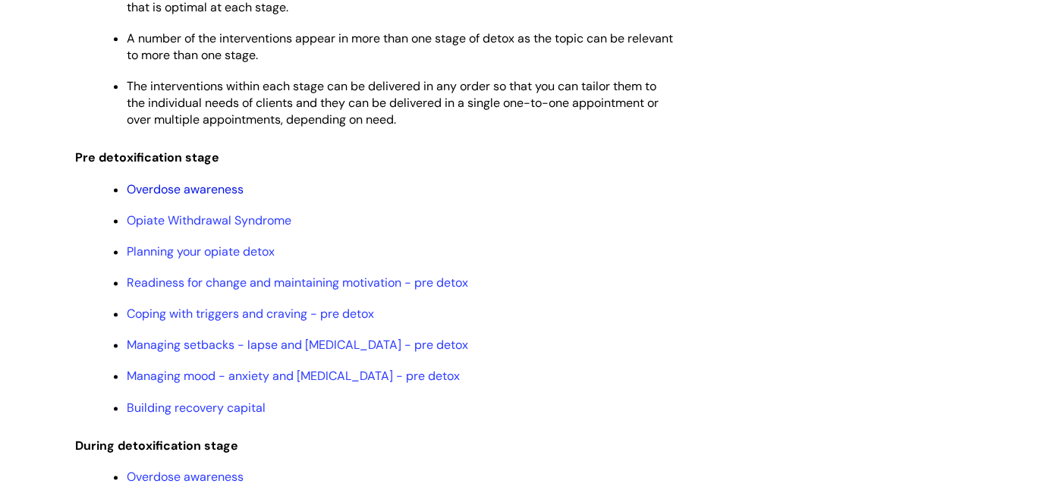
click at [204, 197] on link "Overdose awareness" at bounding box center [185, 189] width 117 height 16
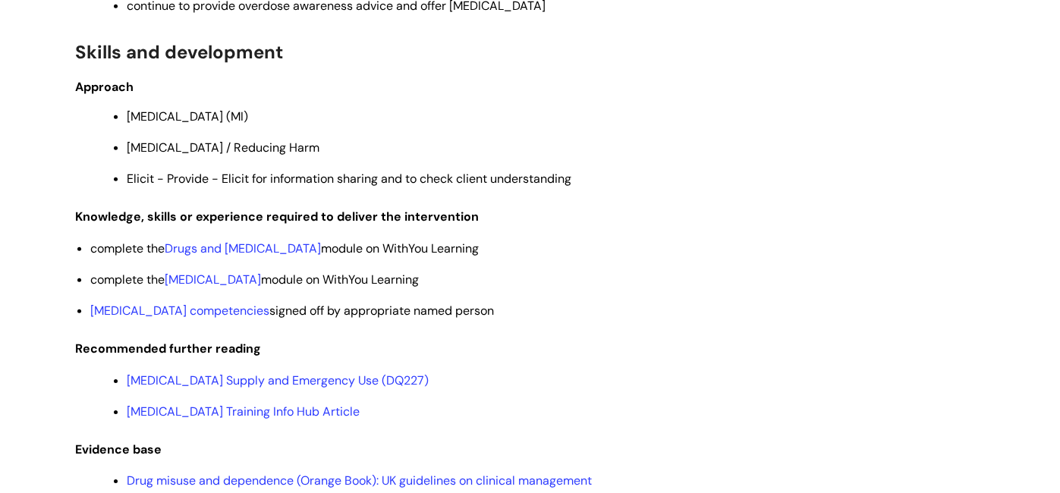
scroll to position [3034, 0]
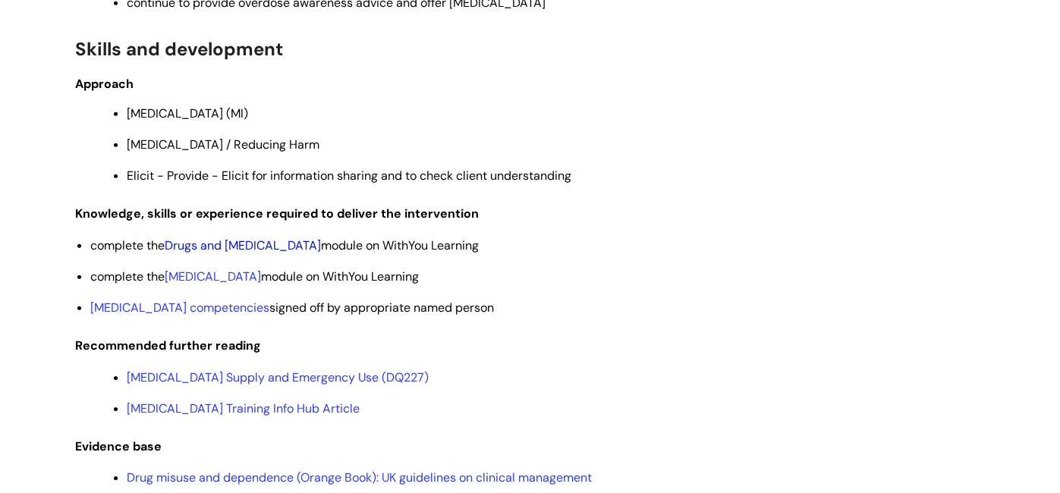
click at [263, 238] on link "Drugs and Harm Reduction" at bounding box center [243, 246] width 156 height 16
click at [630, 370] on p "Naloxone Supply and Emergency Use (DQ227)" at bounding box center [401, 378] width 548 height 17
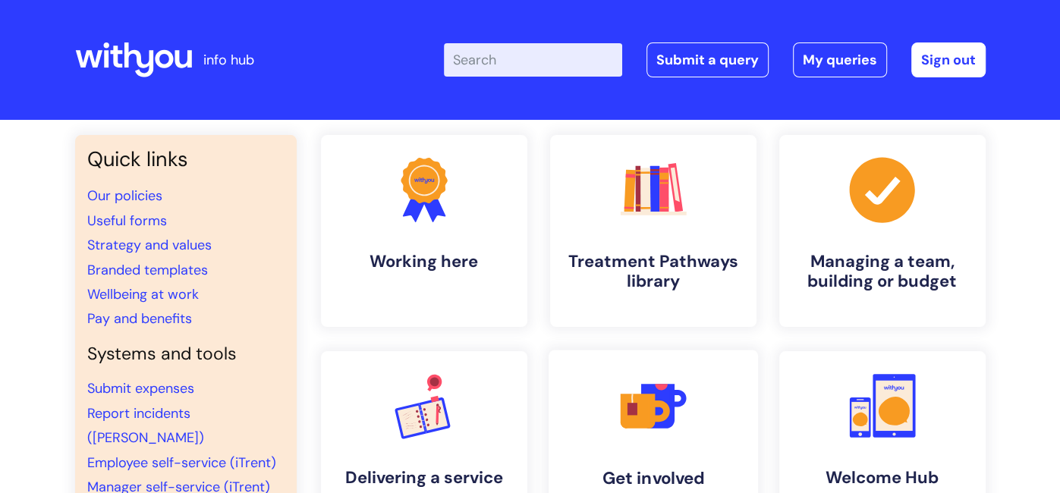
click at [672, 397] on icon at bounding box center [677, 398] width 17 height 17
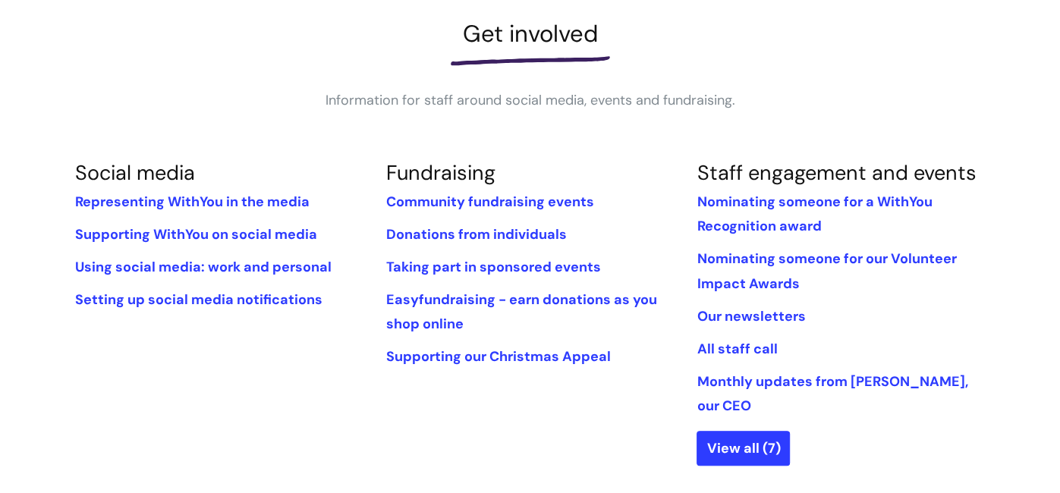
scroll to position [242, 0]
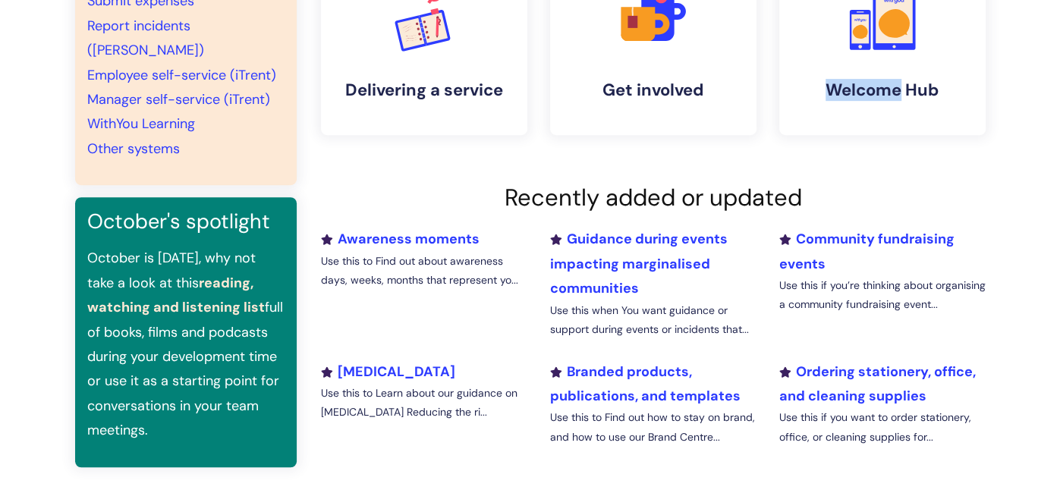
scroll to position [385, 0]
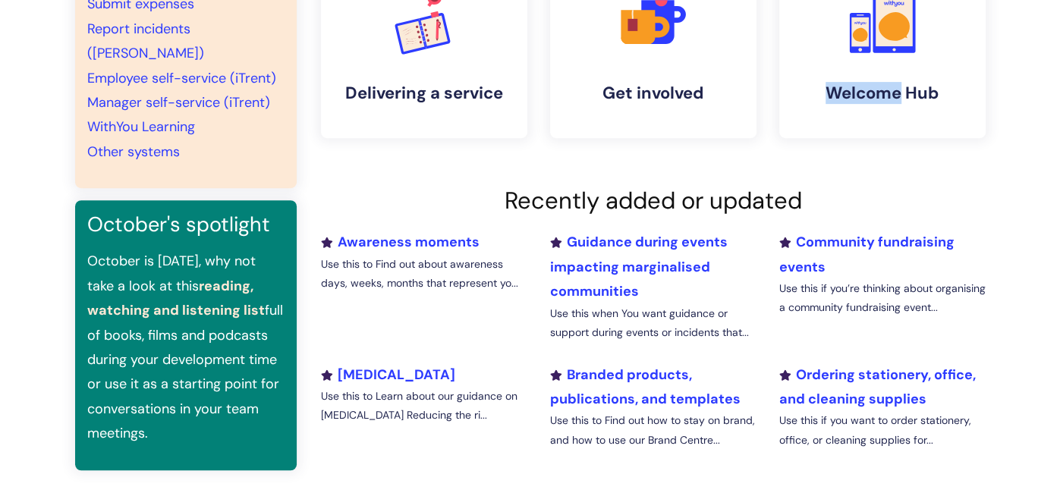
click at [406, 294] on li "Awareness moments Use this to Find out about awareness days, weeks, months that…" at bounding box center [424, 292] width 229 height 124
click at [447, 83] on h4 "Delivering a service" at bounding box center [424, 93] width 185 height 20
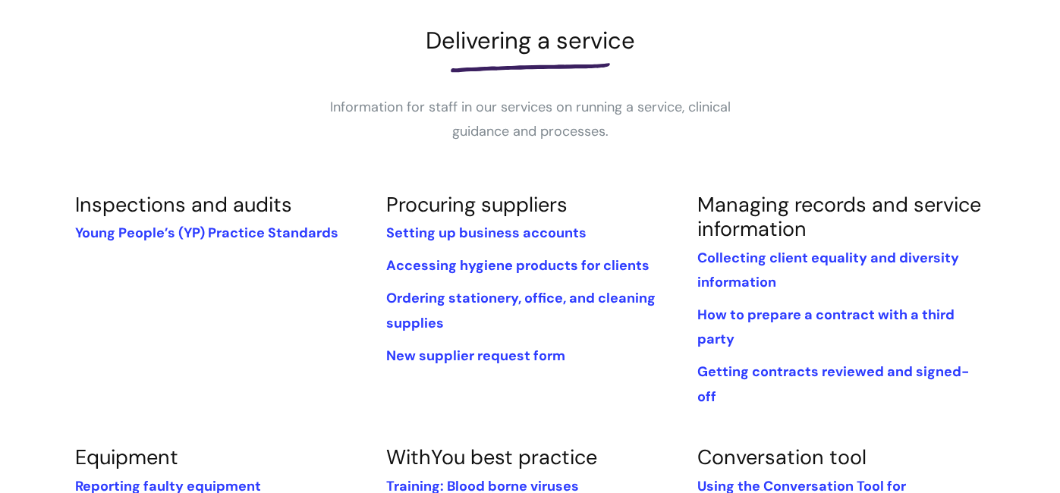
scroll to position [242, 0]
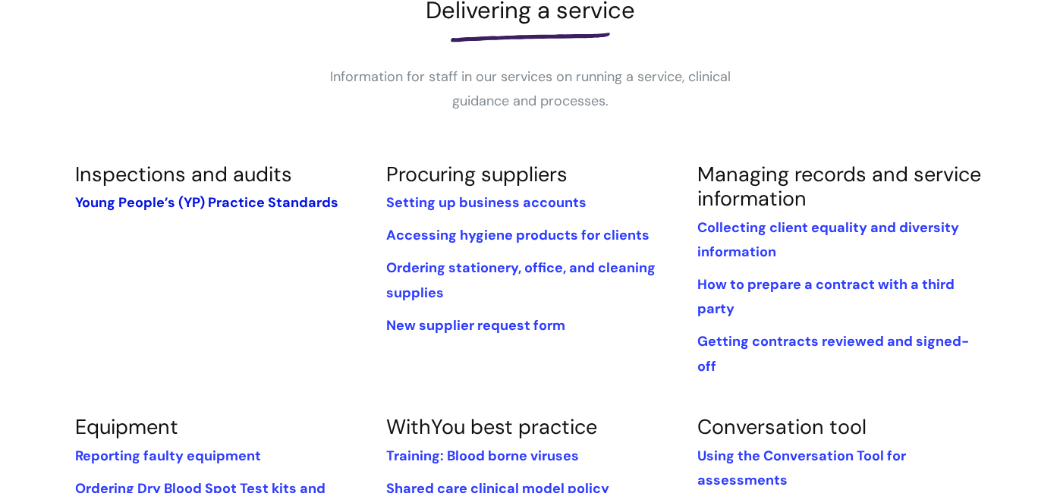
click at [225, 203] on link "Young People’s (YP) Practice Standards" at bounding box center [206, 203] width 263 height 18
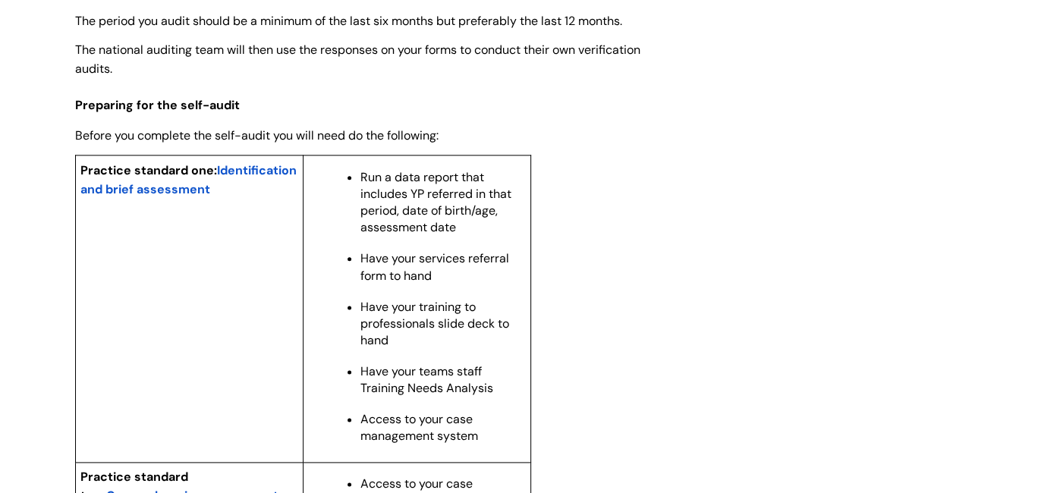
scroll to position [1153, 0]
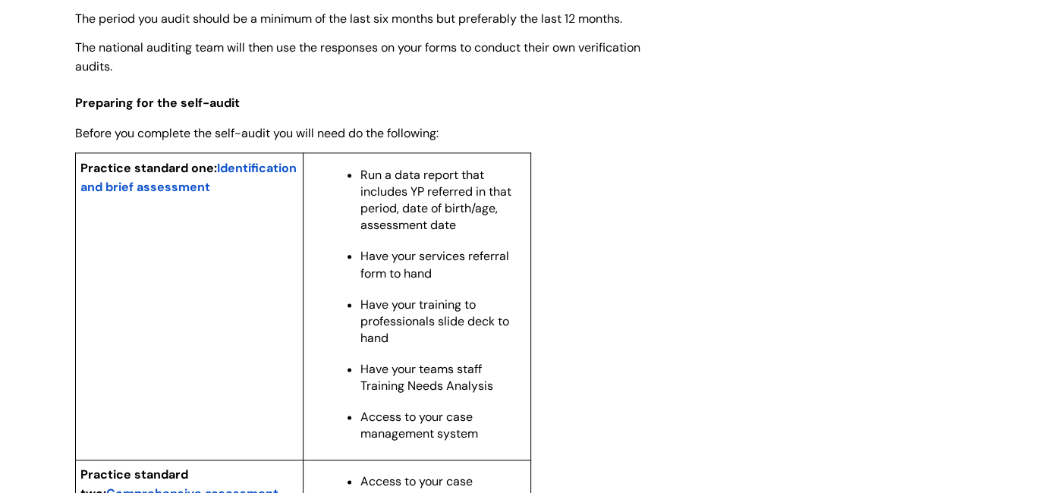
click at [128, 195] on span "Identification and brief assessment" at bounding box center [188, 177] width 216 height 35
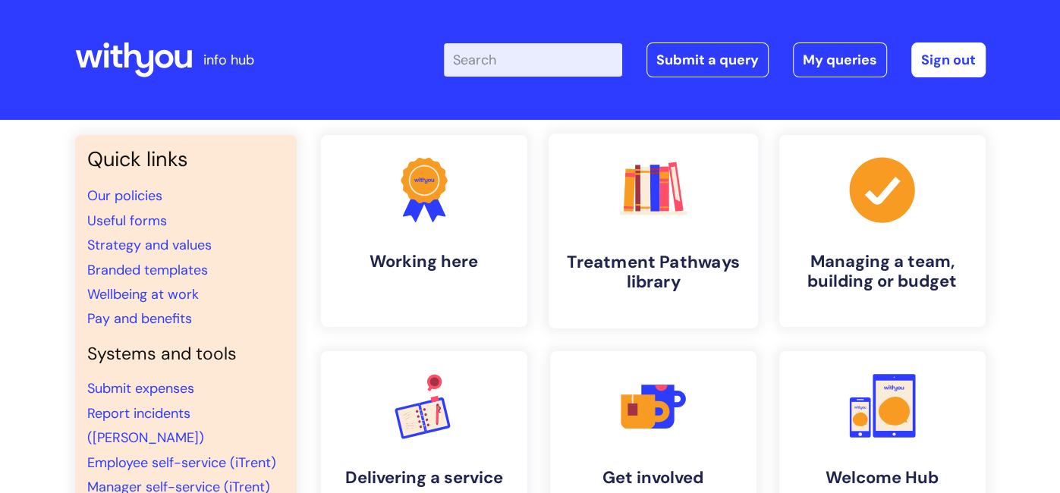
click at [638, 297] on link ".cls-1{fill:#f89b22;}.cls-1,.cls-2,.cls-3,.cls-4,.cls-5,.cls-6,.cls-7{stroke-wi…" at bounding box center [652, 231] width 209 height 195
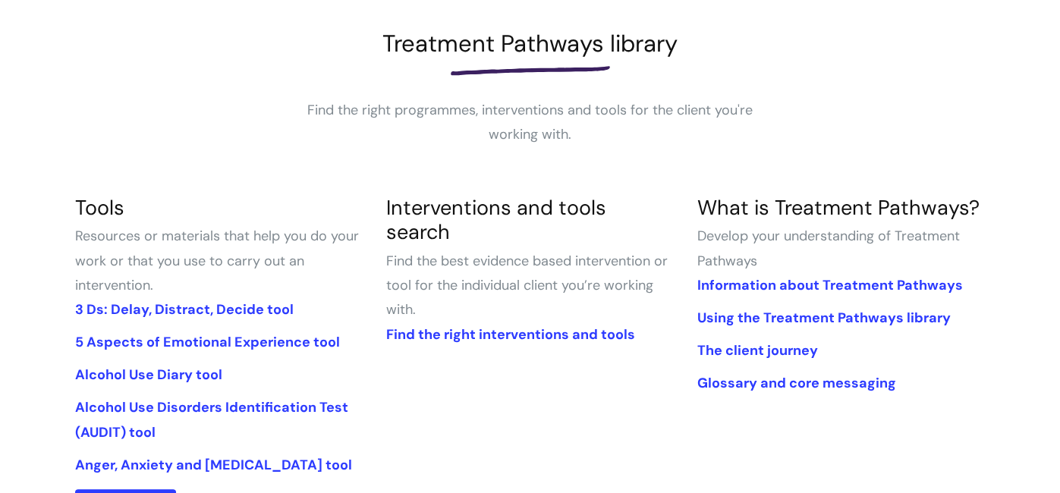
scroll to position [212, 0]
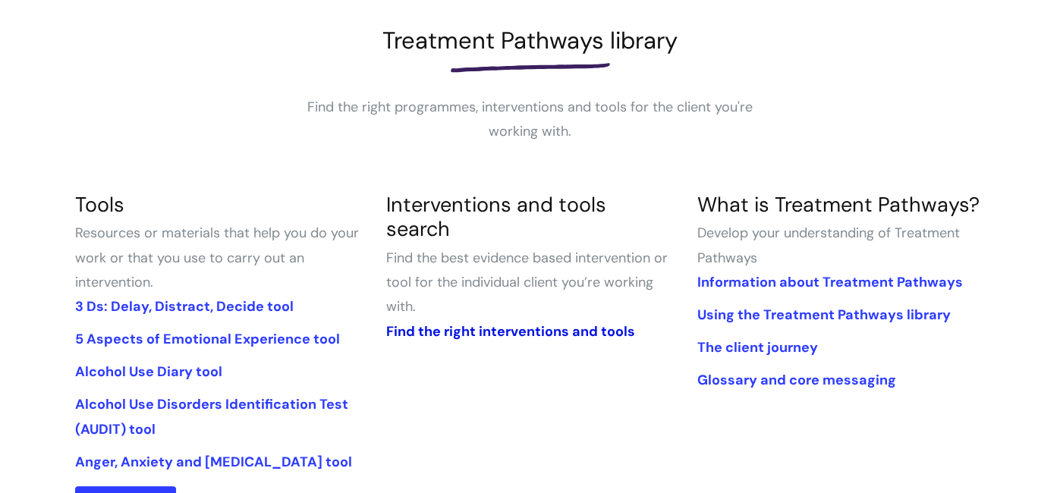
click at [494, 323] on link "Find the right interventions and tools" at bounding box center [510, 332] width 249 height 18
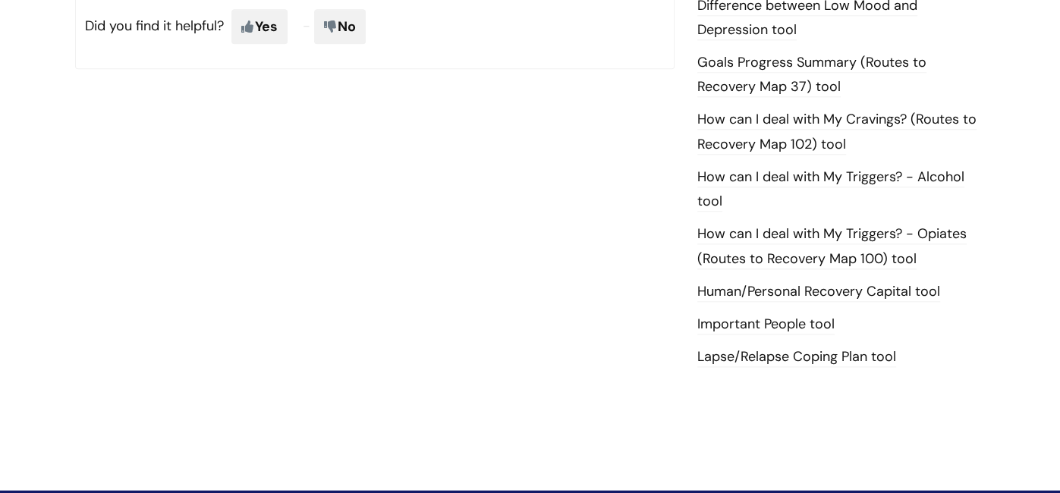
scroll to position [1044, 0]
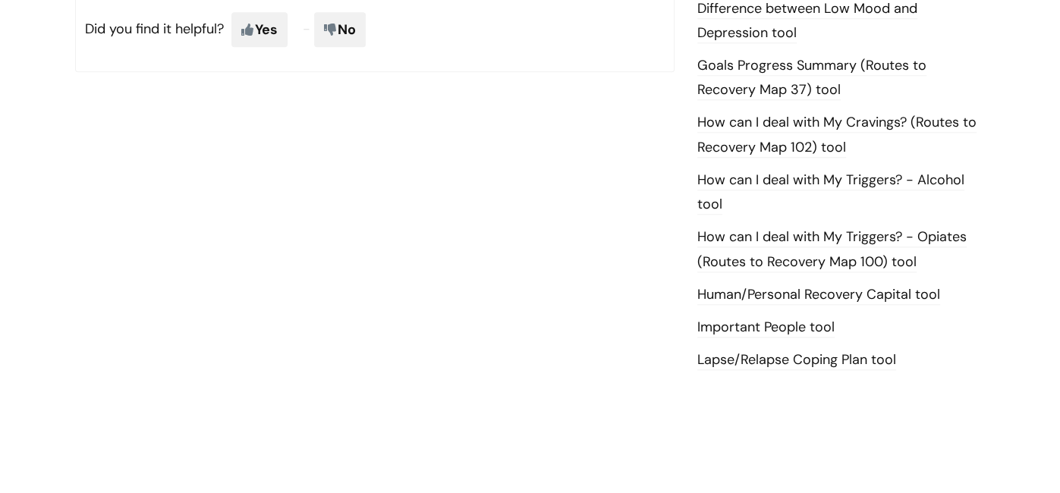
click at [798, 326] on link "Important People tool" at bounding box center [766, 328] width 137 height 20
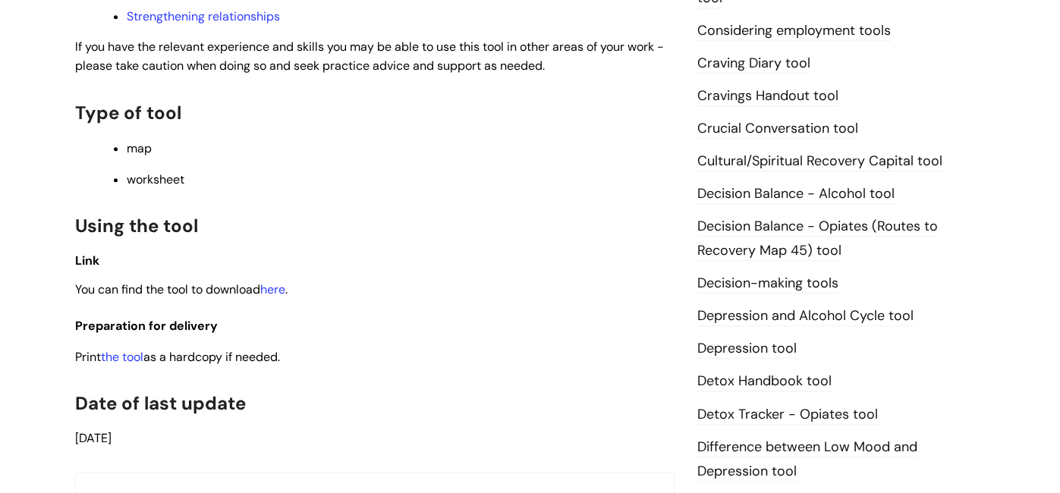
scroll to position [606, 0]
click at [272, 290] on link "here" at bounding box center [272, 289] width 25 height 16
click at [282, 290] on link "here" at bounding box center [272, 289] width 25 height 16
click at [565, 313] on h3 "Preparation for delivery" at bounding box center [375, 322] width 600 height 28
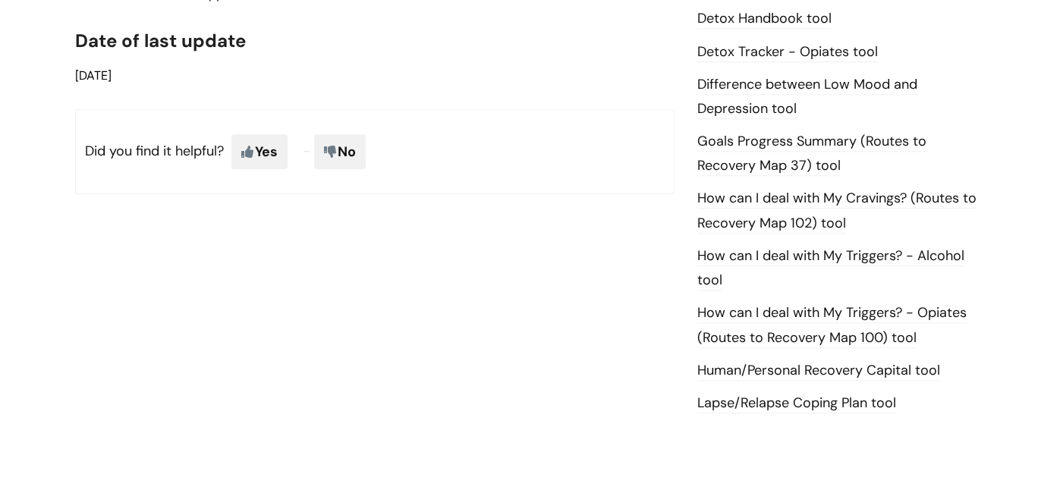
scroll to position [971, 0]
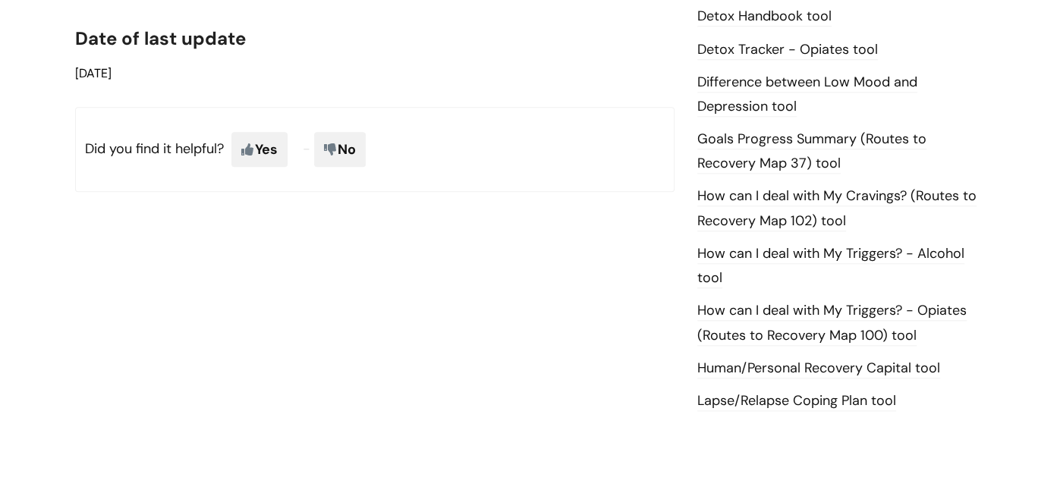
click at [736, 370] on link "Human/Personal Recovery Capital tool" at bounding box center [819, 369] width 243 height 20
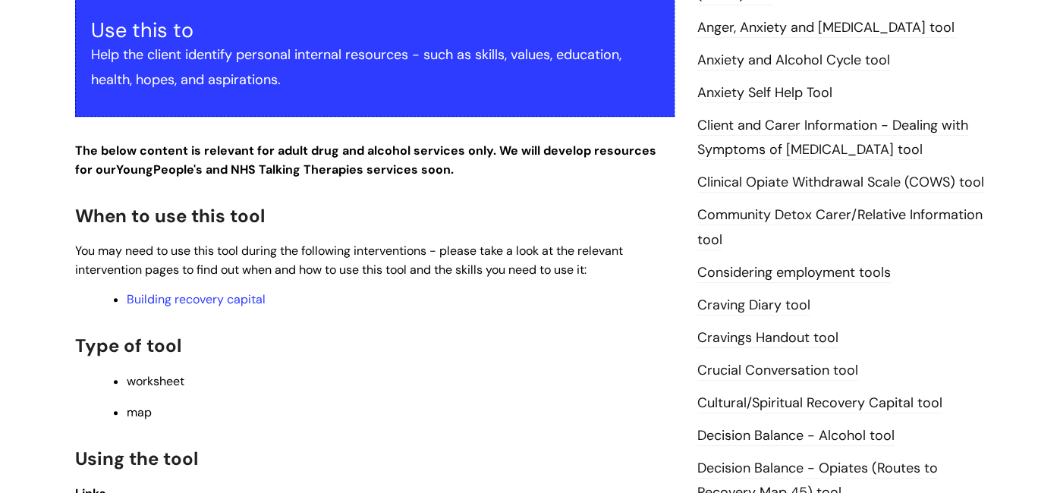
scroll to position [394, 0]
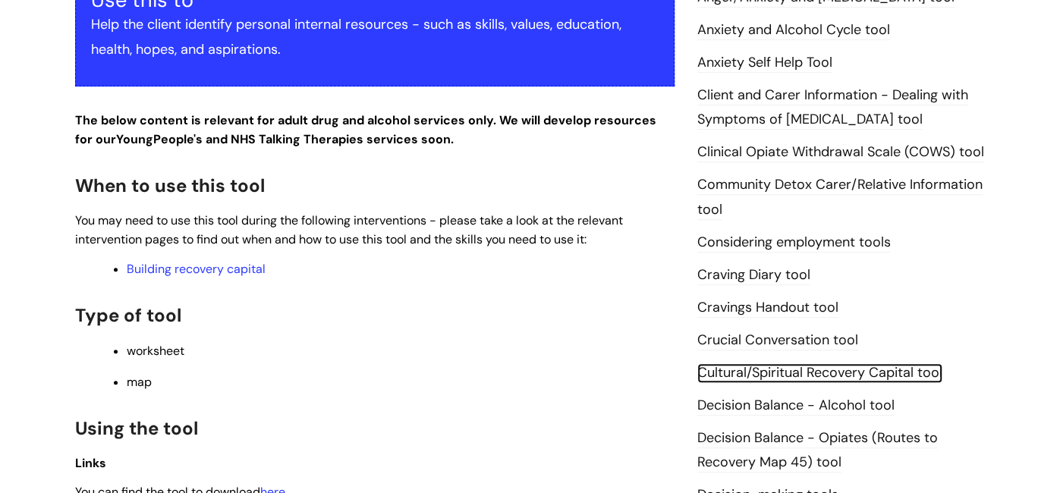
click at [736, 370] on link "Cultural/Spiritual Recovery Capital tool" at bounding box center [820, 374] width 245 height 20
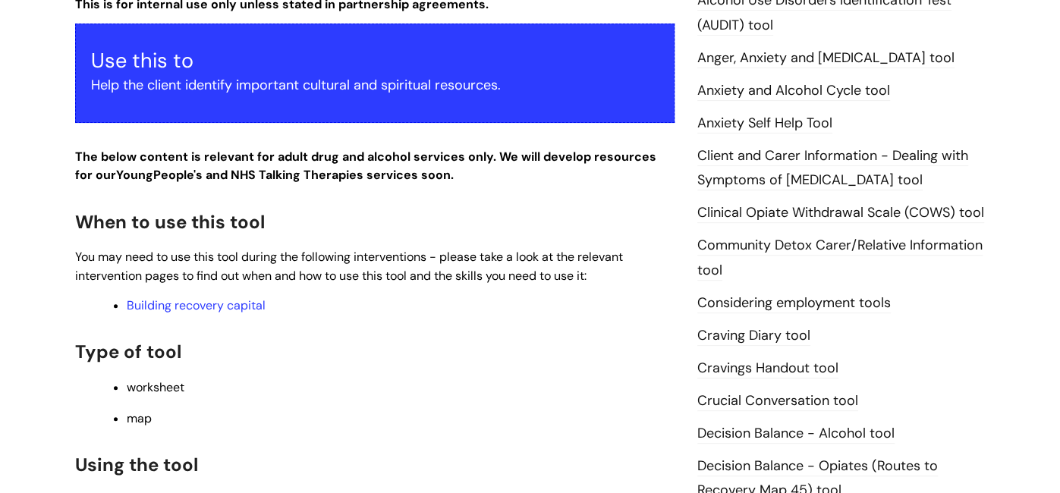
scroll to position [364, 0]
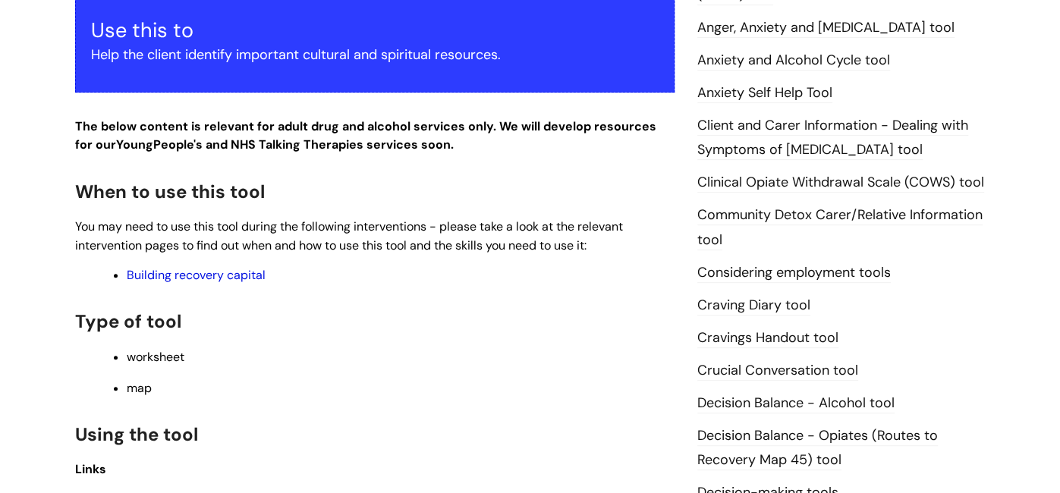
click at [228, 274] on link "Building recovery capital" at bounding box center [196, 275] width 139 height 16
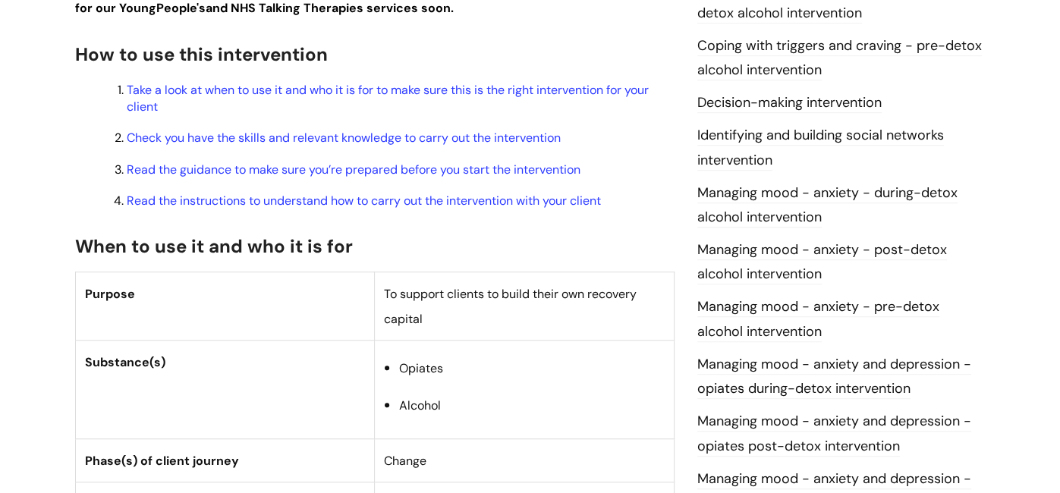
scroll to position [455, 0]
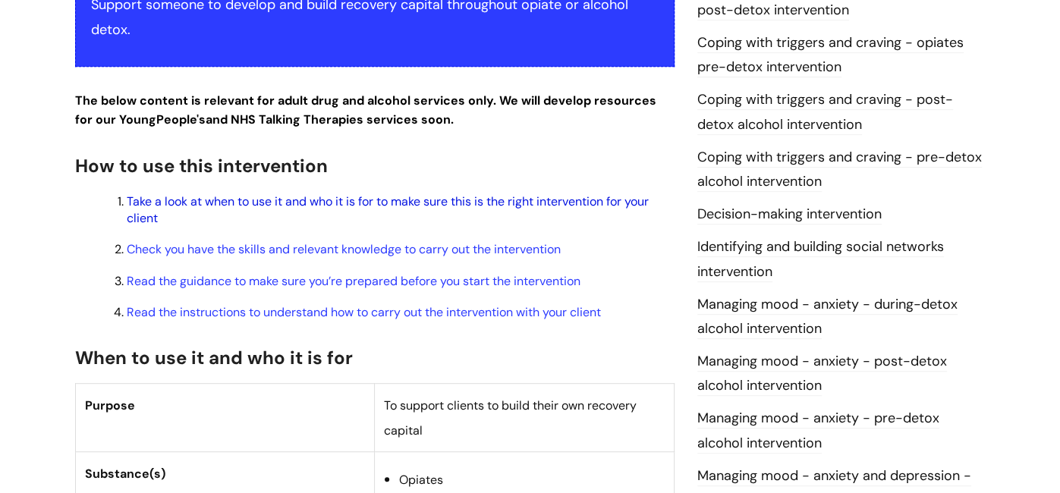
click at [238, 203] on link "Take a look at when to use it and who it is for to make sure this is the right …" at bounding box center [388, 210] width 522 height 33
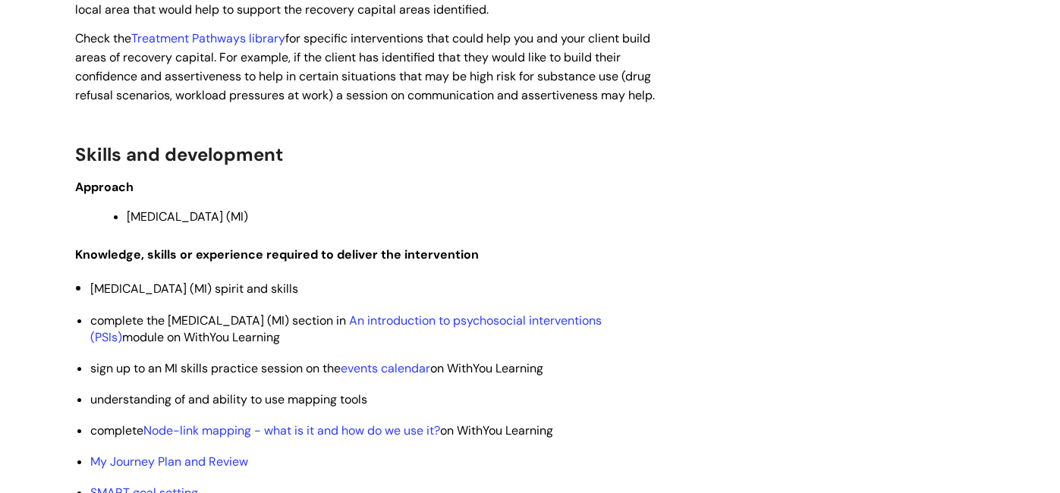
scroll to position [3286, 0]
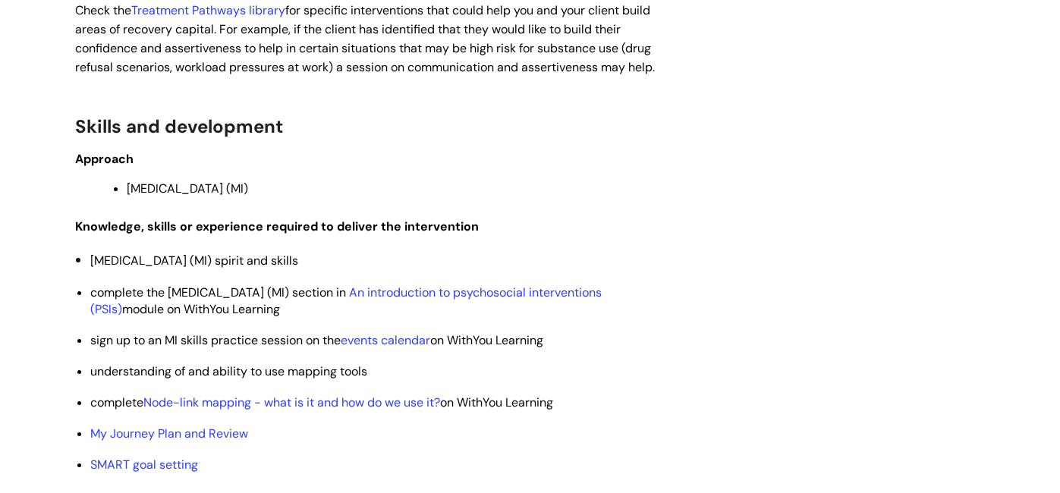
click at [241, 197] on li "[MEDICAL_DATA] (MI)" at bounding box center [401, 187] width 548 height 19
click at [430, 317] on link "An introduction to psychosocial interventions (PSIs)" at bounding box center [346, 301] width 512 height 33
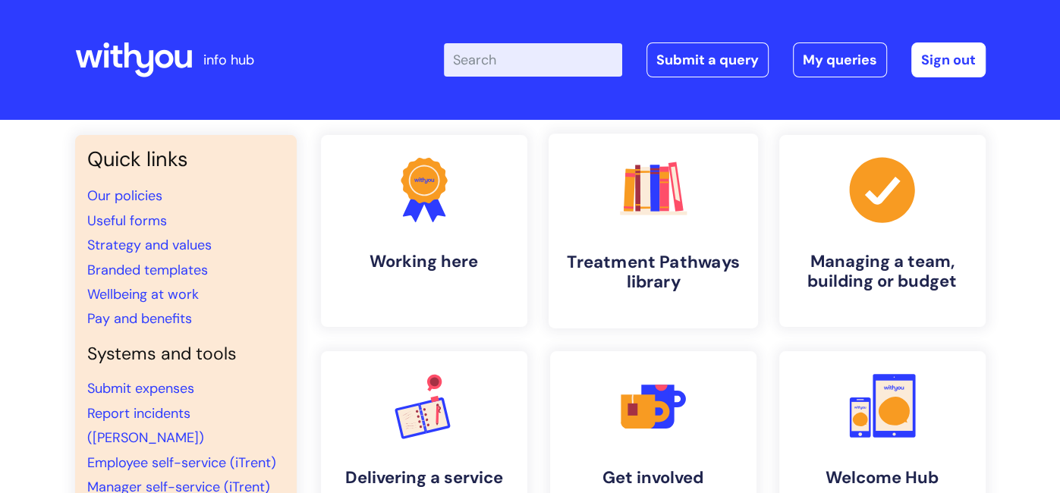
click at [657, 225] on icon ".cls-1{fill:#f89b22;}.cls-1,.cls-2,.cls-3,.cls-4,.cls-5,.cls-6,.cls-7{stroke-wi…" at bounding box center [653, 189] width 75 height 75
click at [451, 229] on link ".cls-1{fill:#f89b22;}.cls-1,.cls-2,.cls-3{stroke-width:0px;}.cls-2{fill:#2d3cff…" at bounding box center [423, 231] width 209 height 195
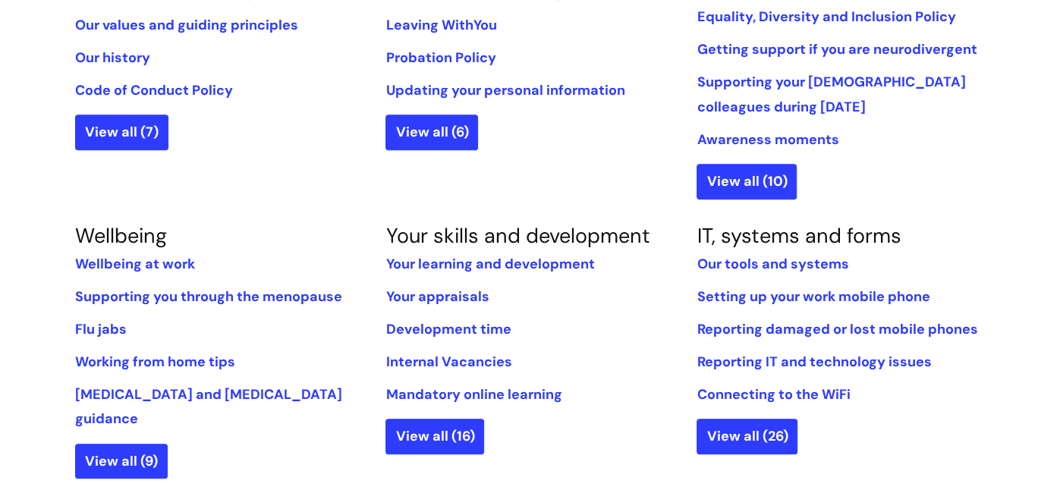
scroll to position [485, 0]
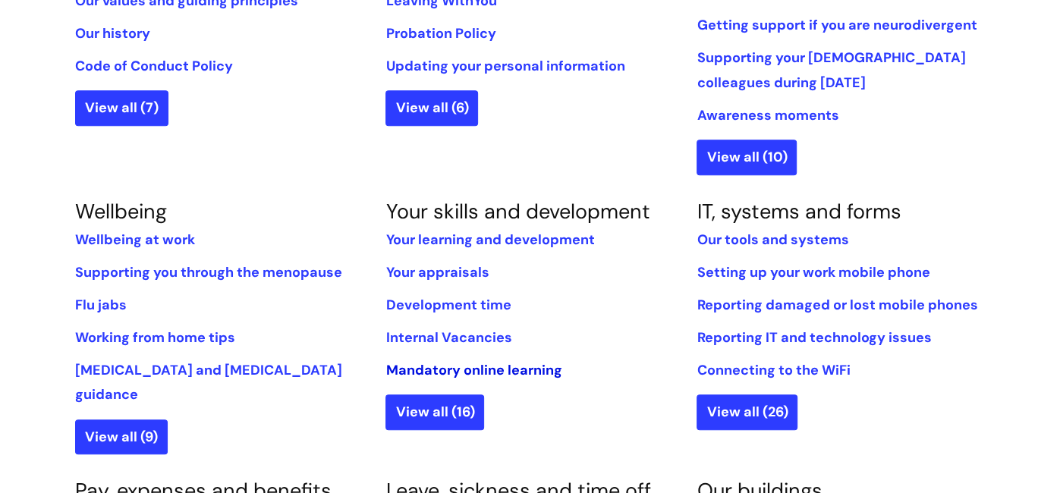
click at [453, 368] on link "Mandatory online learning" at bounding box center [474, 370] width 176 height 18
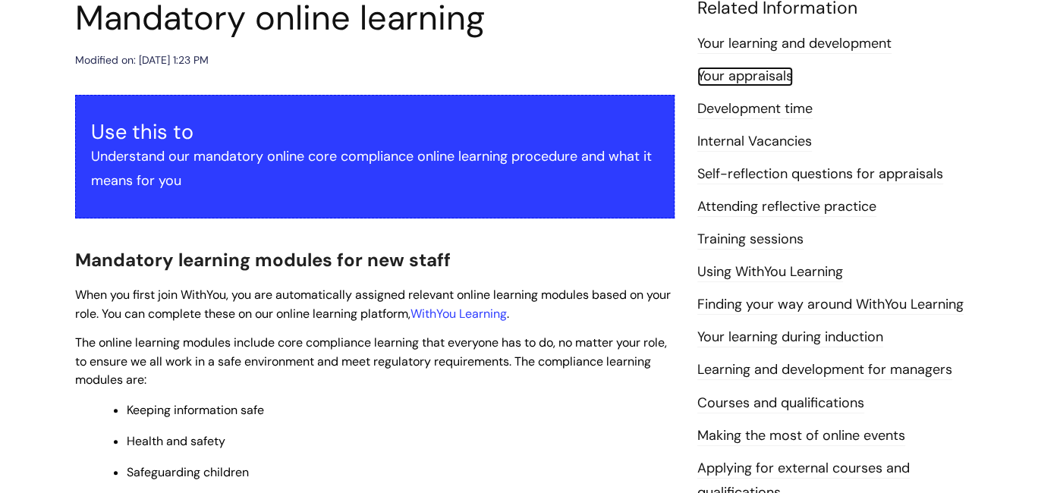
scroll to position [212, 0]
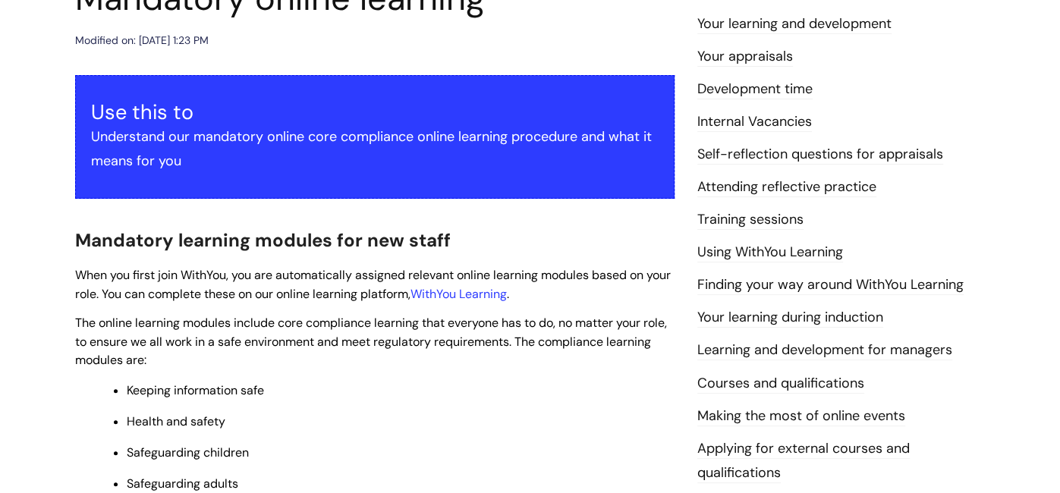
click at [797, 253] on link "Using WithYou Learning" at bounding box center [771, 253] width 146 height 20
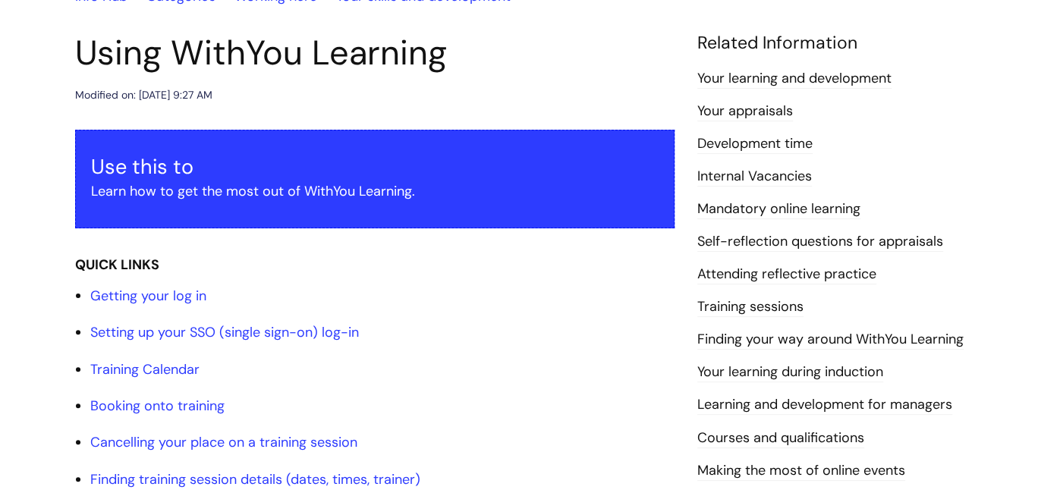
scroll to position [181, 0]
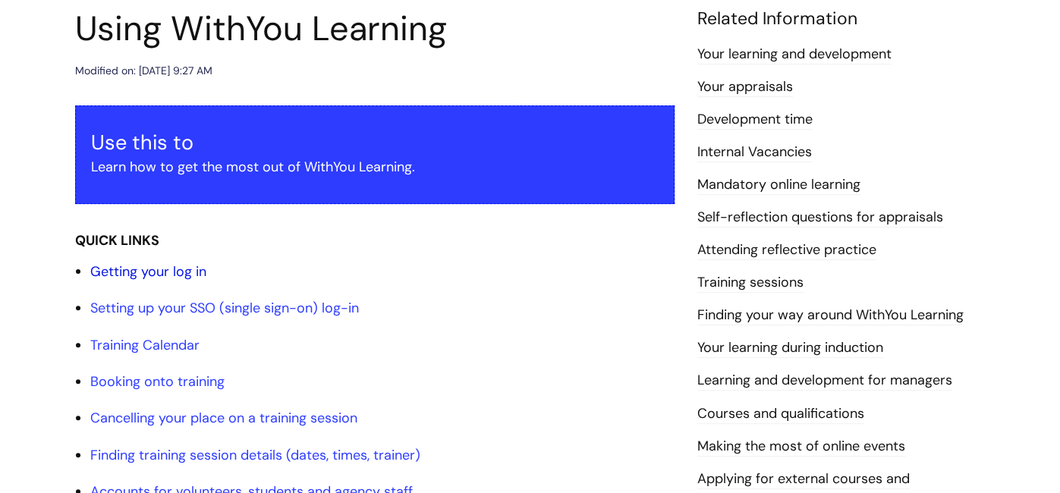
click at [191, 269] on link "Getting your log in" at bounding box center [148, 272] width 116 height 18
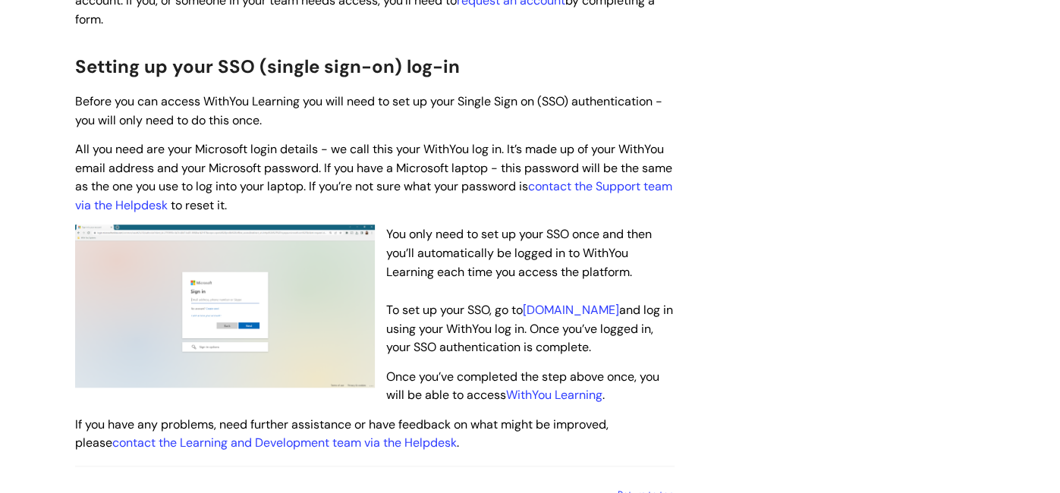
scroll to position [863, 0]
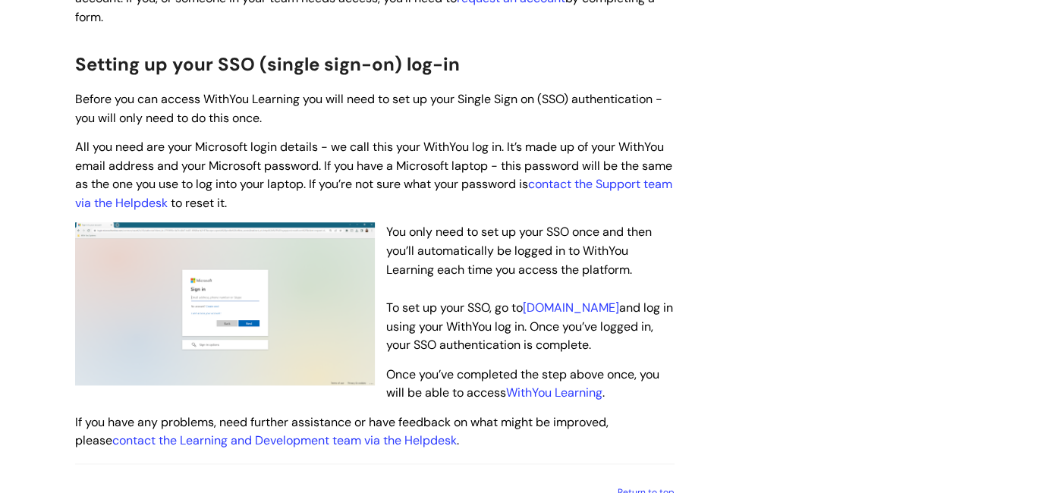
click at [345, 321] on img at bounding box center [225, 303] width 300 height 162
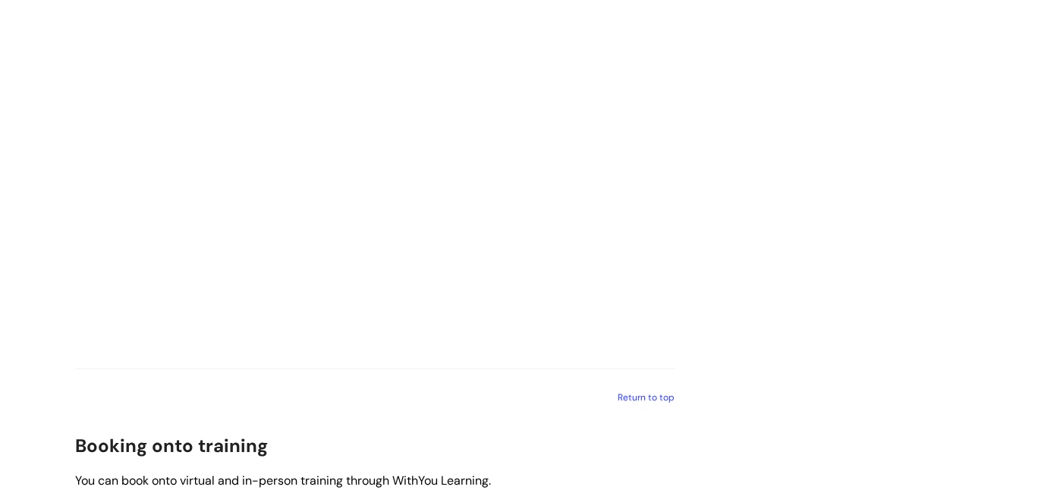
scroll to position [1592, 0]
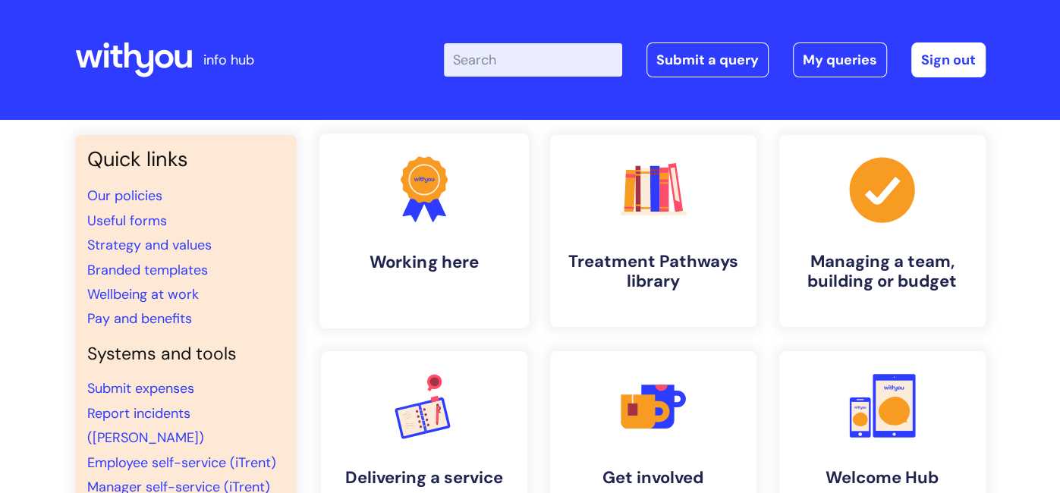
click at [414, 253] on h4 "Working here" at bounding box center [424, 262] width 185 height 20
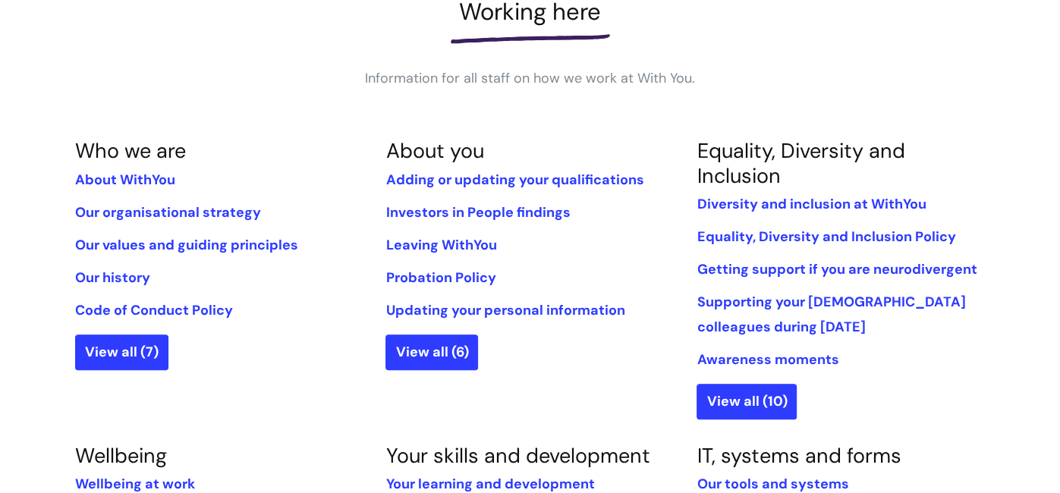
scroll to position [242, 0]
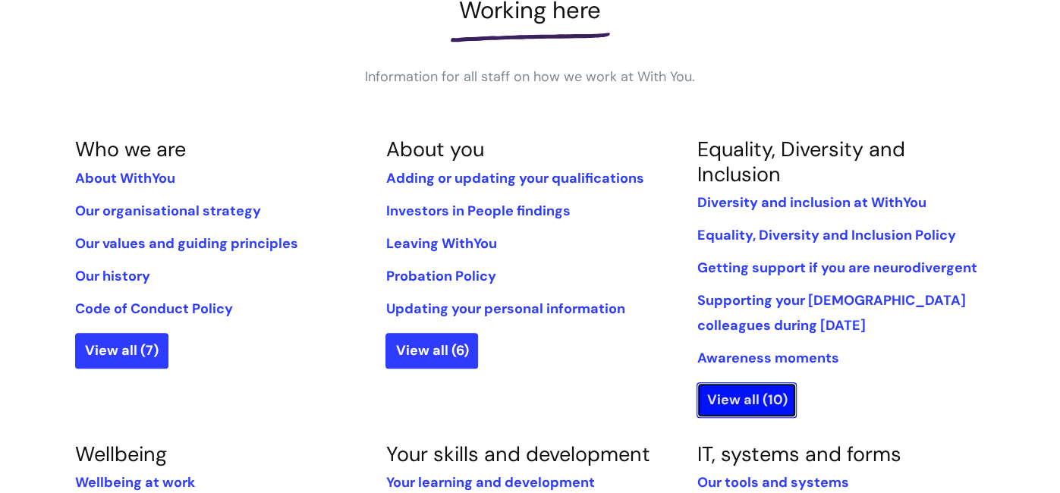
click at [734, 402] on link "View all (10)" at bounding box center [747, 400] width 100 height 35
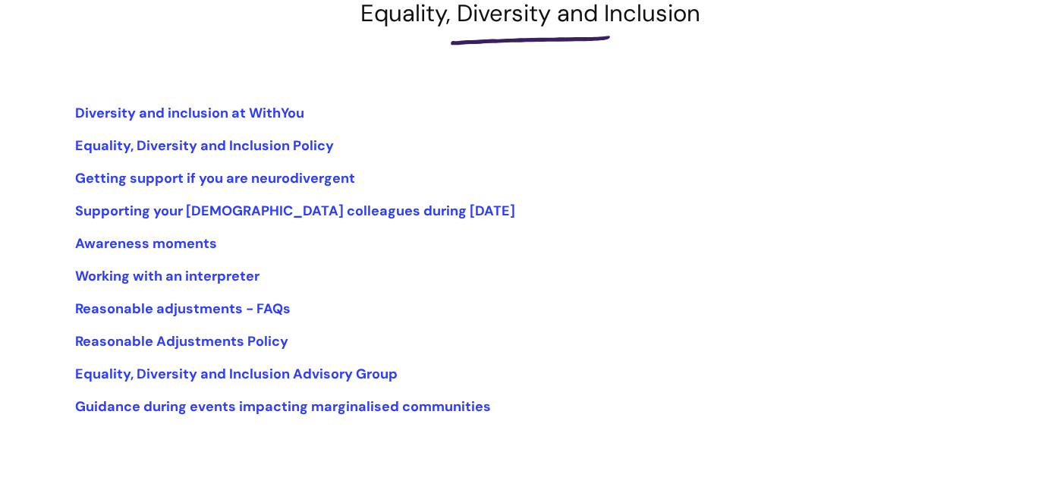
scroll to position [242, 0]
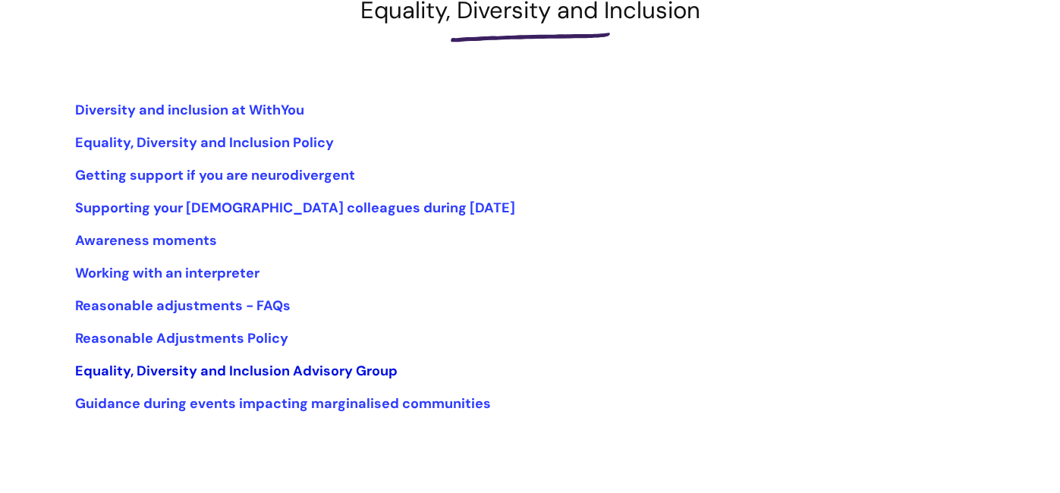
click at [327, 369] on link "Equality, Diversity and Inclusion Advisory Group" at bounding box center [236, 371] width 323 height 18
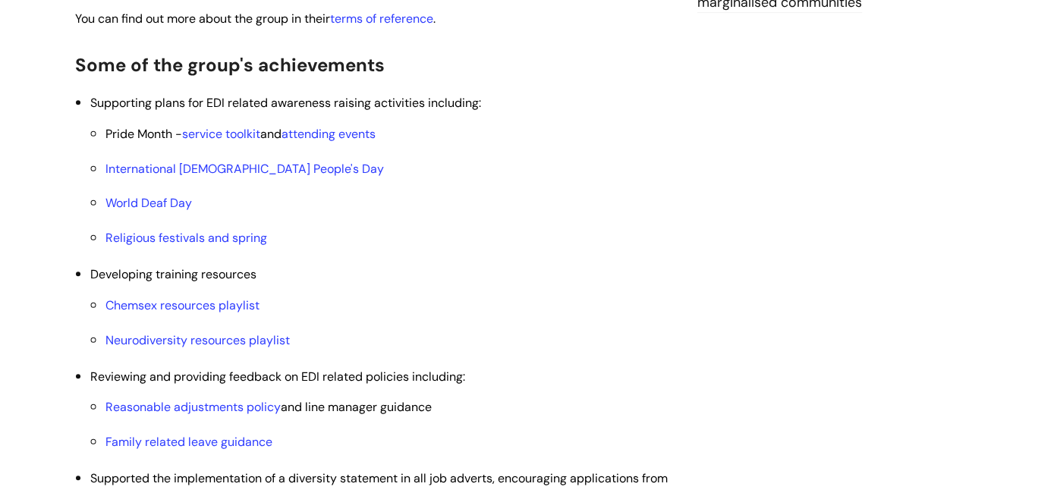
scroll to position [546, 0]
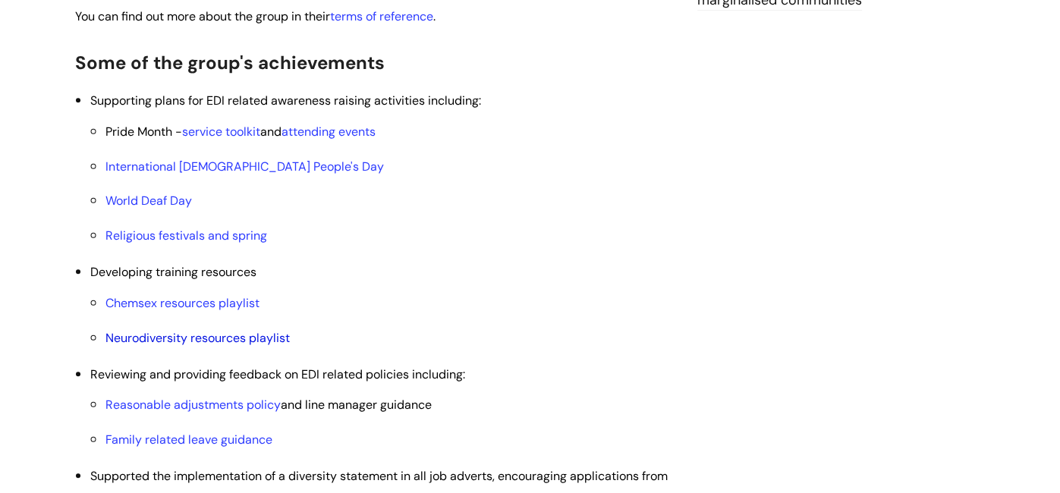
click at [201, 335] on link "Neurodiversity resources playlist" at bounding box center [197, 338] width 184 height 16
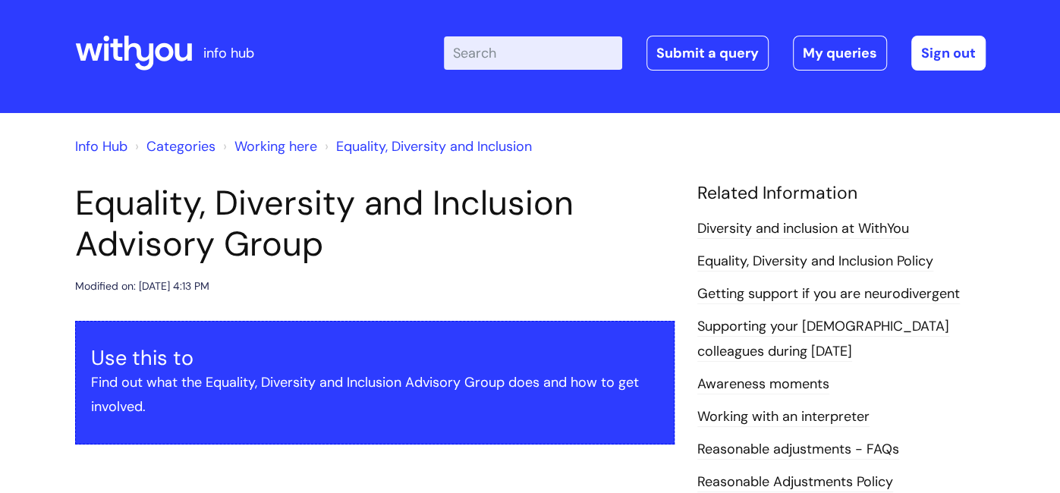
scroll to position [0, 0]
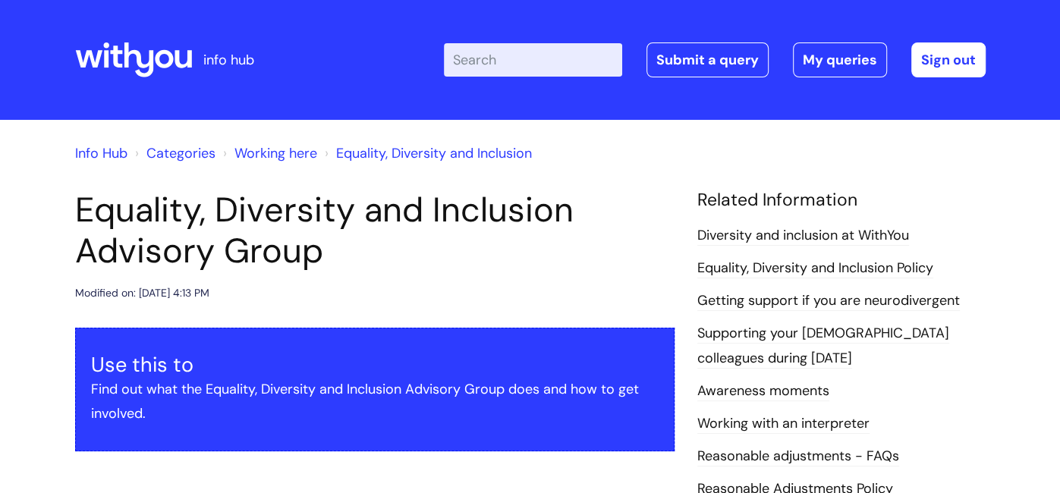
click at [187, 156] on link "Categories" at bounding box center [180, 153] width 69 height 18
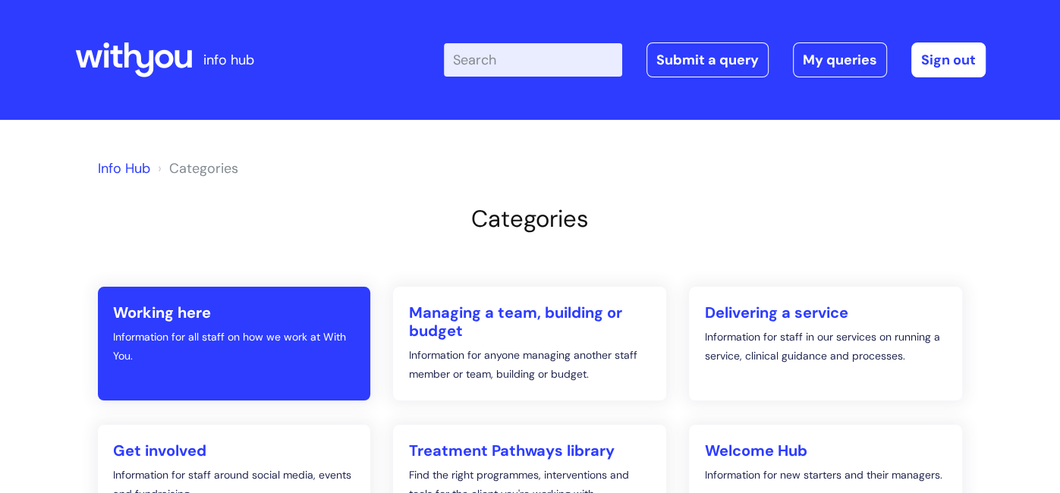
click at [181, 373] on link "Working here Information for all staff on how we work at With You." at bounding box center [234, 344] width 273 height 114
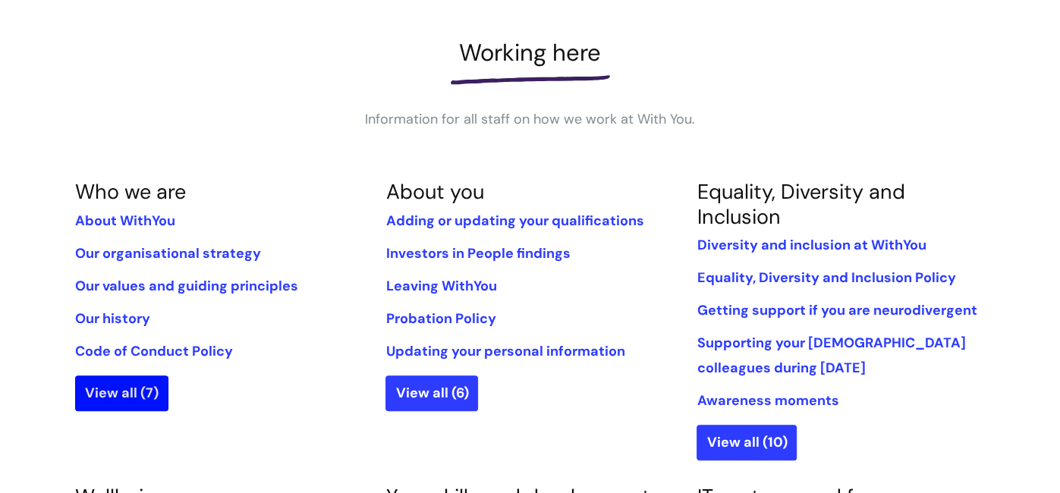
scroll to position [212, 0]
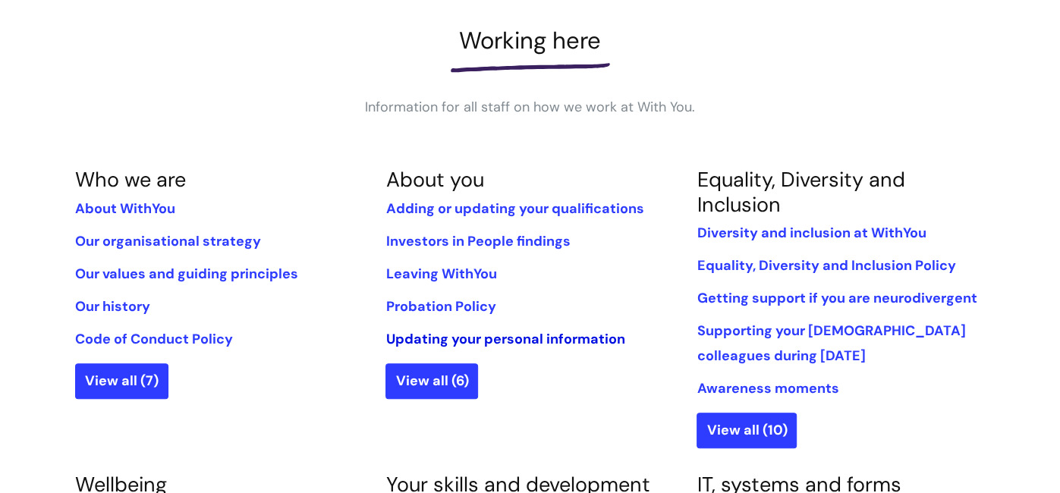
click at [406, 340] on link "Updating your personal information" at bounding box center [505, 339] width 239 height 18
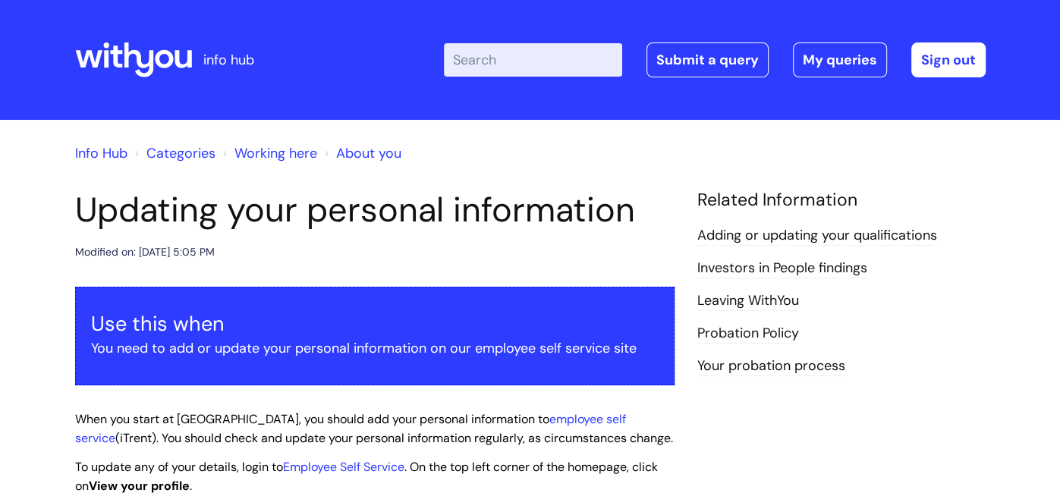
click at [406, 340] on p "You need to add or update your personal information on our employee self servic…" at bounding box center [375, 348] width 568 height 24
drag, startPoint x: 0, startPoint y: 0, endPoint x: 518, endPoint y: 352, distance: 626.7
click at [518, 352] on p "You need to add or update your personal information on our employee self servic…" at bounding box center [375, 348] width 568 height 24
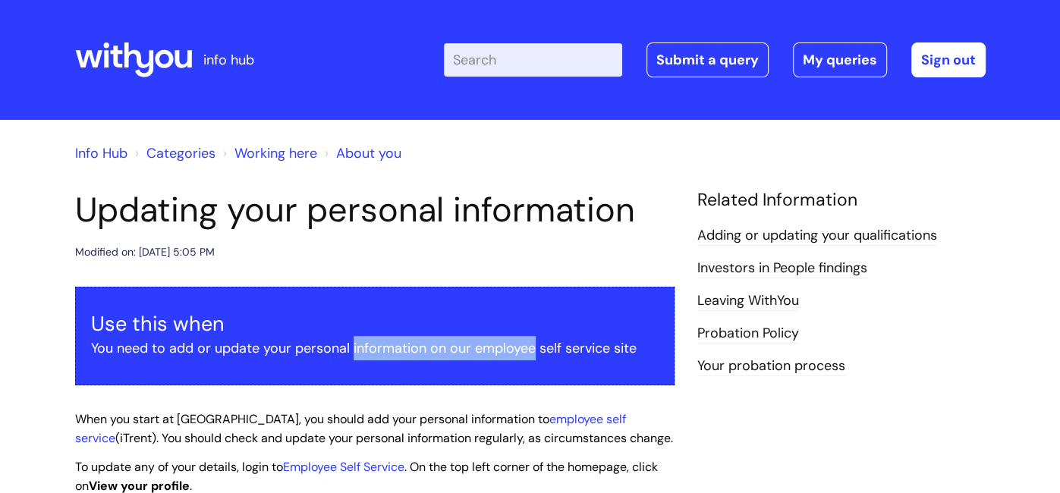
click at [518, 352] on p "You need to add or update your personal information on our employee self servic…" at bounding box center [375, 348] width 568 height 24
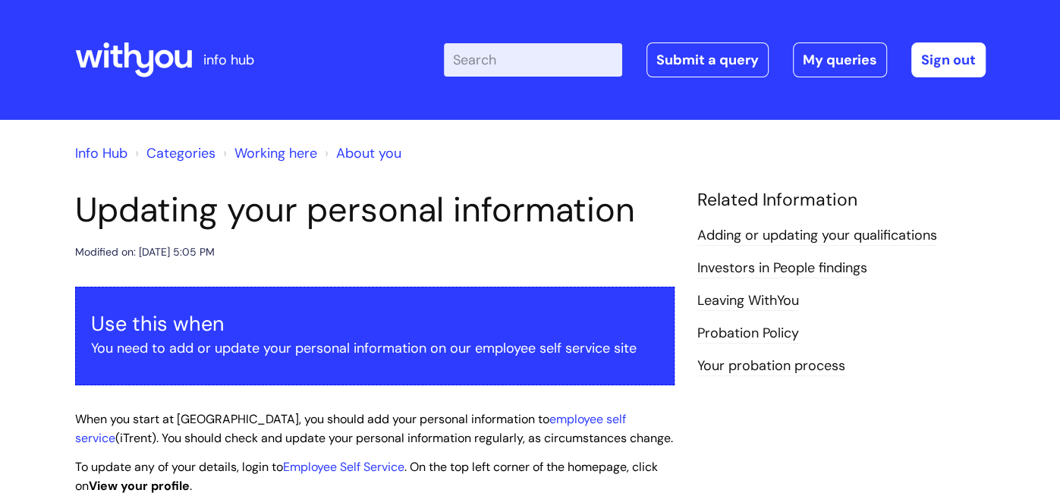
click at [516, 350] on p "You need to add or update your personal information on our employee self servic…" at bounding box center [375, 348] width 568 height 24
click at [370, 366] on div "Use this when You need to add or update your personal information on our employ…" at bounding box center [375, 336] width 600 height 99
click at [327, 471] on link "Employee Self Service" at bounding box center [343, 467] width 121 height 16
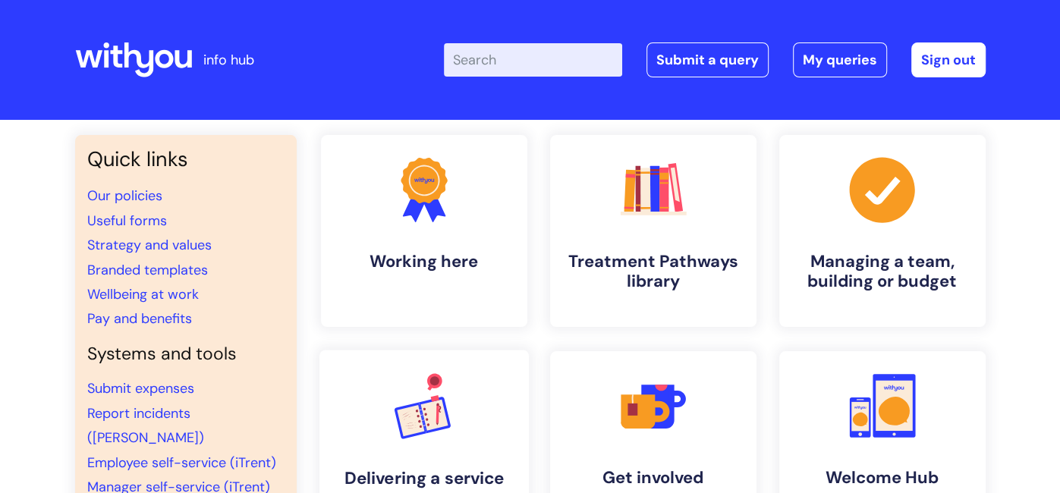
click at [427, 408] on rect at bounding box center [433, 414] width 27 height 31
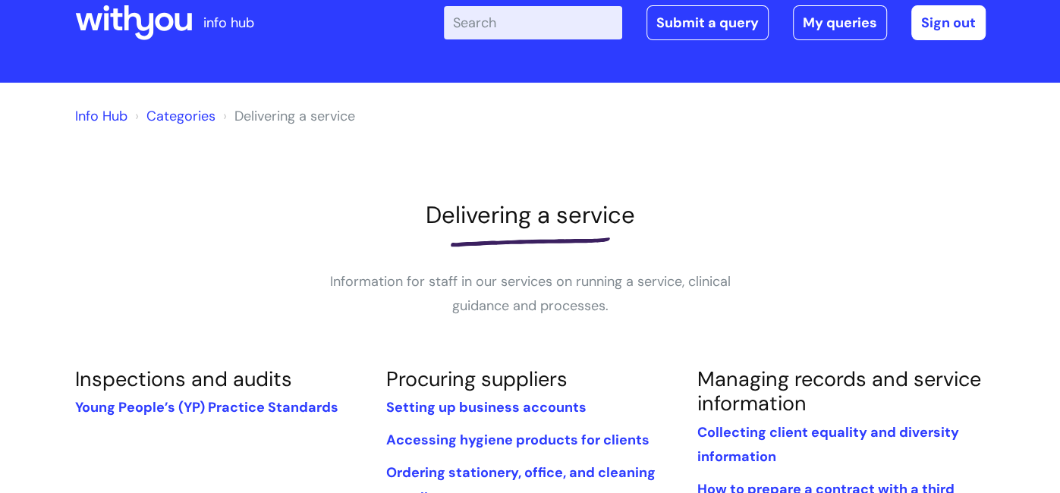
scroll to position [30, 0]
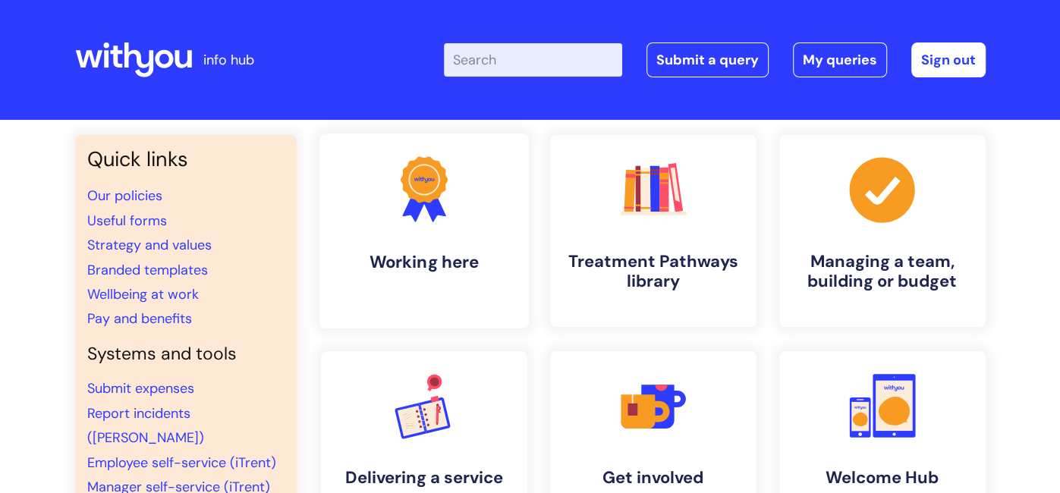
click at [424, 237] on link ".cls-1{fill:#f89b22;}.cls-1,.cls-2,.cls-3{stroke-width:0px;}.cls-2{fill:#2d3cff…" at bounding box center [423, 231] width 209 height 195
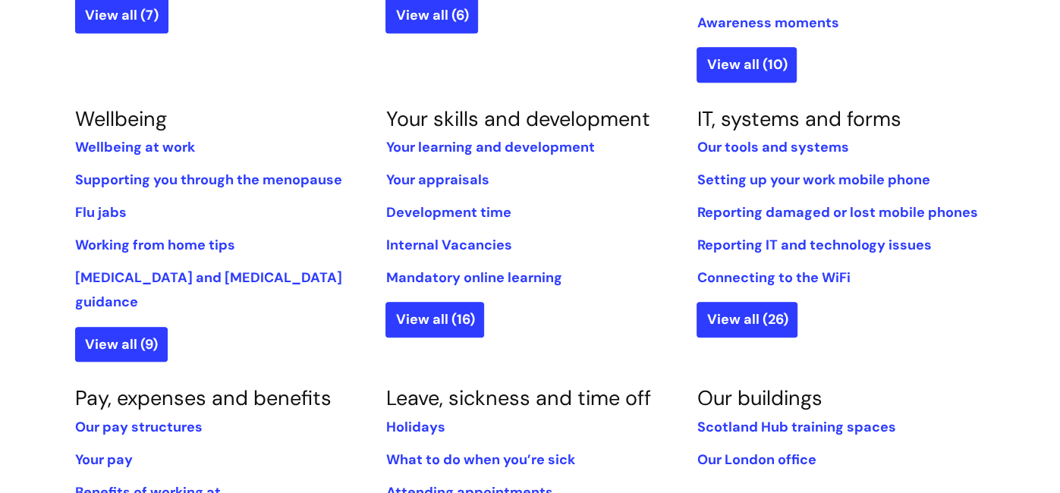
scroll to position [576, 0]
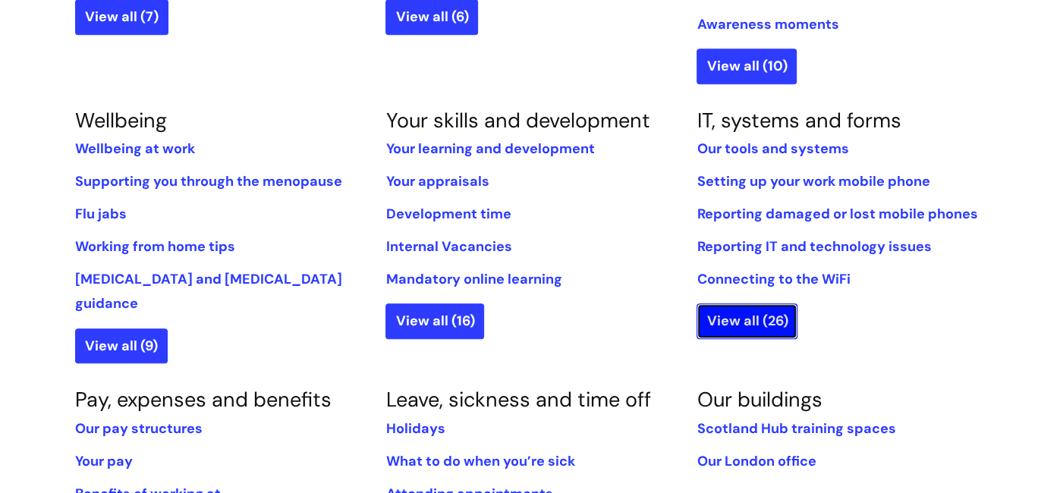
click at [752, 313] on link "View all (26)" at bounding box center [747, 321] width 101 height 35
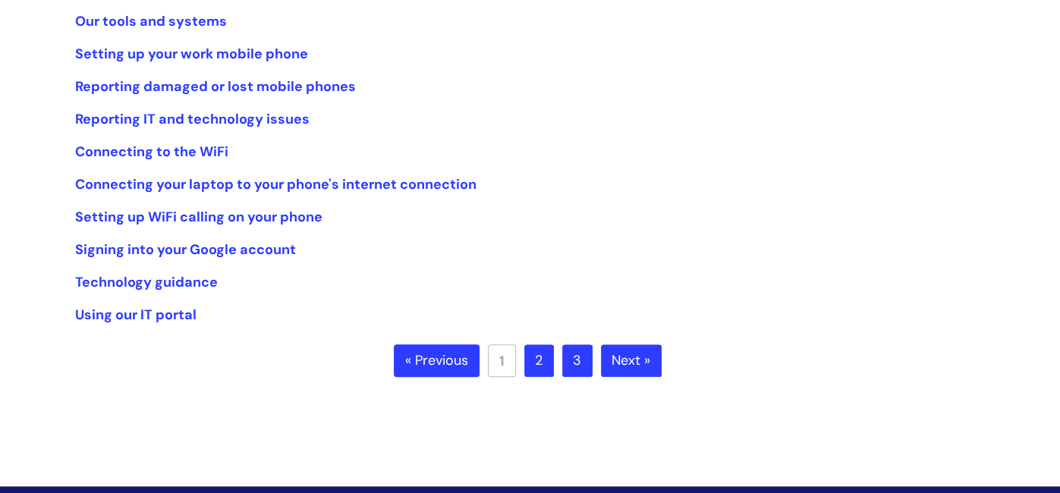
scroll to position [333, 0]
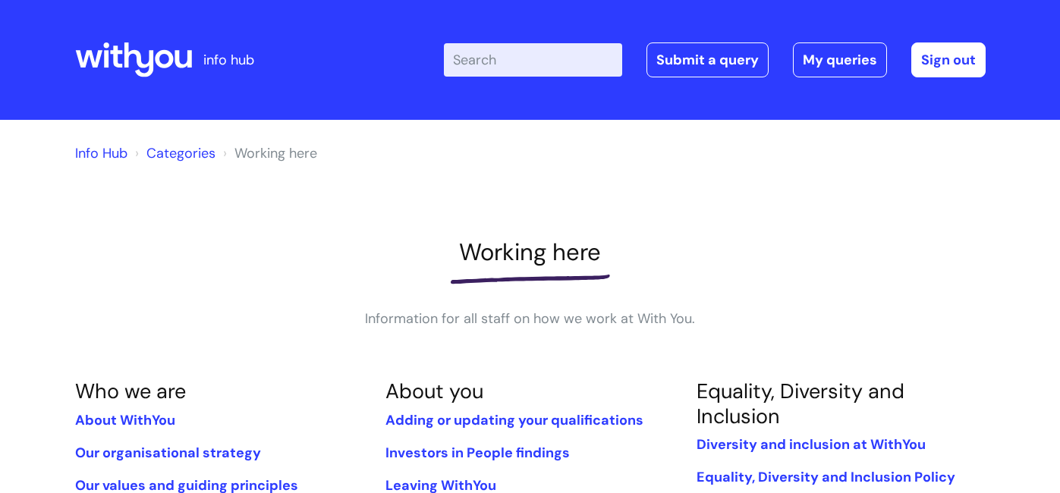
scroll to position [568, 0]
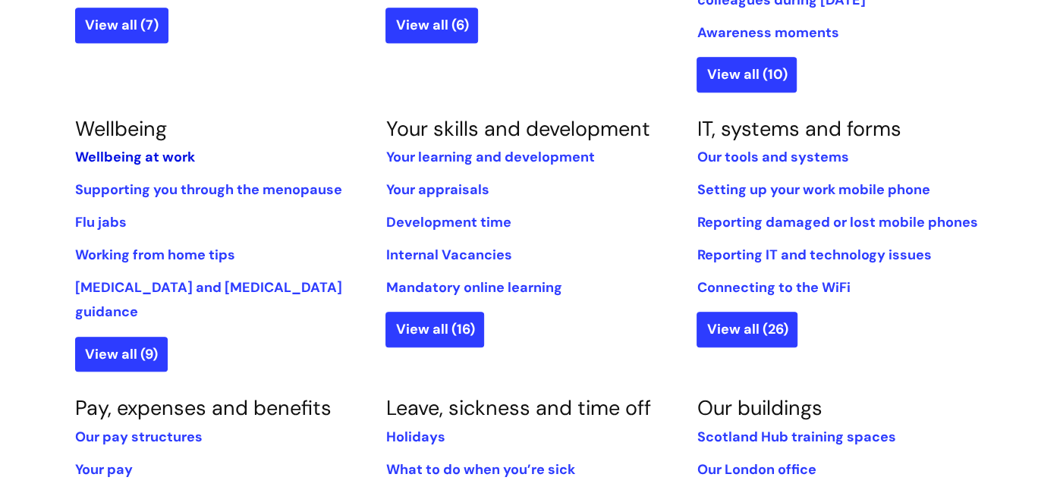
click at [127, 154] on link "Wellbeing at work" at bounding box center [135, 157] width 120 height 18
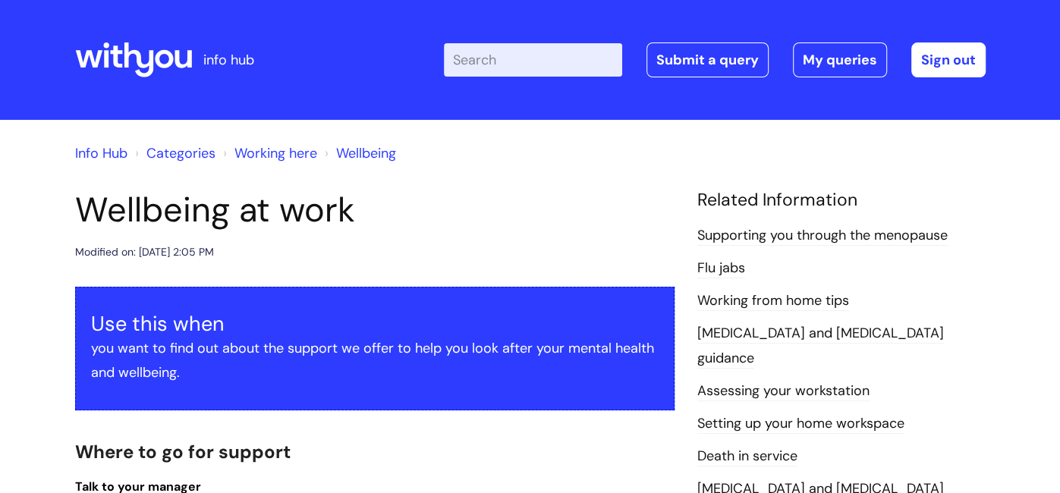
click at [758, 447] on link "Death in service" at bounding box center [748, 457] width 100 height 20
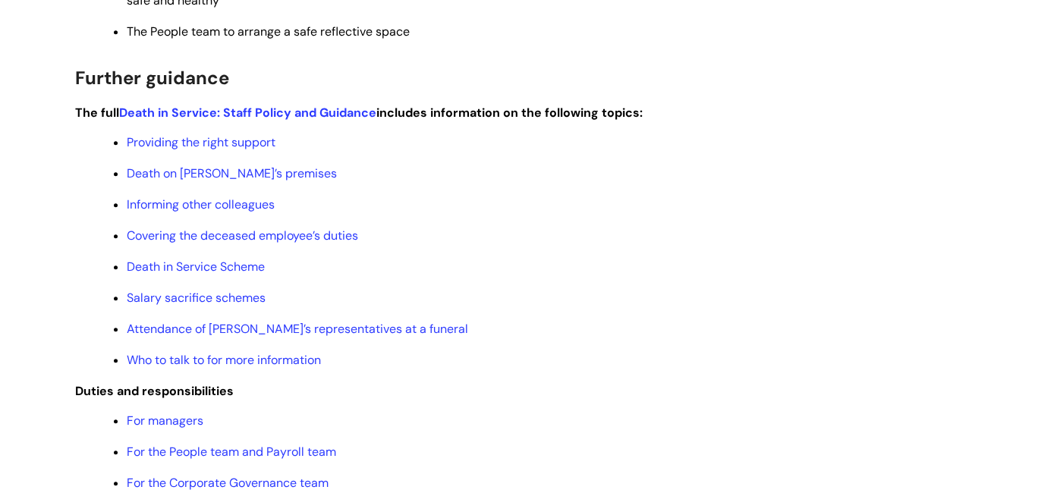
scroll to position [637, 0]
click at [266, 331] on link "Attendance of WithYou’s representatives at a funeral" at bounding box center [298, 328] width 342 height 16
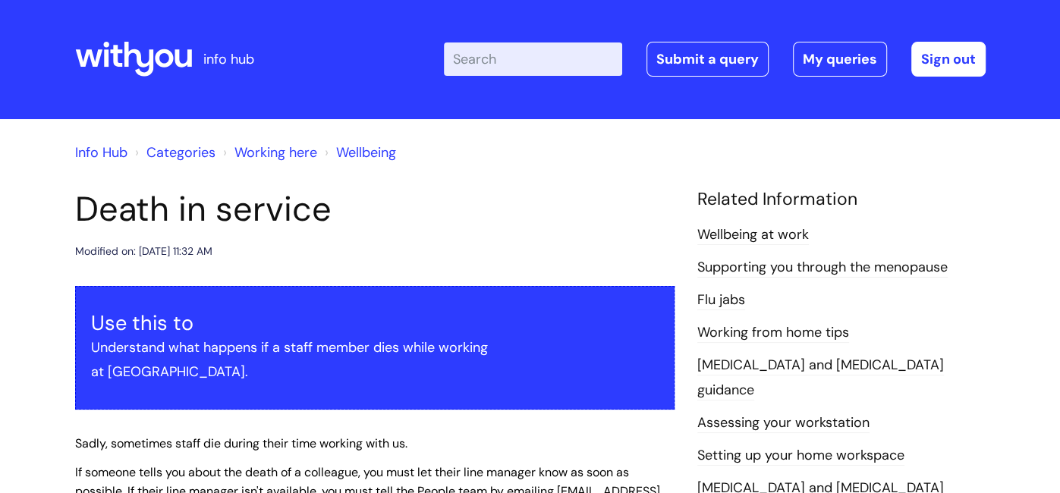
scroll to position [0, 0]
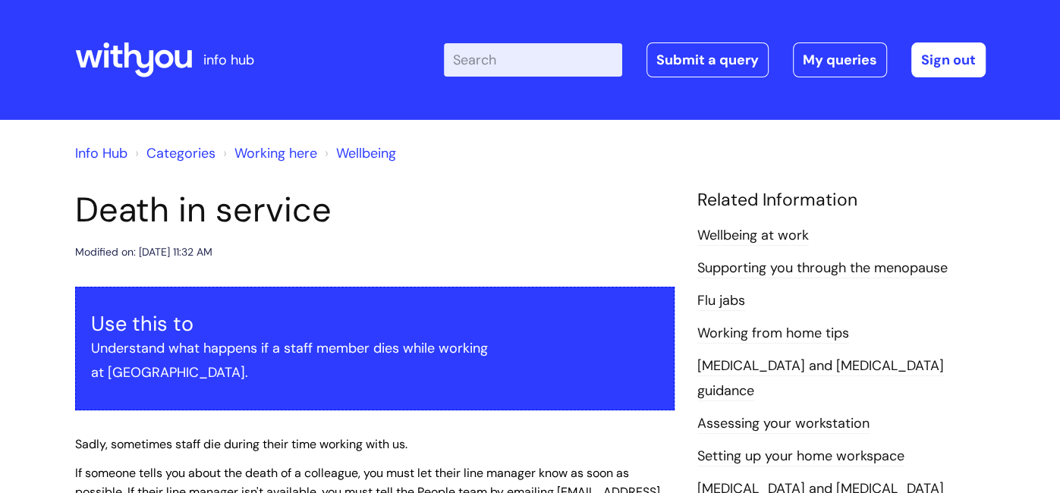
click at [848, 414] on link "Assessing your workstation" at bounding box center [784, 424] width 172 height 20
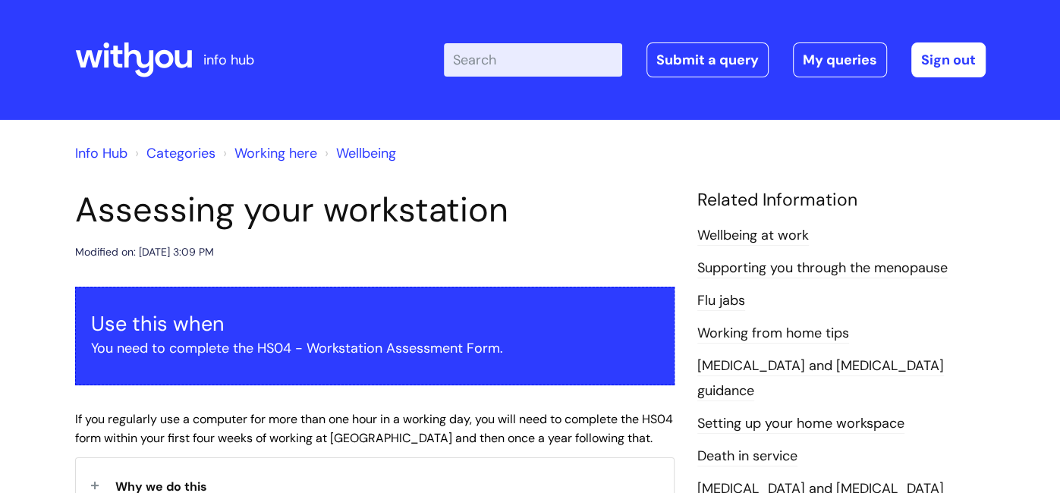
click at [189, 157] on link "Categories" at bounding box center [180, 153] width 69 height 18
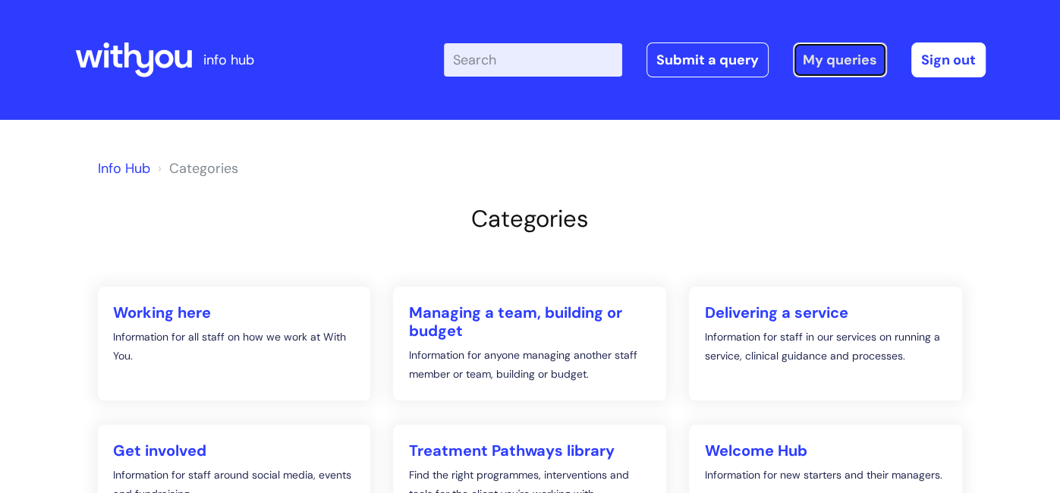
click at [829, 61] on link "My queries" at bounding box center [840, 60] width 94 height 35
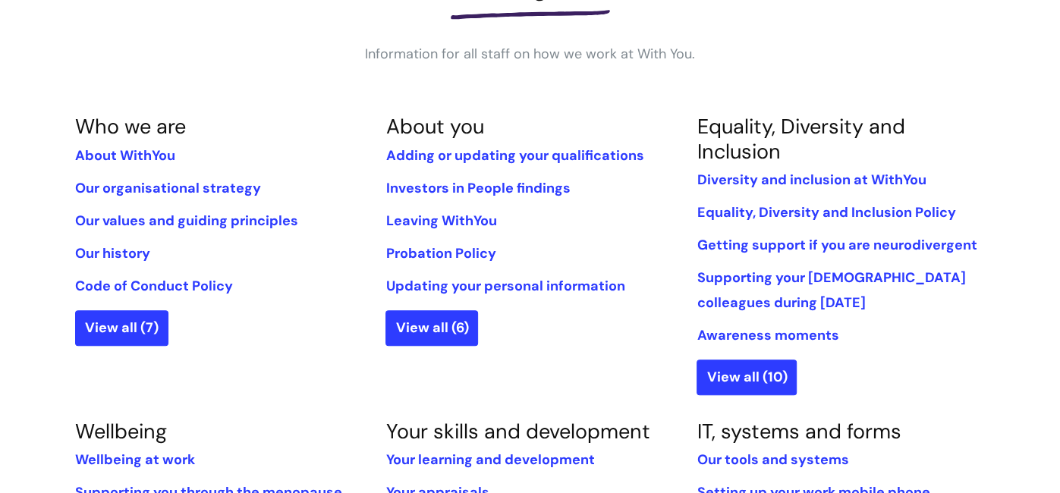
scroll to position [264, 0]
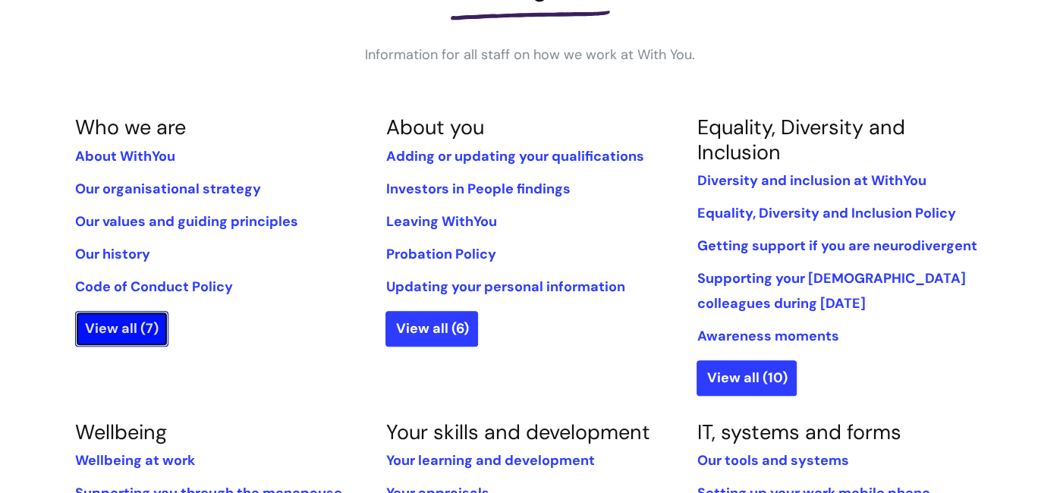
click at [113, 321] on link "View all (7)" at bounding box center [121, 328] width 93 height 35
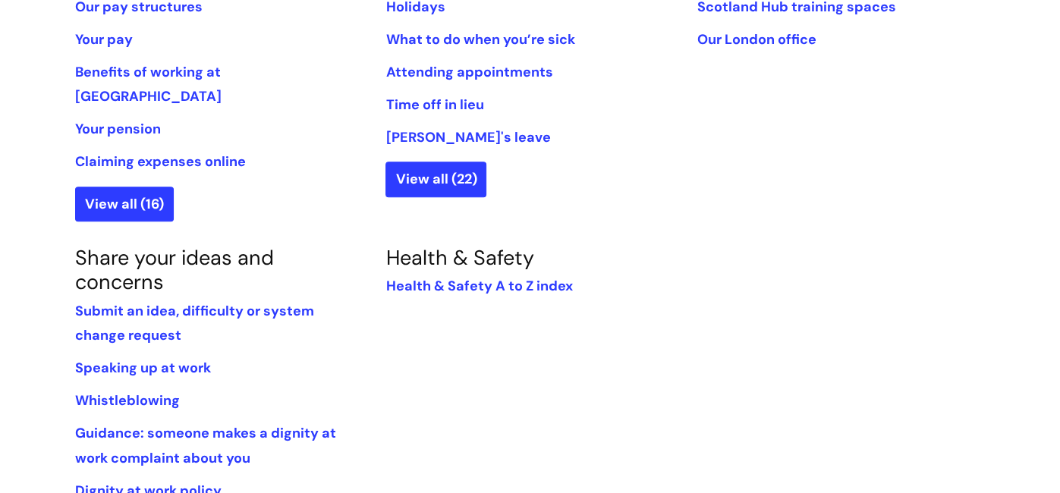
scroll to position [1001, 0]
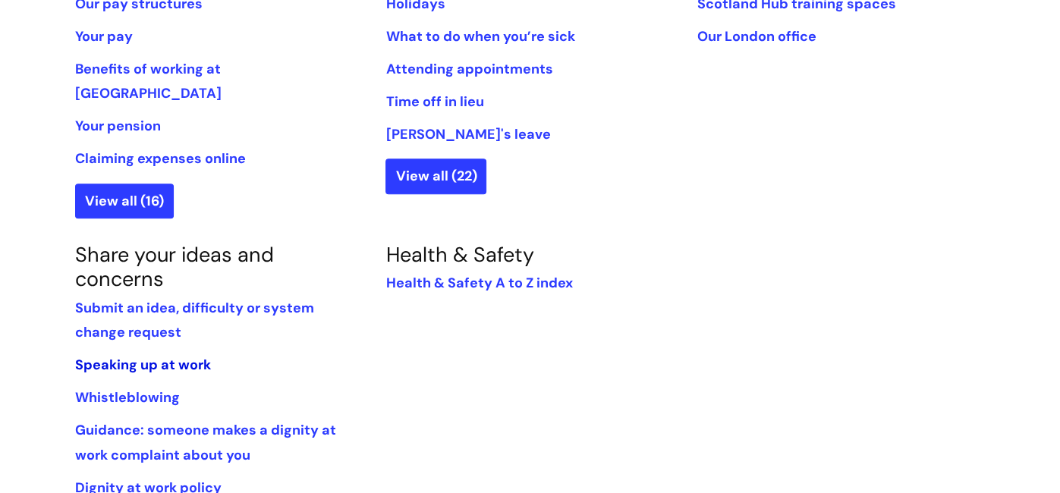
click at [121, 356] on link "Speaking up at work" at bounding box center [143, 365] width 136 height 18
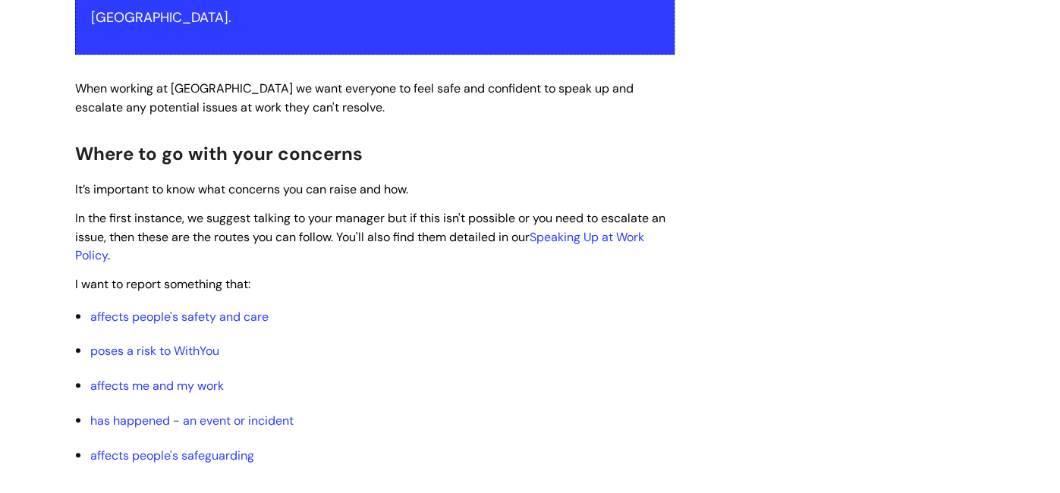
scroll to position [424, 0]
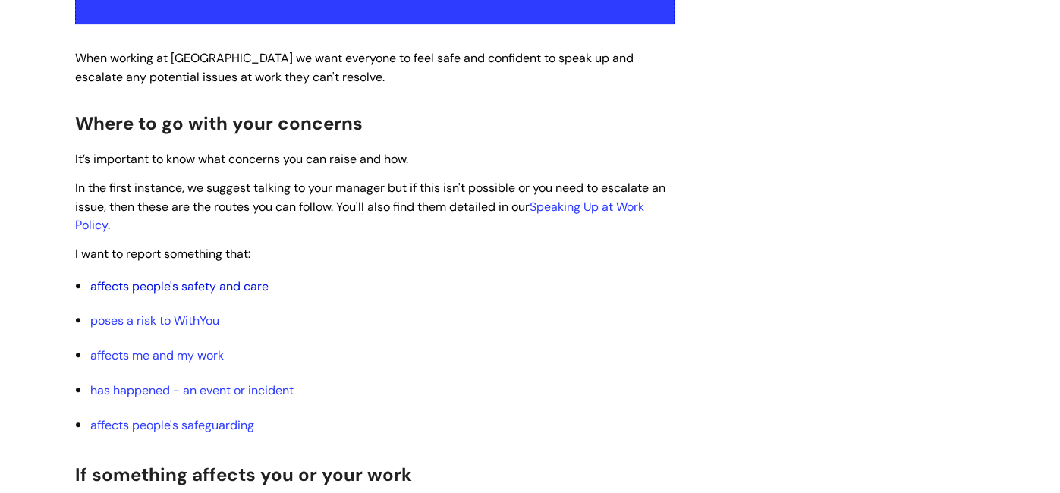
click at [202, 279] on link "affects people's safety and care" at bounding box center [179, 287] width 178 height 16
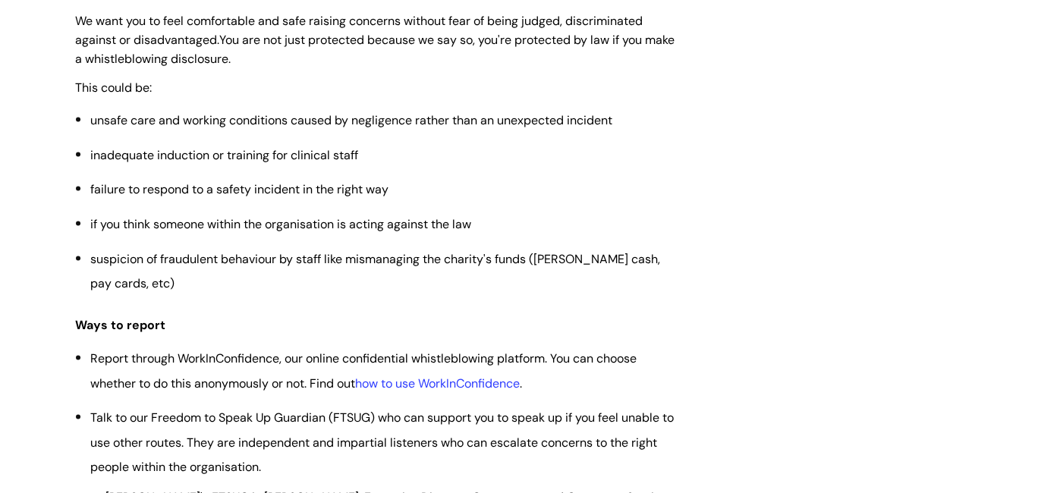
scroll to position [1848, 0]
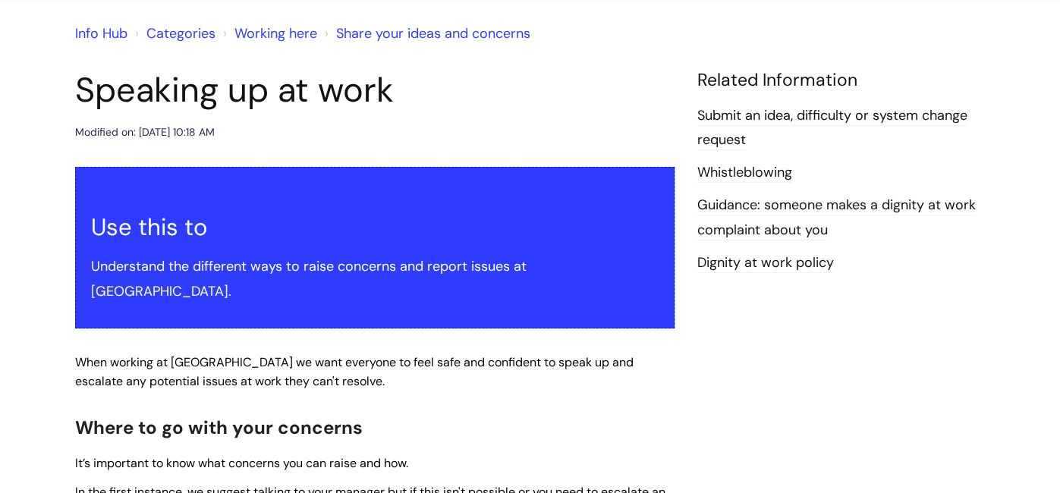
scroll to position [121, 0]
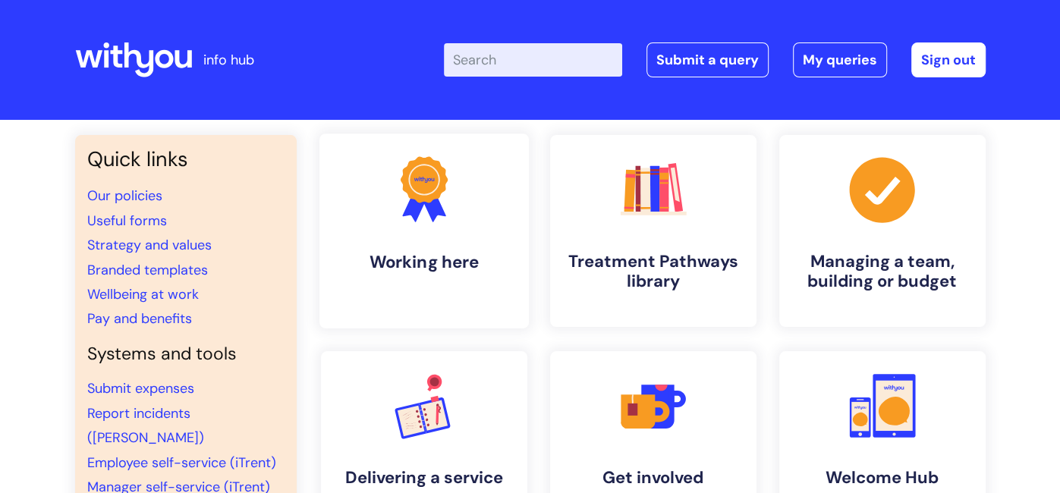
click at [443, 223] on icon ".cls-1{fill:#f89b22;}.cls-1,.cls-2,.cls-3{stroke-width:0px;}.cls-2{fill:#2d3cff…" at bounding box center [423, 189] width 75 height 75
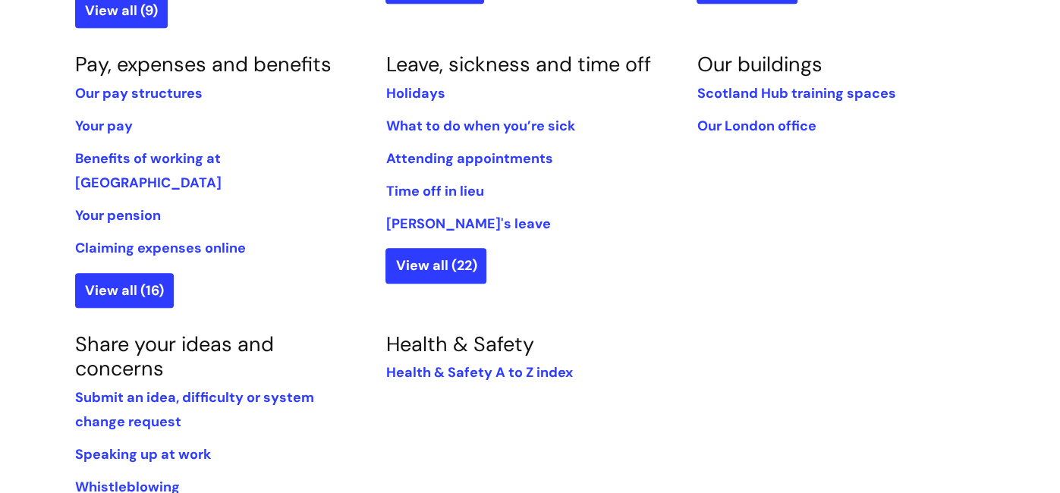
scroll to position [910, 0]
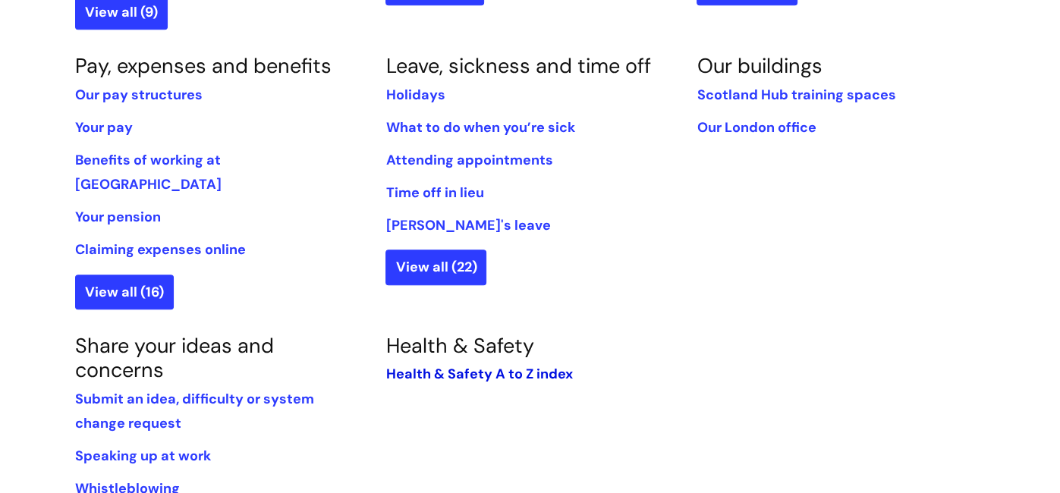
click at [474, 365] on link "Health & Safety A to Z index" at bounding box center [479, 374] width 187 height 18
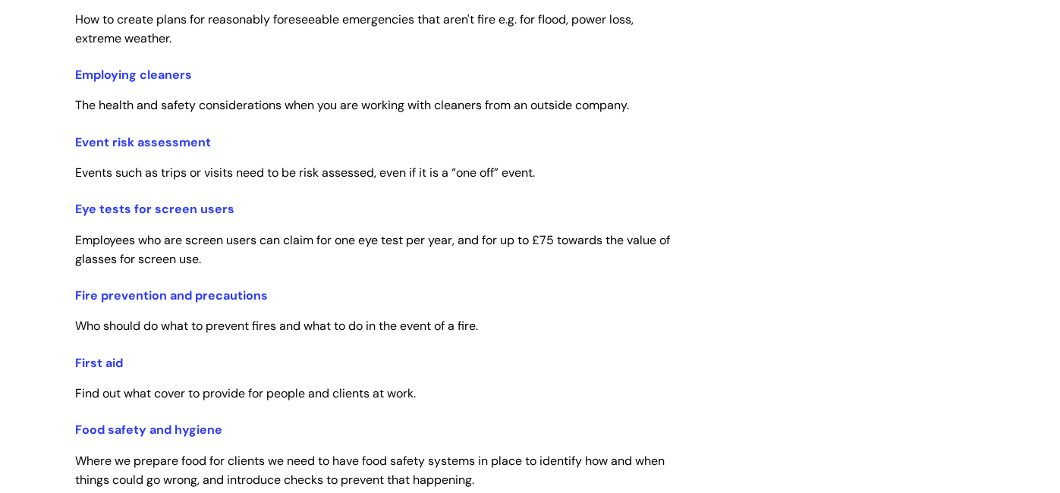
scroll to position [1365, 0]
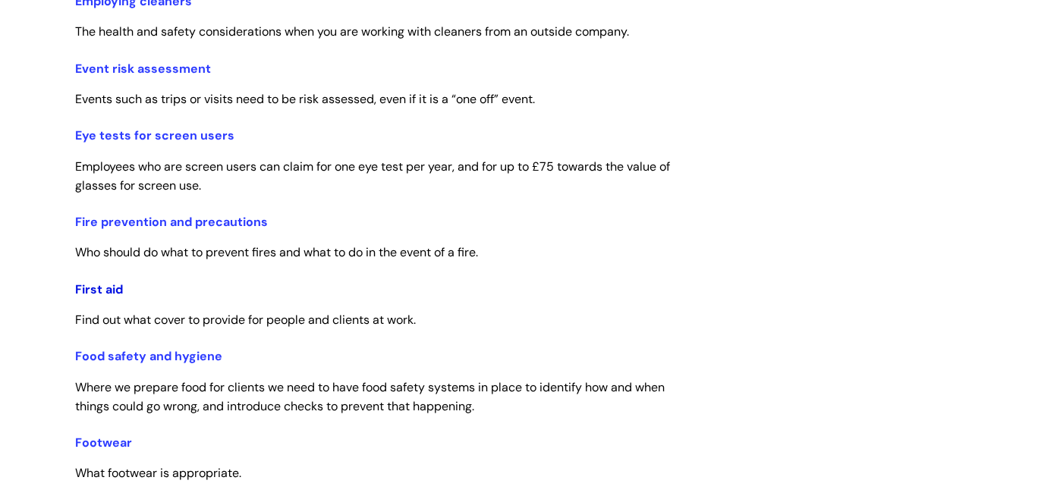
click at [102, 284] on link "First aid" at bounding box center [99, 290] width 48 height 16
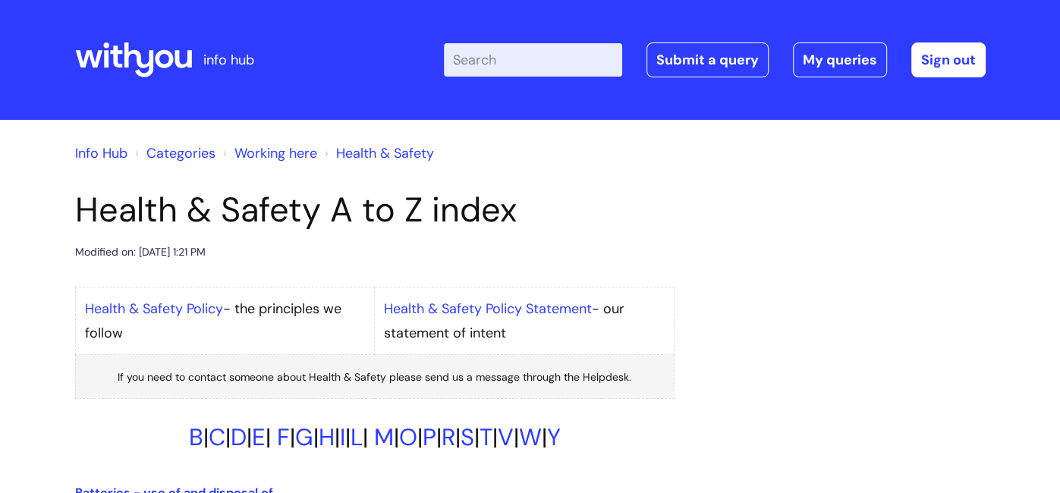
click at [182, 151] on link "Categories" at bounding box center [180, 153] width 69 height 18
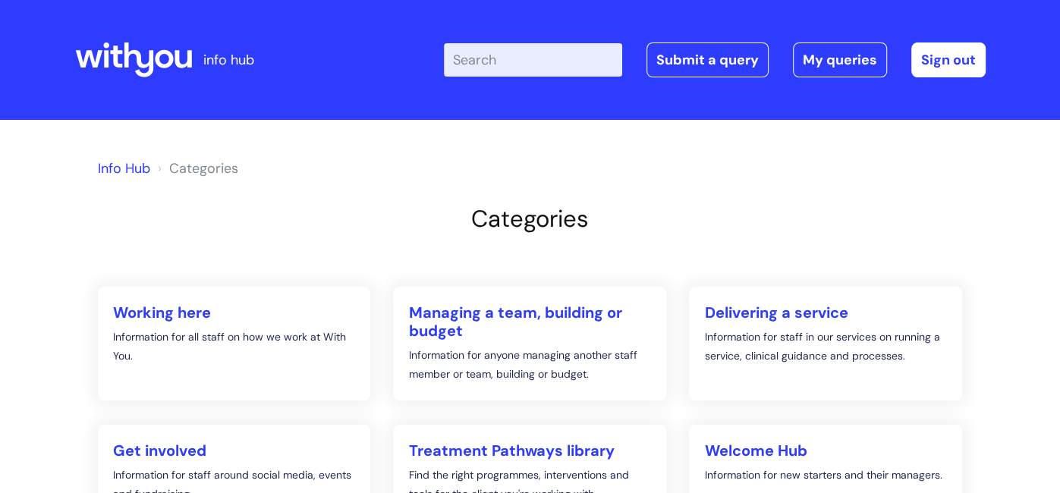
click at [139, 174] on link "Info Hub" at bounding box center [124, 168] width 52 height 18
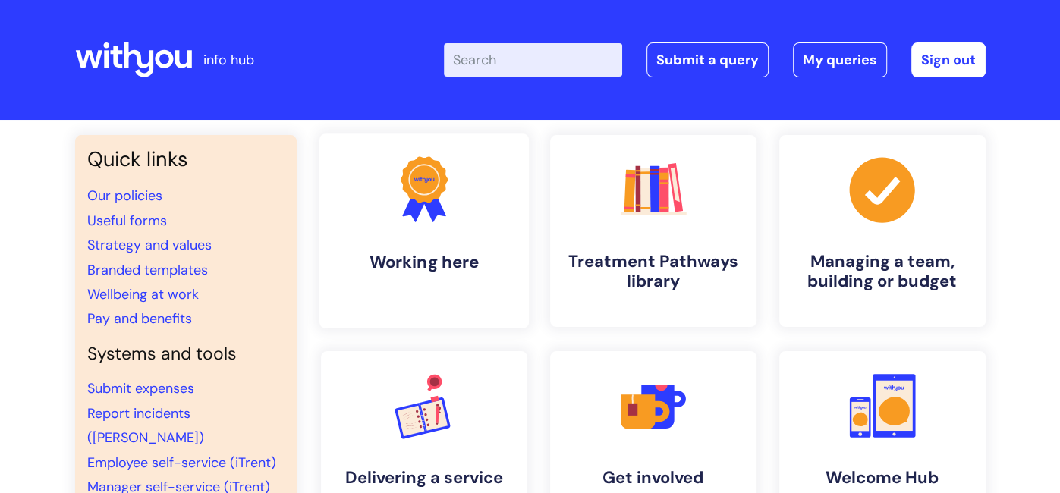
click at [415, 209] on icon at bounding box center [414, 206] width 25 height 33
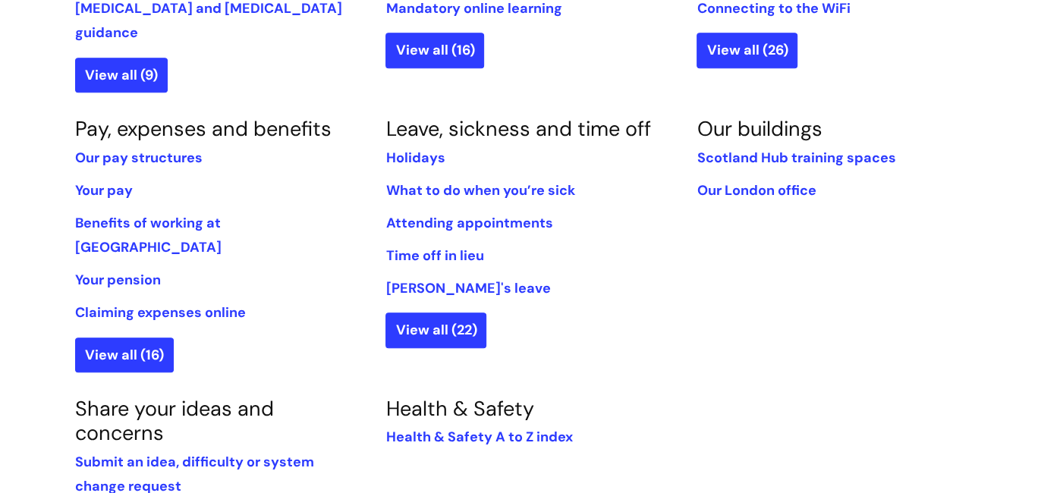
scroll to position [849, 0]
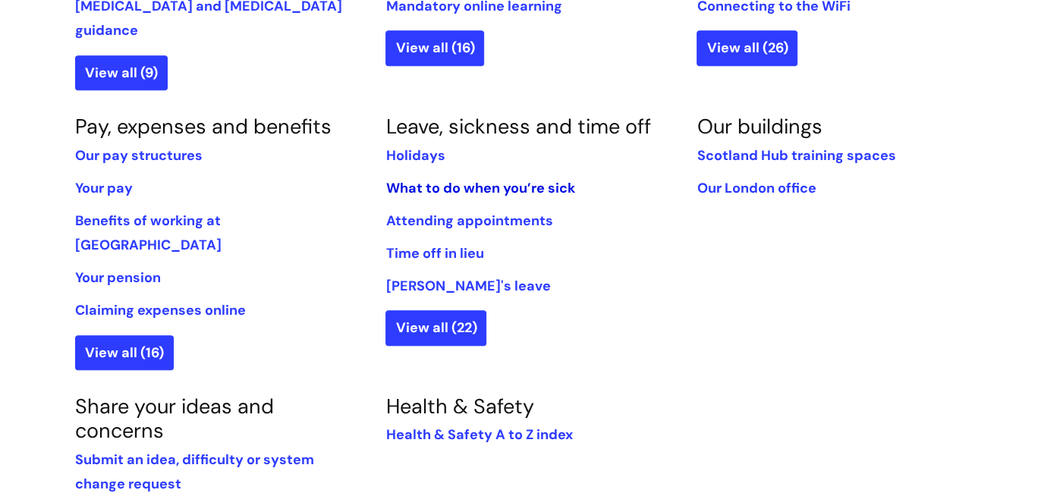
click at [451, 179] on link "What to do when you’re sick" at bounding box center [480, 188] width 189 height 18
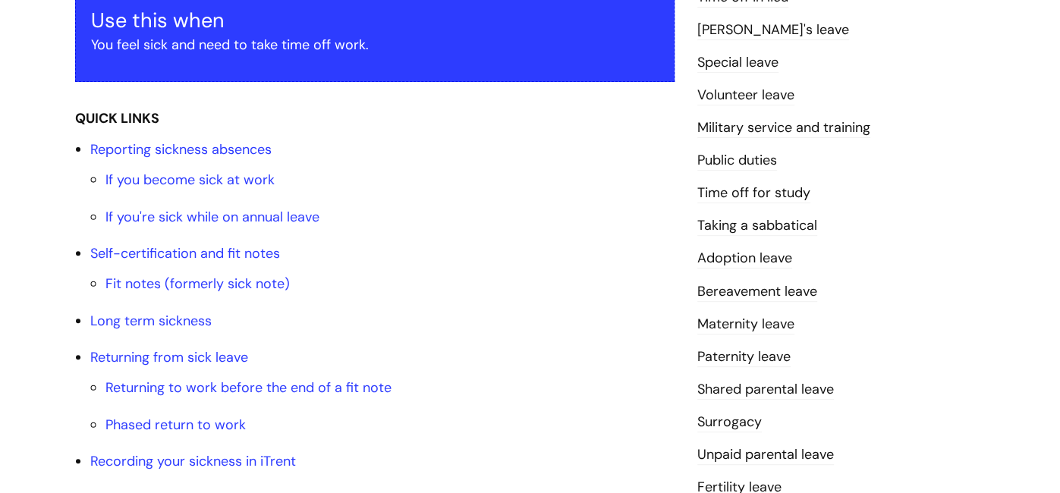
scroll to position [303, 0]
click at [770, 96] on link "Volunteer leave" at bounding box center [746, 97] width 97 height 20
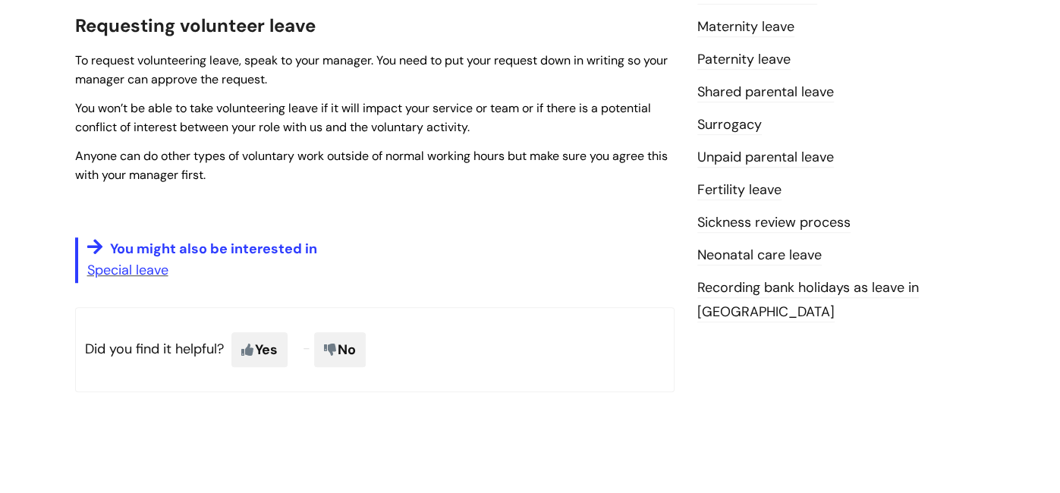
scroll to position [576, 0]
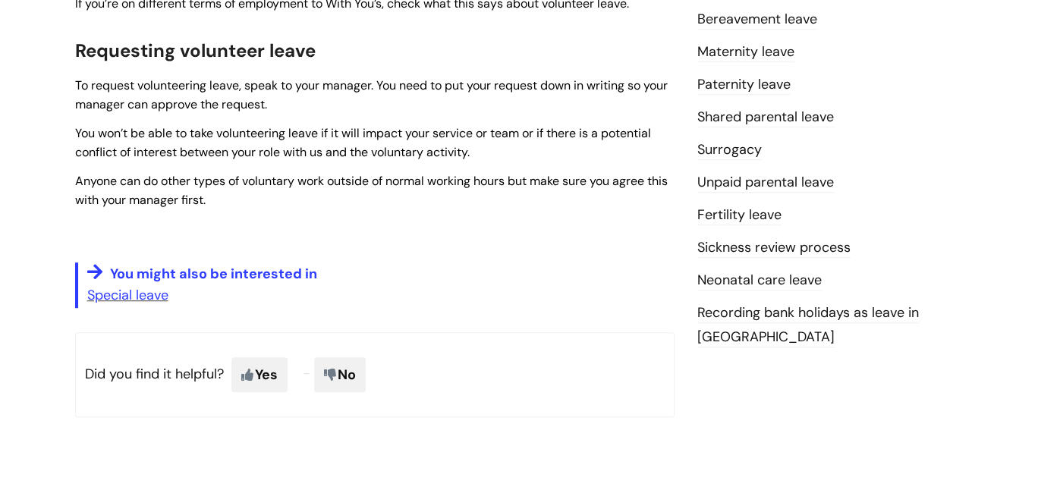
click at [269, 366] on span "Yes" at bounding box center [259, 374] width 56 height 35
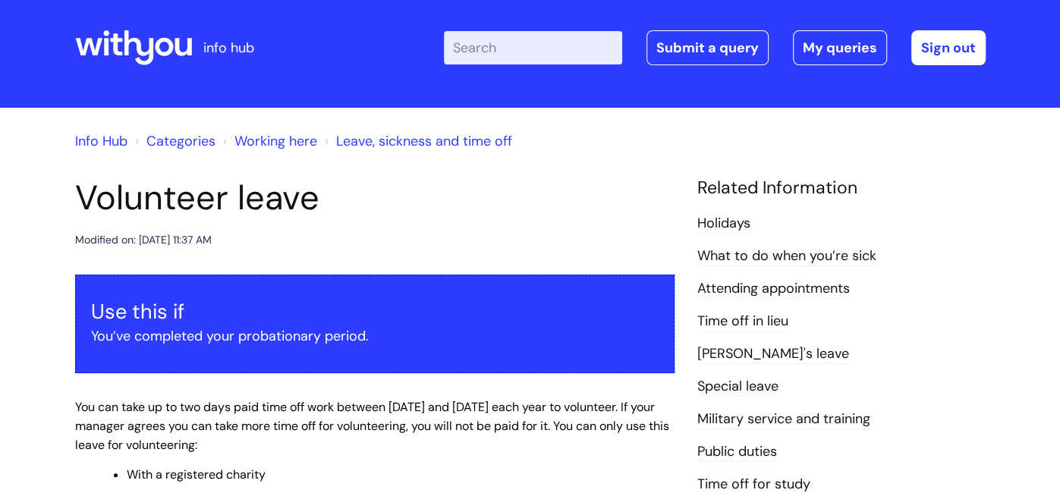
scroll to position [0, 0]
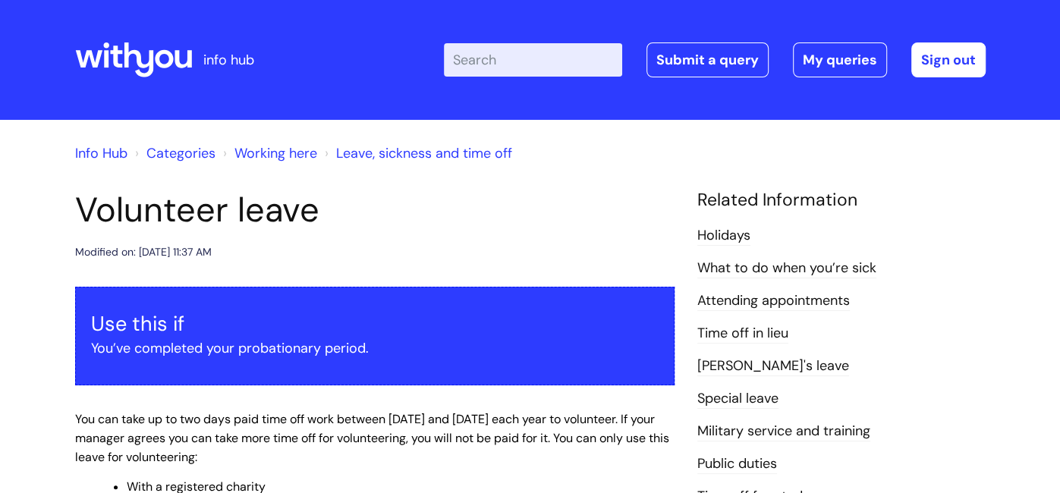
click at [736, 241] on link "Holidays" at bounding box center [724, 236] width 53 height 20
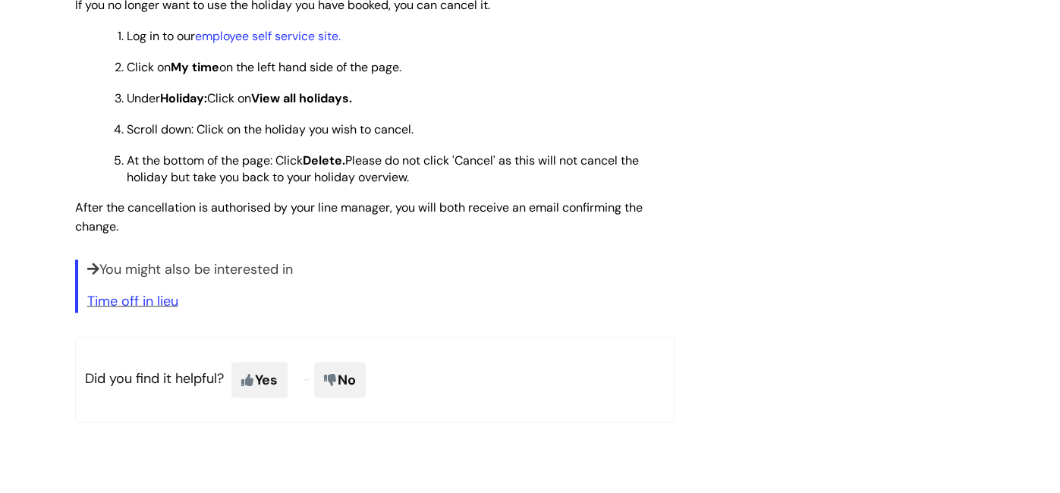
scroll to position [1851, 0]
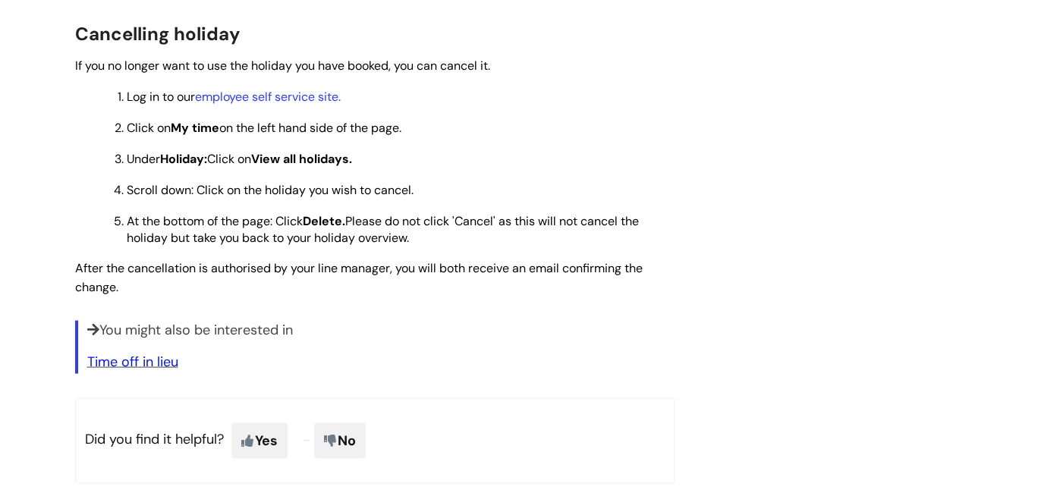
click at [164, 370] on link "Time off in lieu" at bounding box center [132, 361] width 91 height 18
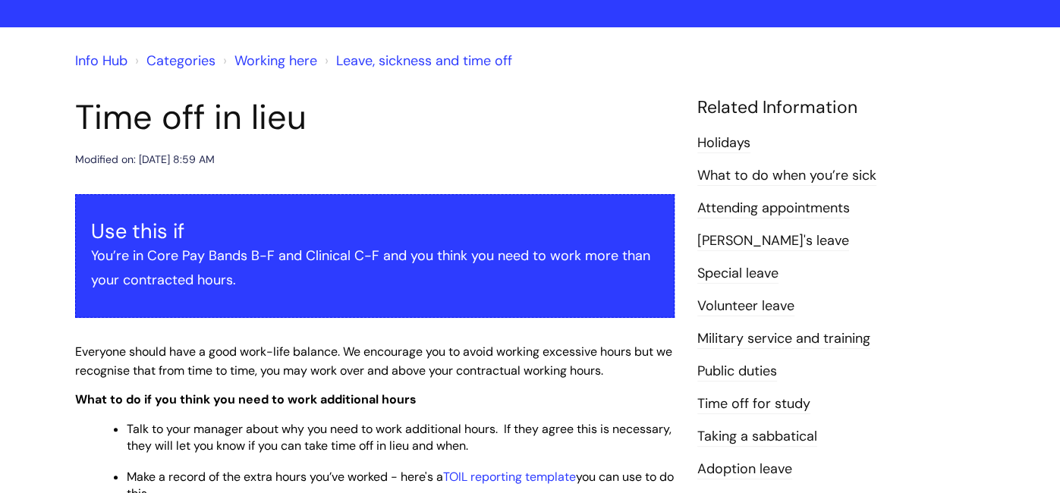
scroll to position [90, 0]
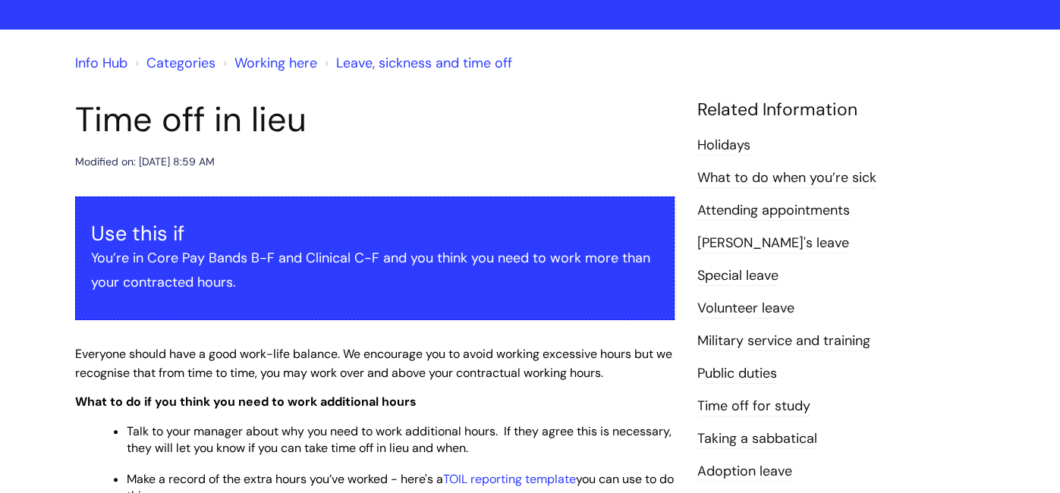
click at [0, 279] on div "Info Hub Categories Working here Leave, sickness and time off Time off in lieu …" at bounding box center [530, 446] width 1060 height 833
